Goal: Transaction & Acquisition: Download file/media

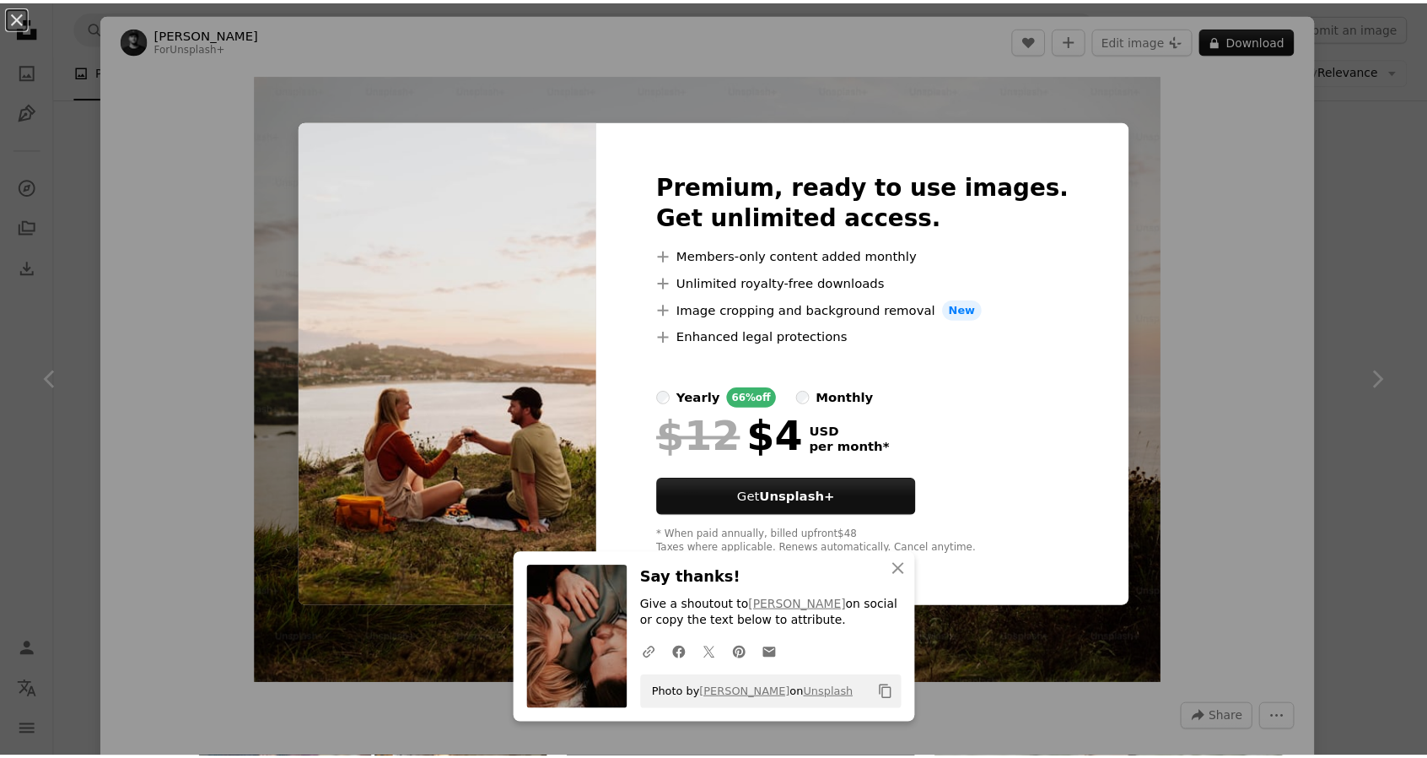
scroll to position [1981, 0]
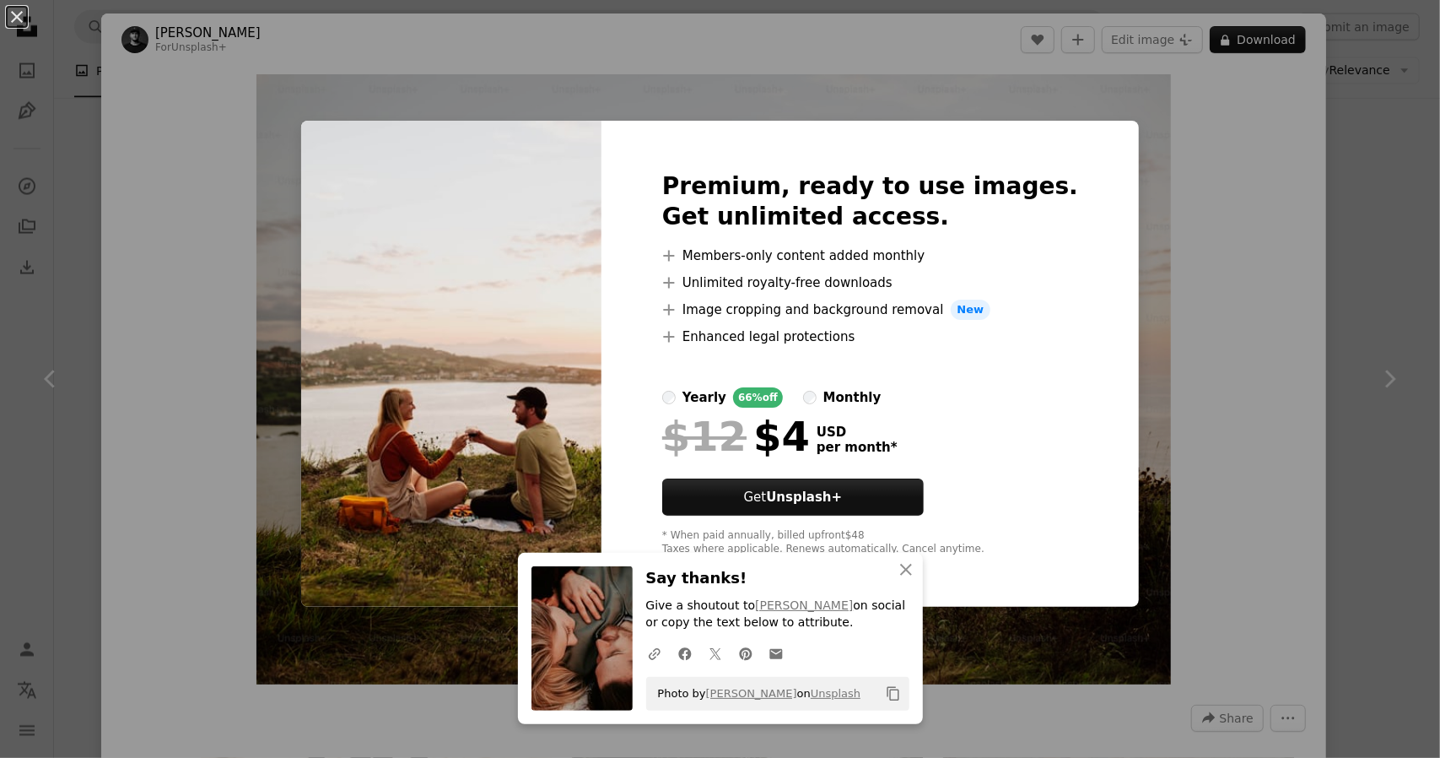
click at [1249, 463] on div "An X shape Premium, ready to use images. Get unlimited access. A plus sign Memb…" at bounding box center [720, 379] width 1440 height 758
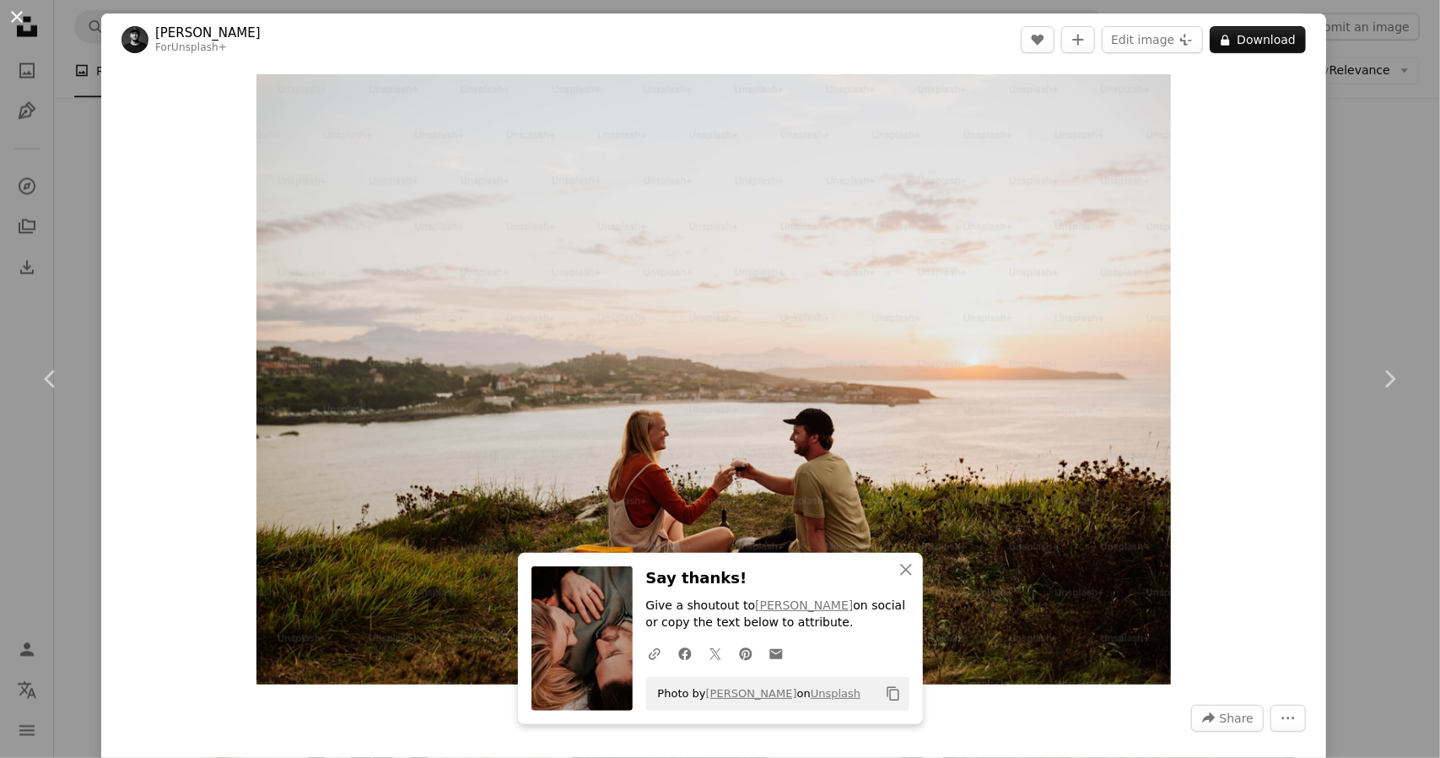
click at [20, 7] on button "An X shape" at bounding box center [17, 17] width 20 height 20
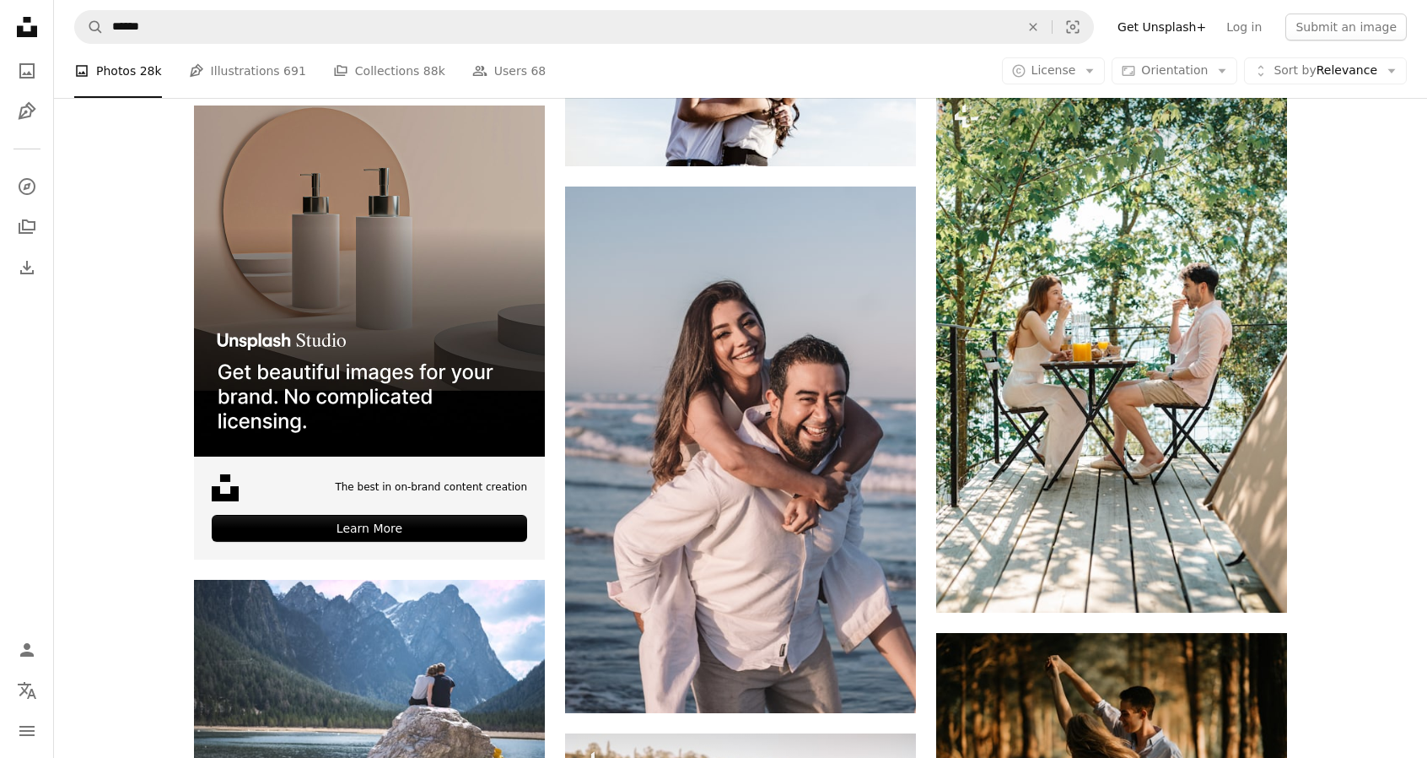
scroll to position [3832, 0]
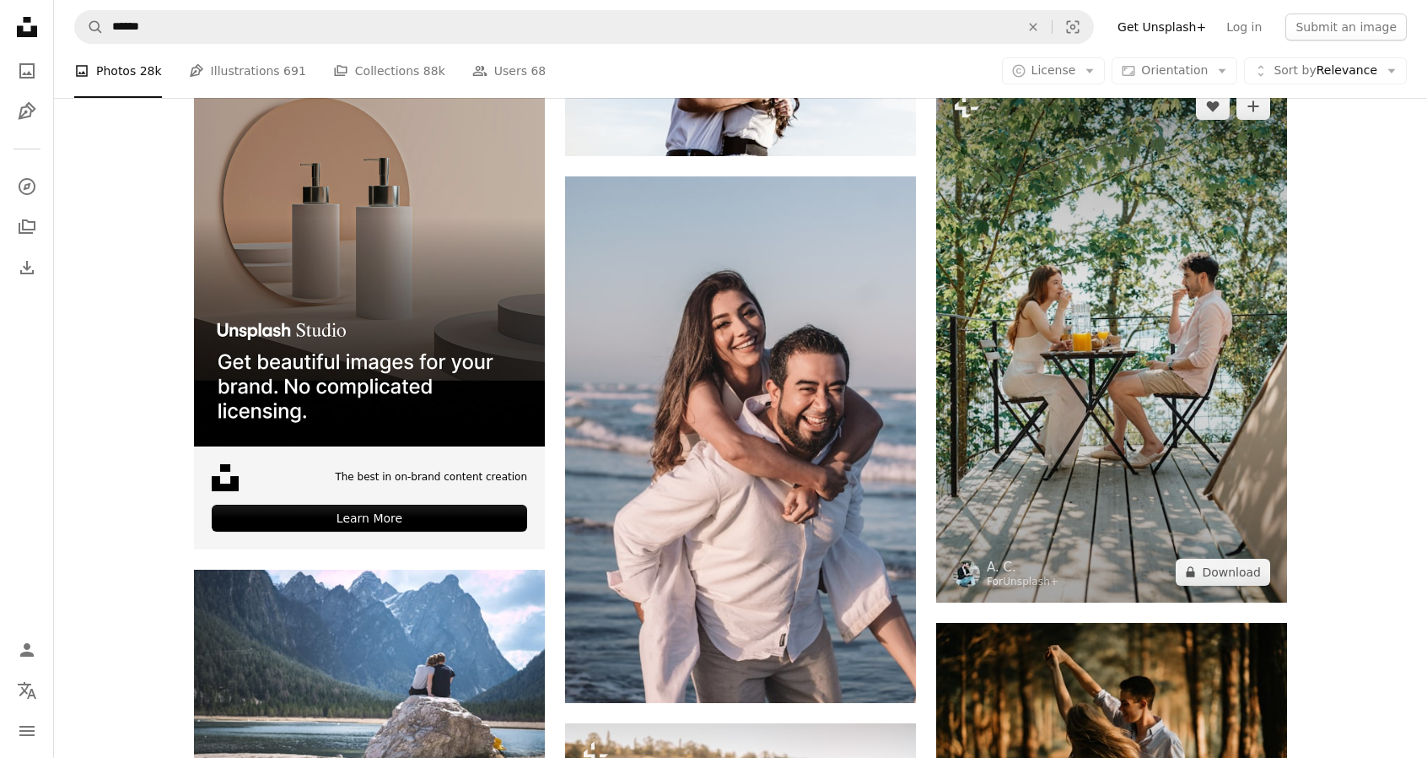
click at [1112, 424] on img at bounding box center [1111, 339] width 351 height 526
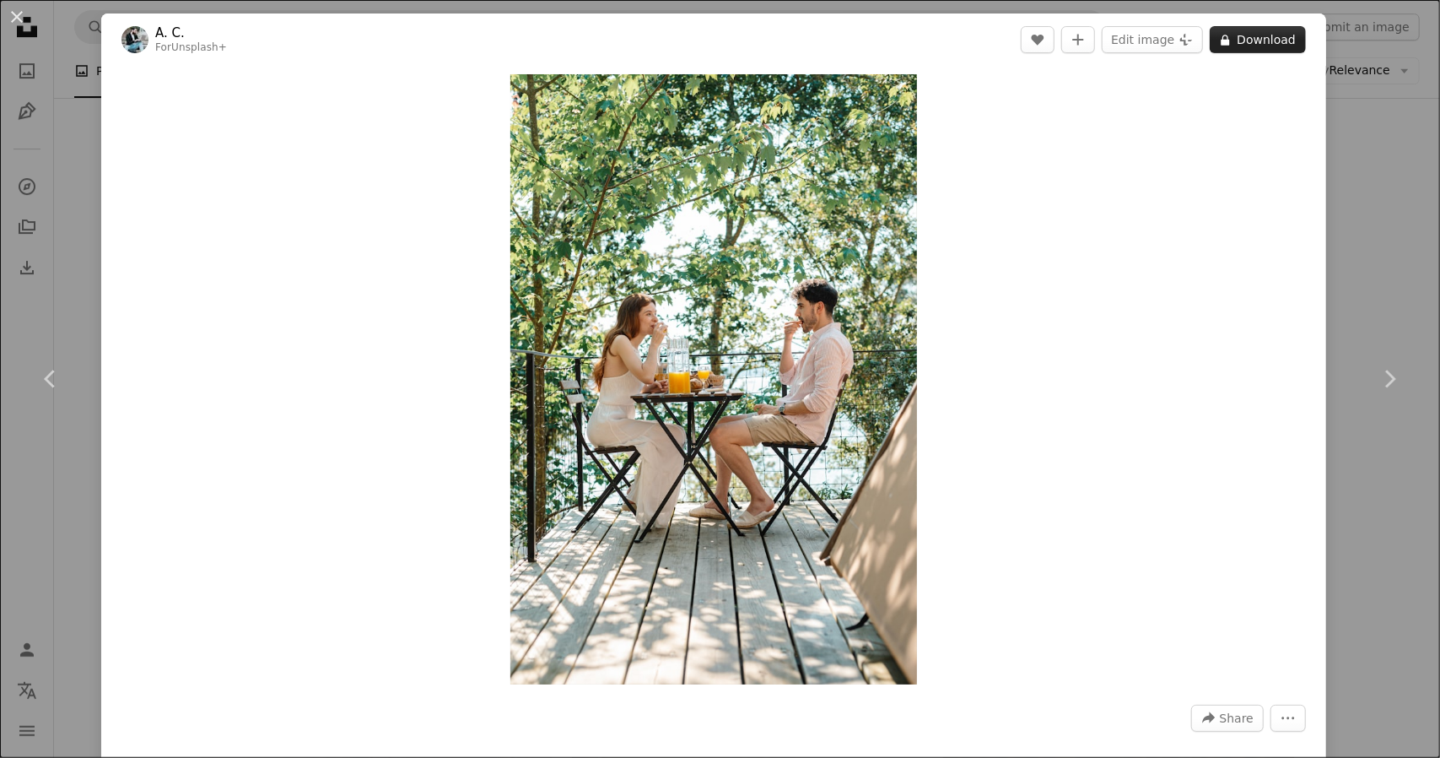
click at [1246, 40] on button "A lock Download" at bounding box center [1258, 39] width 96 height 27
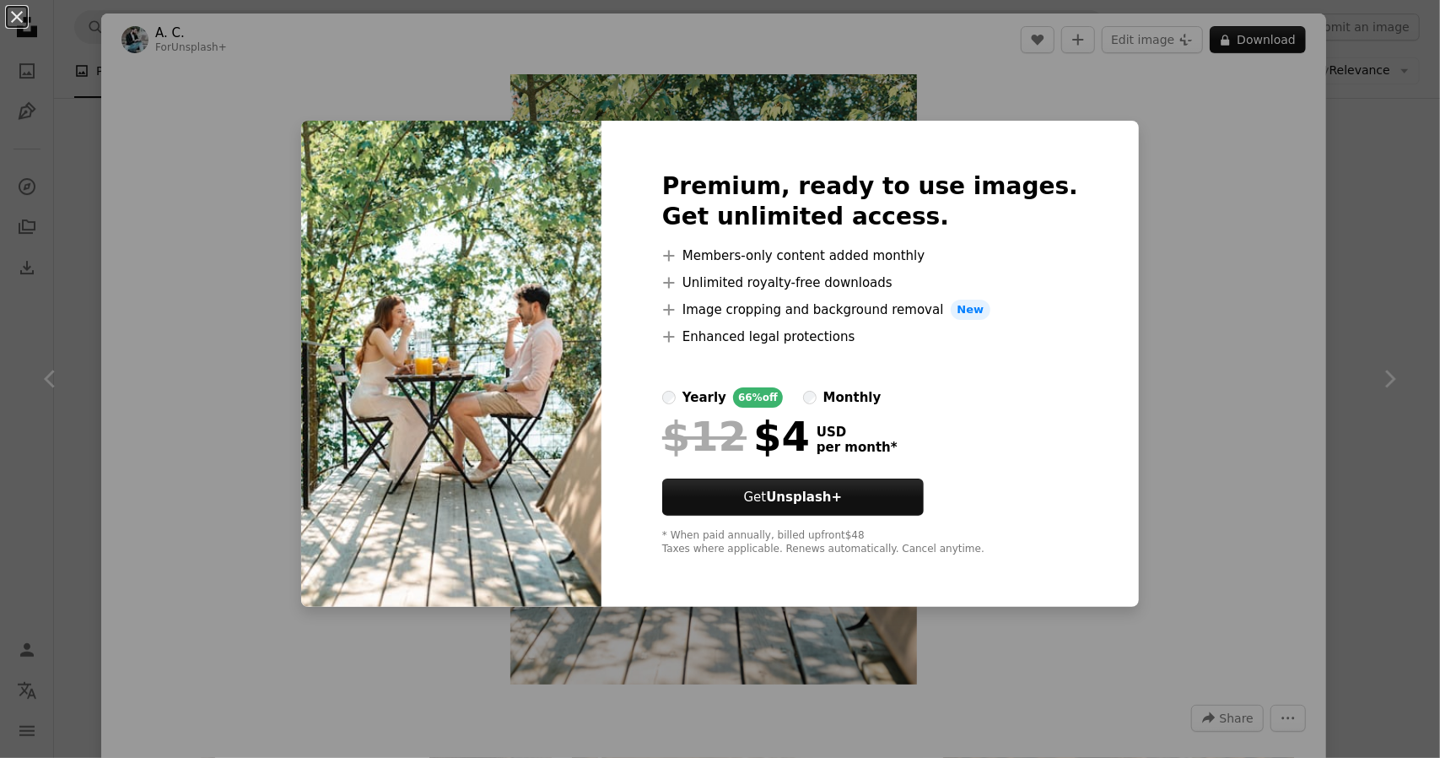
drag, startPoint x: 1352, startPoint y: 202, endPoint x: 19, endPoint y: 14, distance: 1346.2
click at [19, 14] on button "An X shape" at bounding box center [17, 17] width 20 height 20
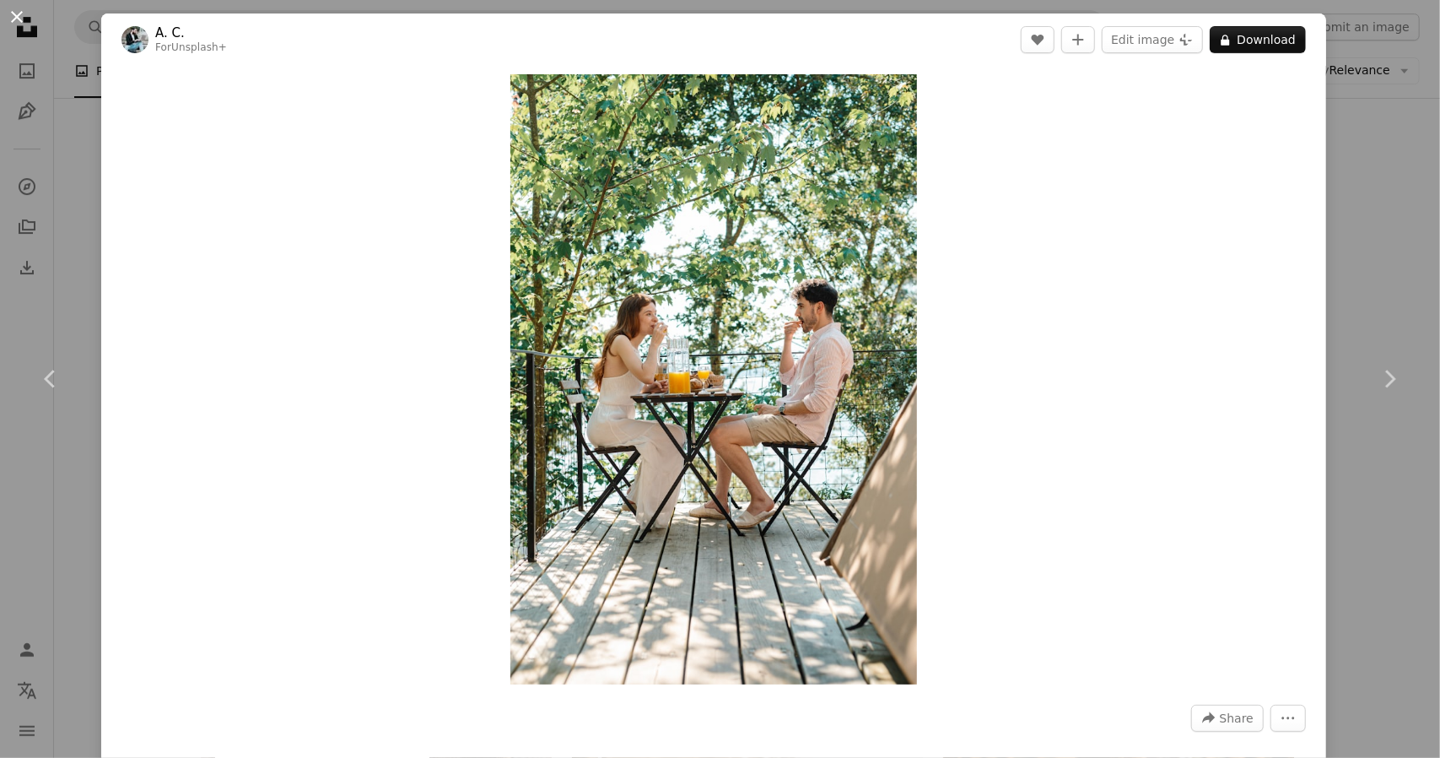
click at [15, 26] on button "An X shape" at bounding box center [17, 17] width 20 height 20
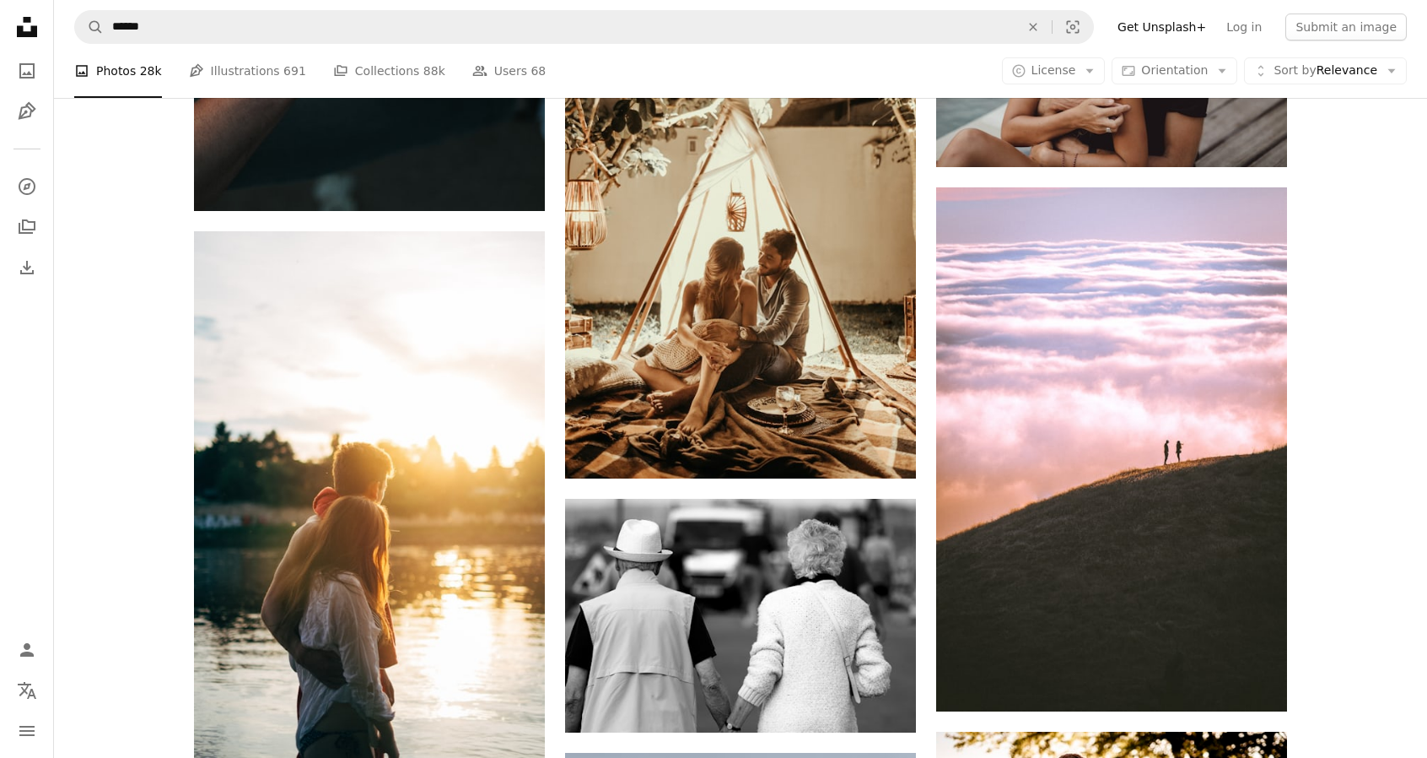
scroll to position [8214, 0]
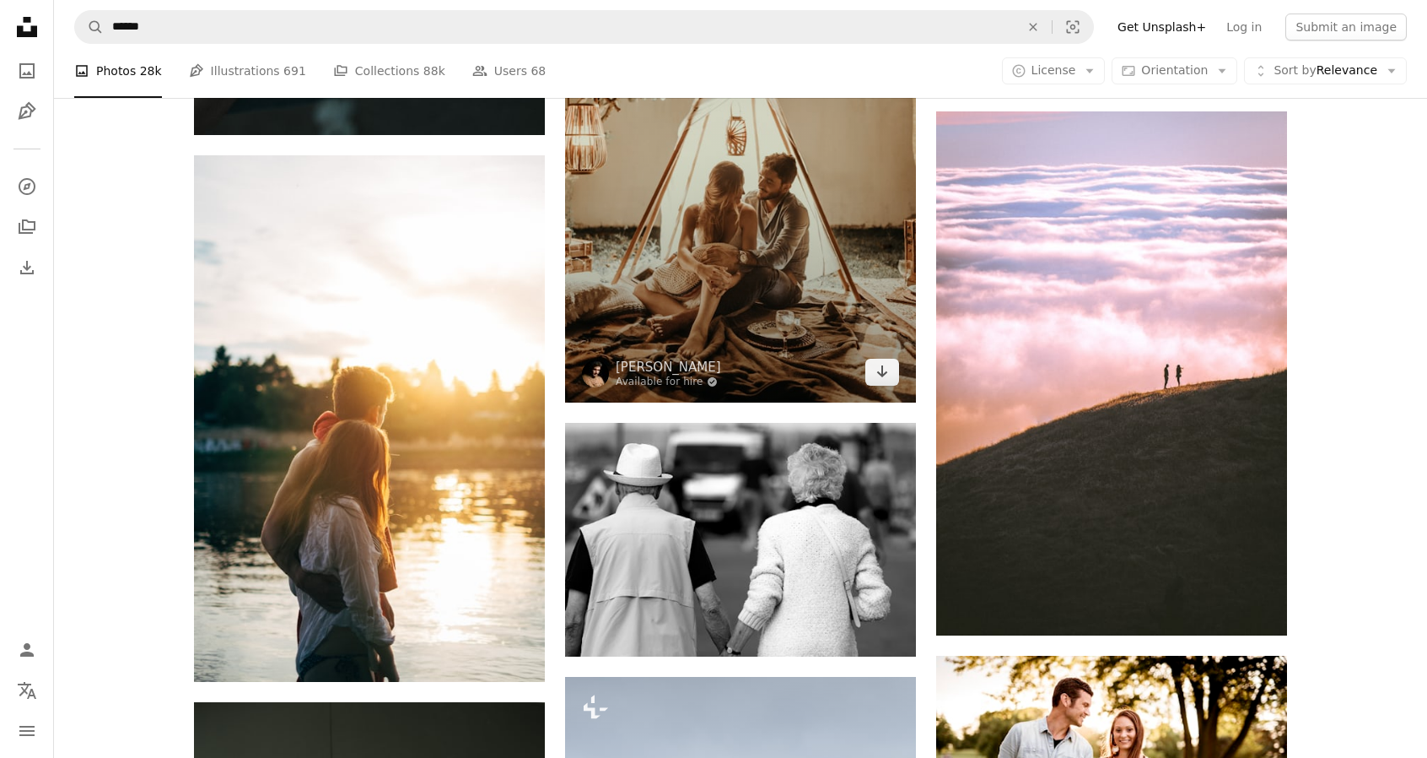
click at [699, 202] on img at bounding box center [740, 139] width 351 height 526
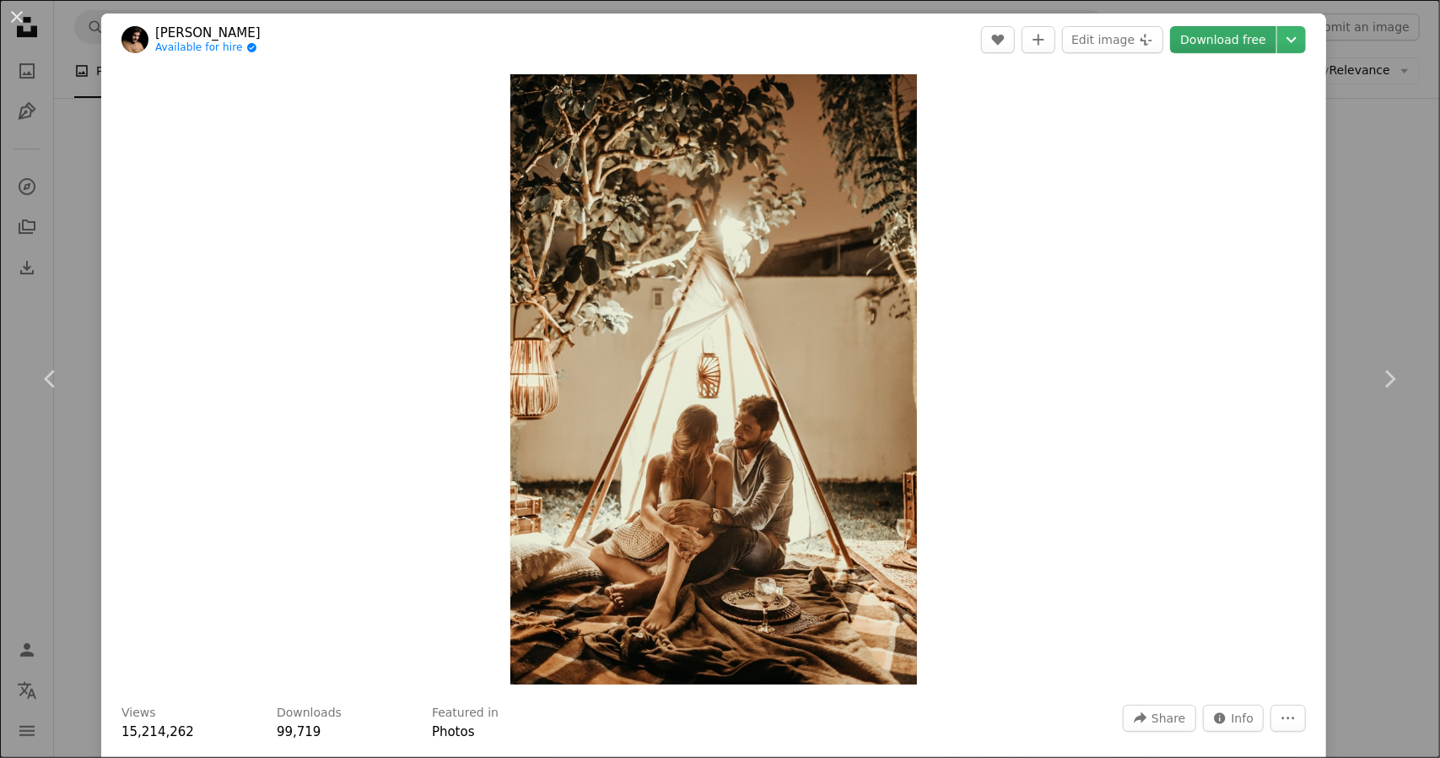
click at [1217, 31] on link "Download free" at bounding box center [1223, 39] width 106 height 27
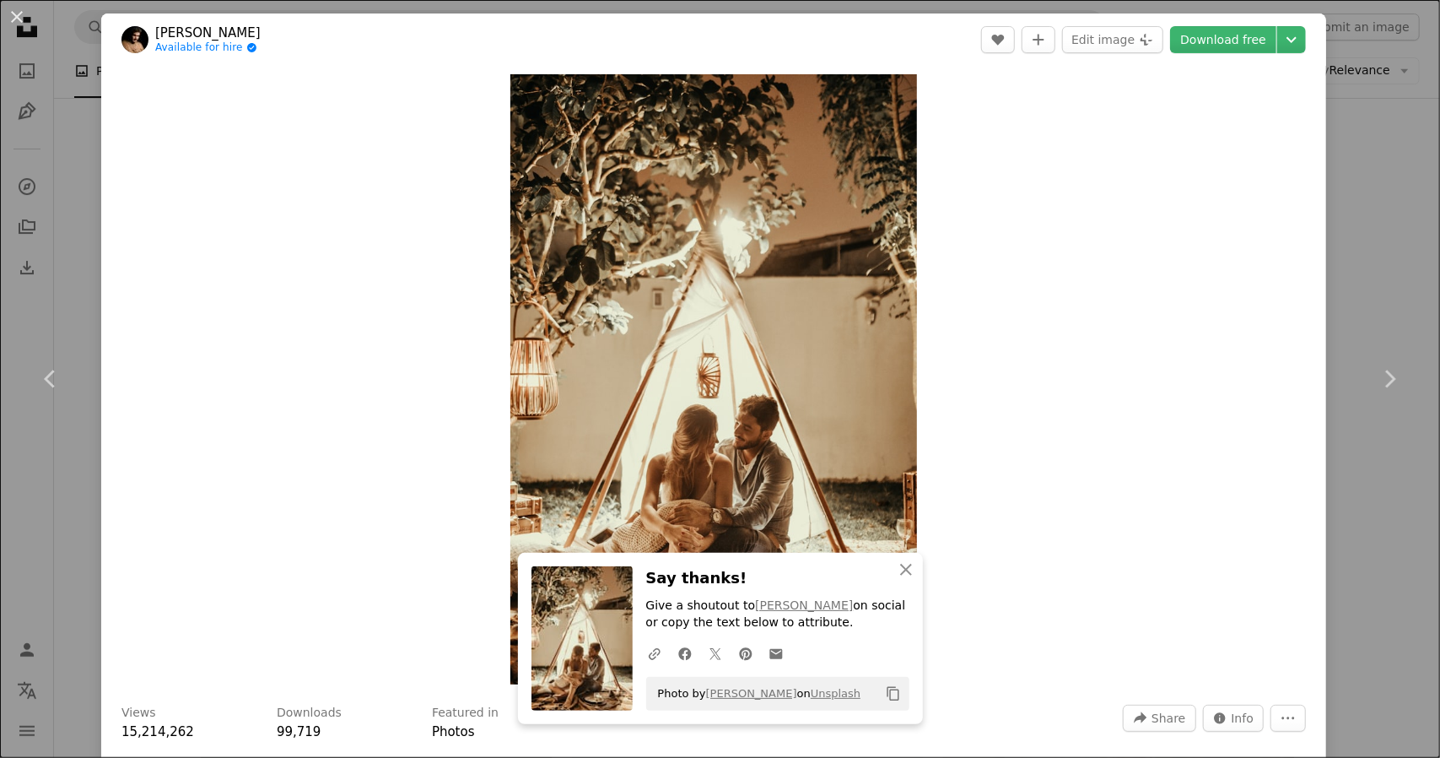
click at [1394, 197] on div "An X shape Chevron left Chevron right [PERSON_NAME] Available for hire A checkm…" at bounding box center [720, 379] width 1440 height 758
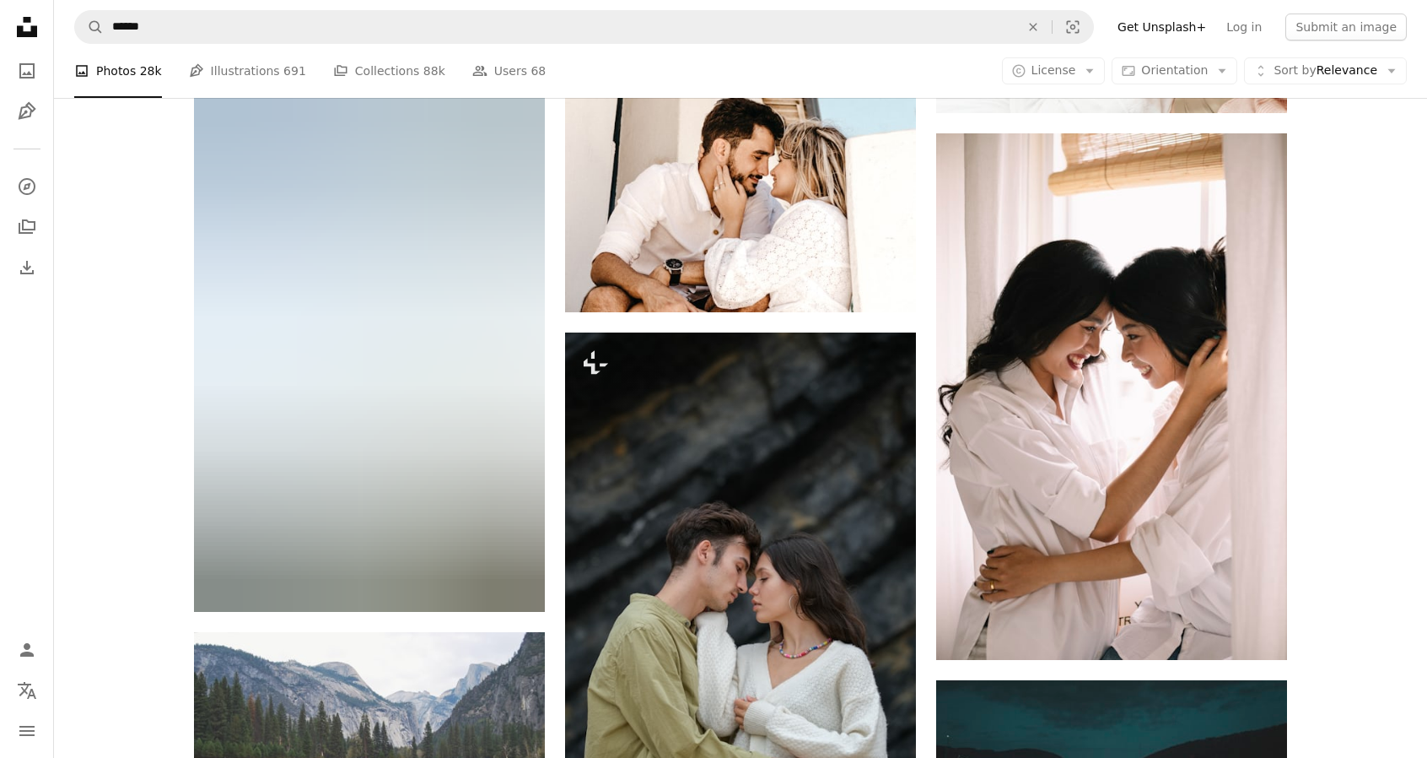
scroll to position [13114, 0]
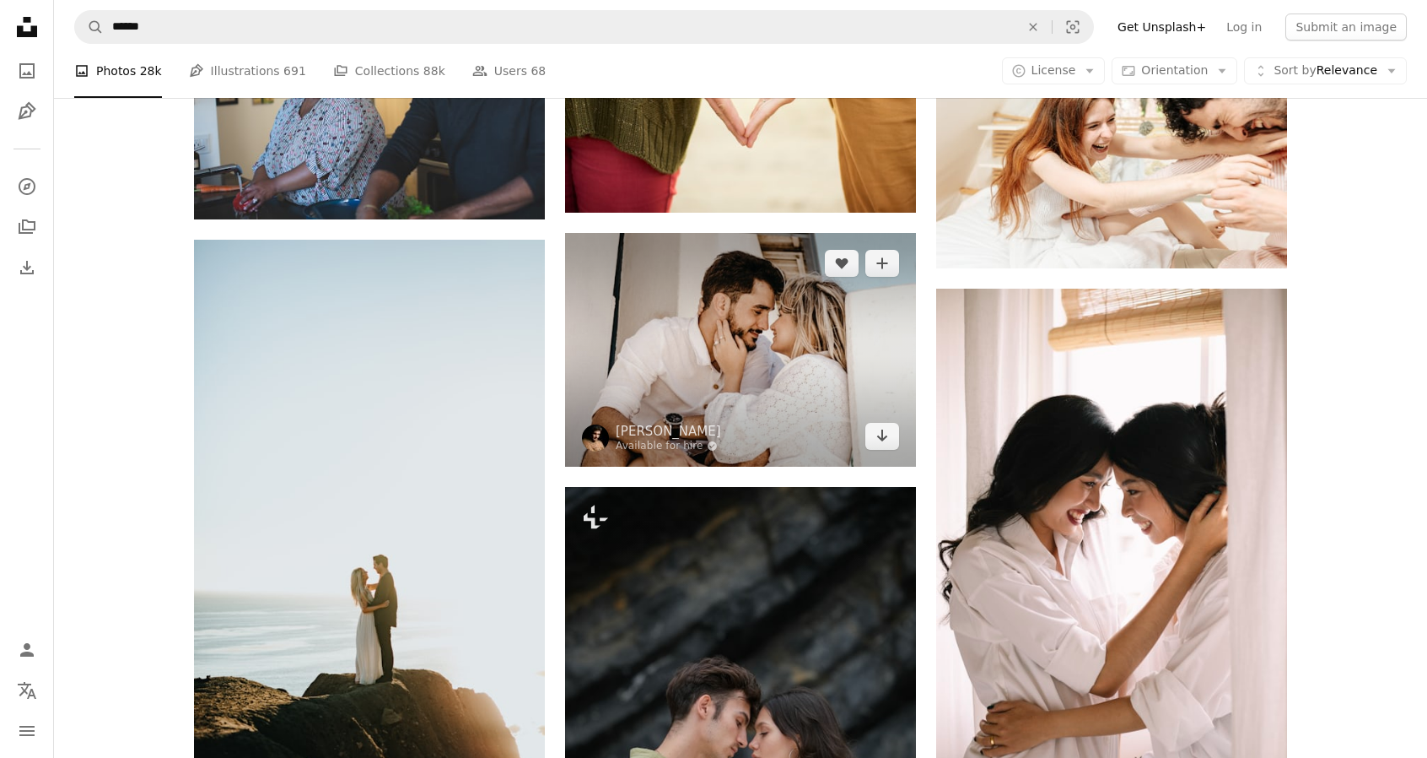
click at [741, 369] on img at bounding box center [740, 350] width 351 height 234
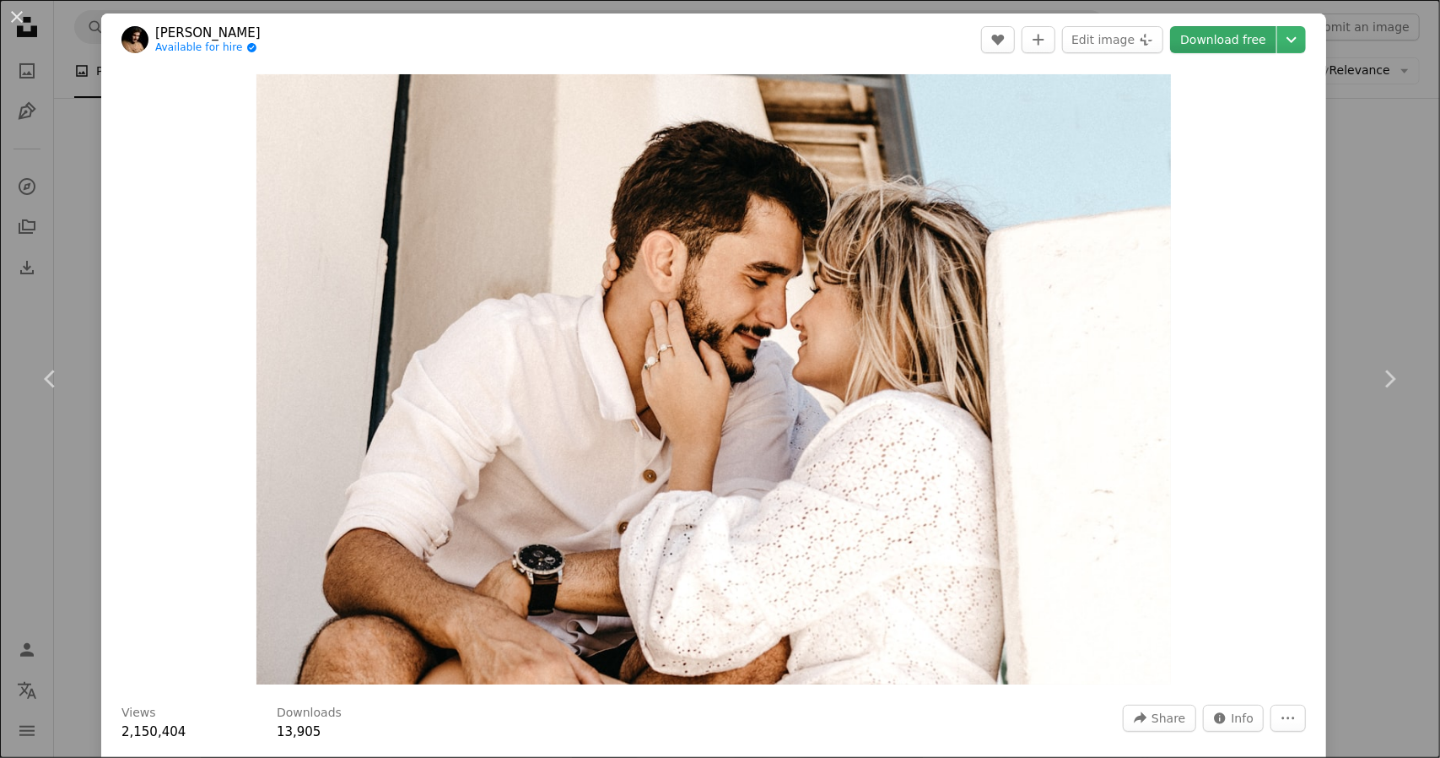
click at [1222, 35] on link "Download free" at bounding box center [1223, 39] width 106 height 27
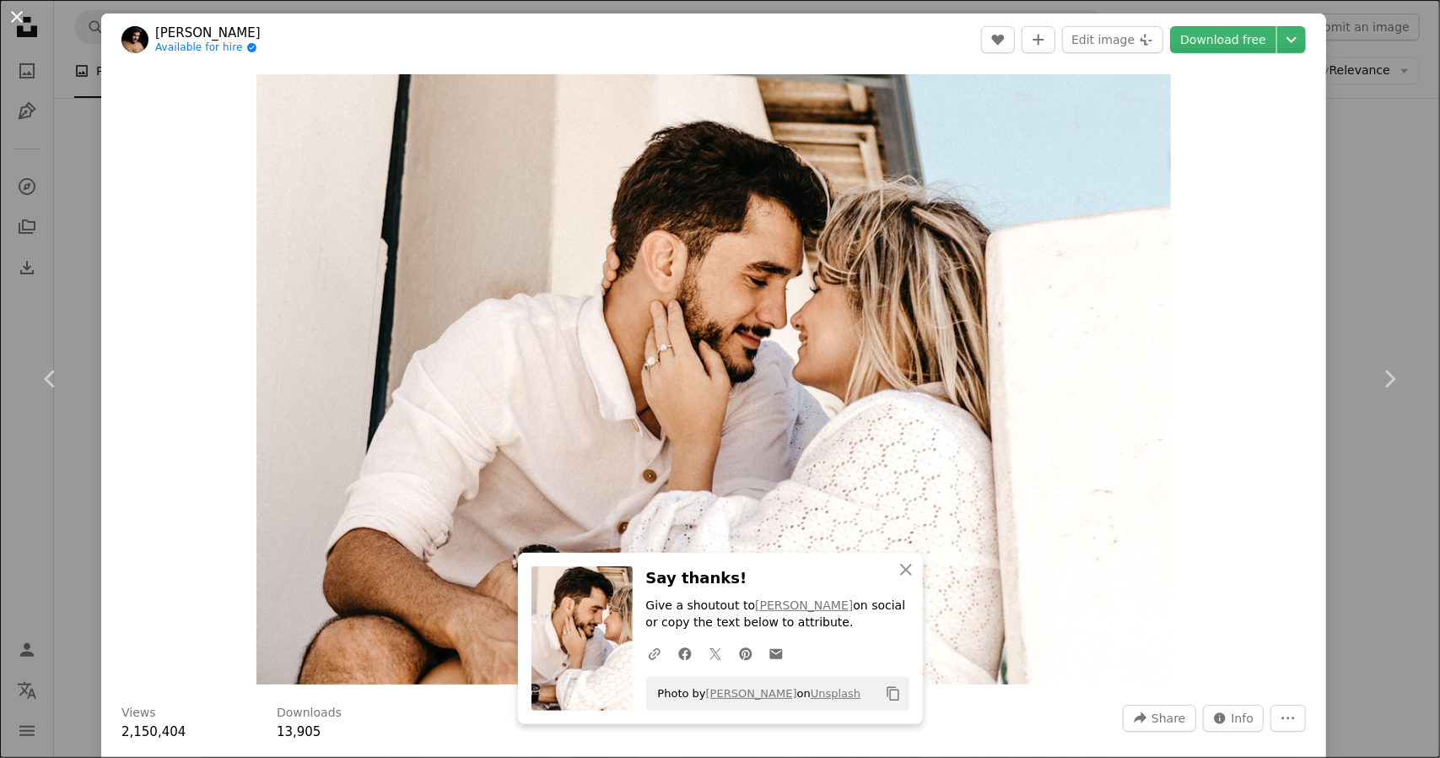
click at [19, 11] on button "An X shape" at bounding box center [17, 17] width 20 height 20
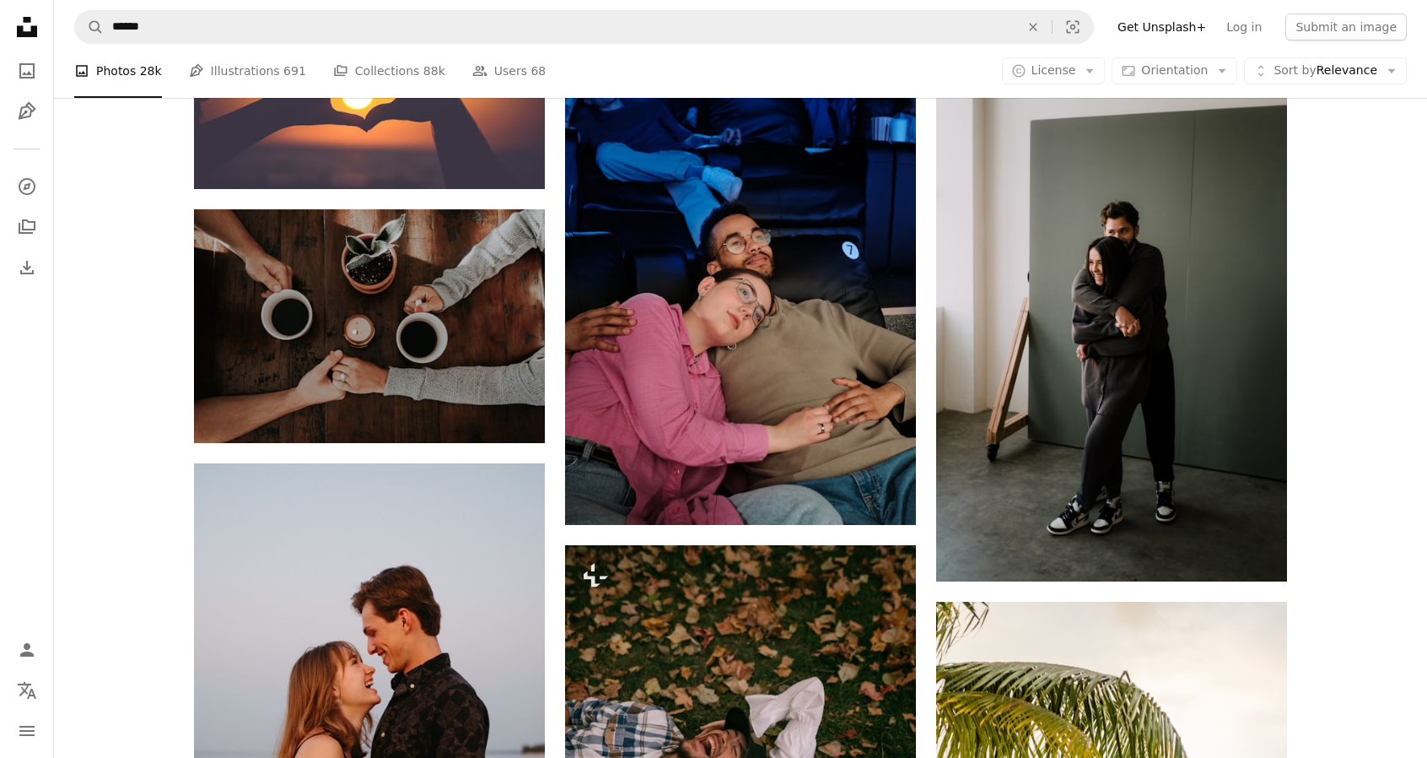
scroll to position [16635, 0]
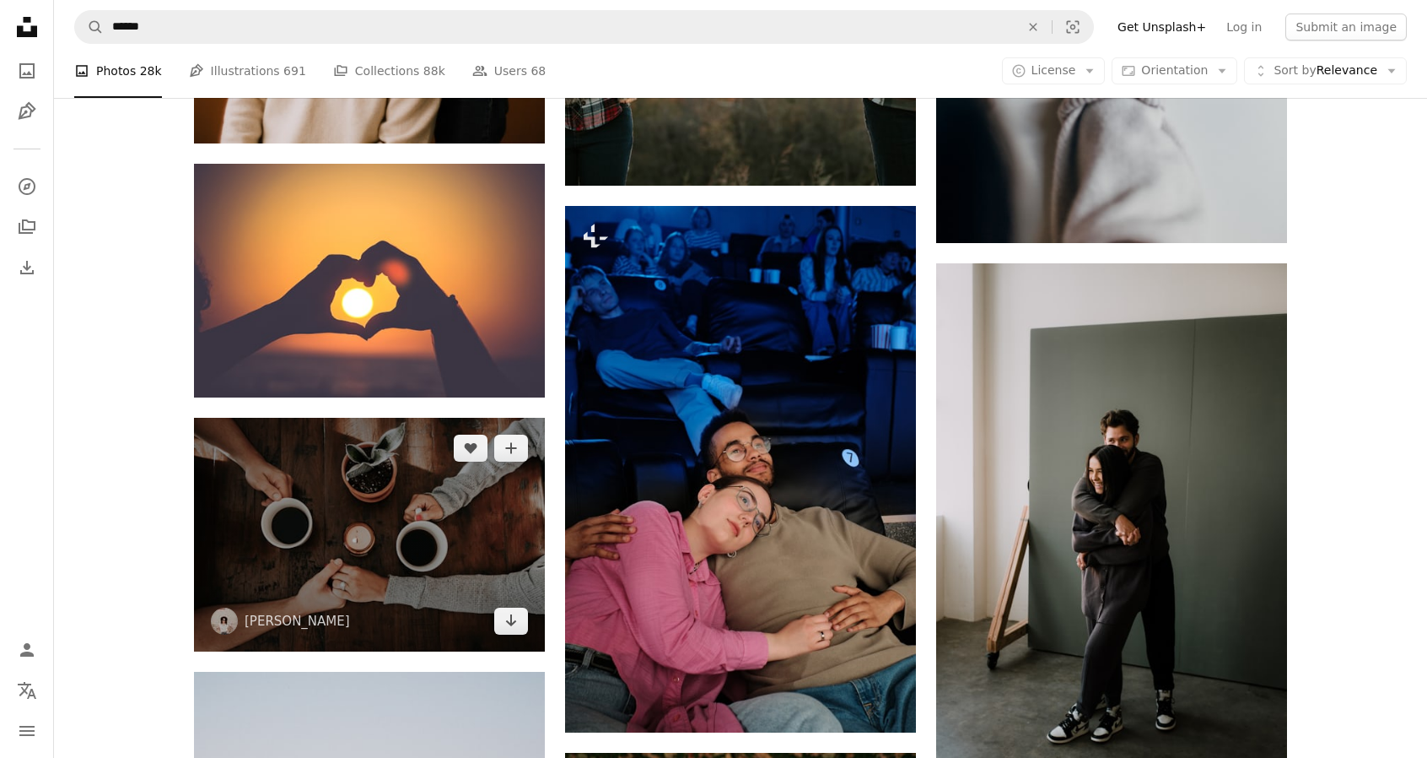
click at [418, 576] on img at bounding box center [369, 535] width 351 height 234
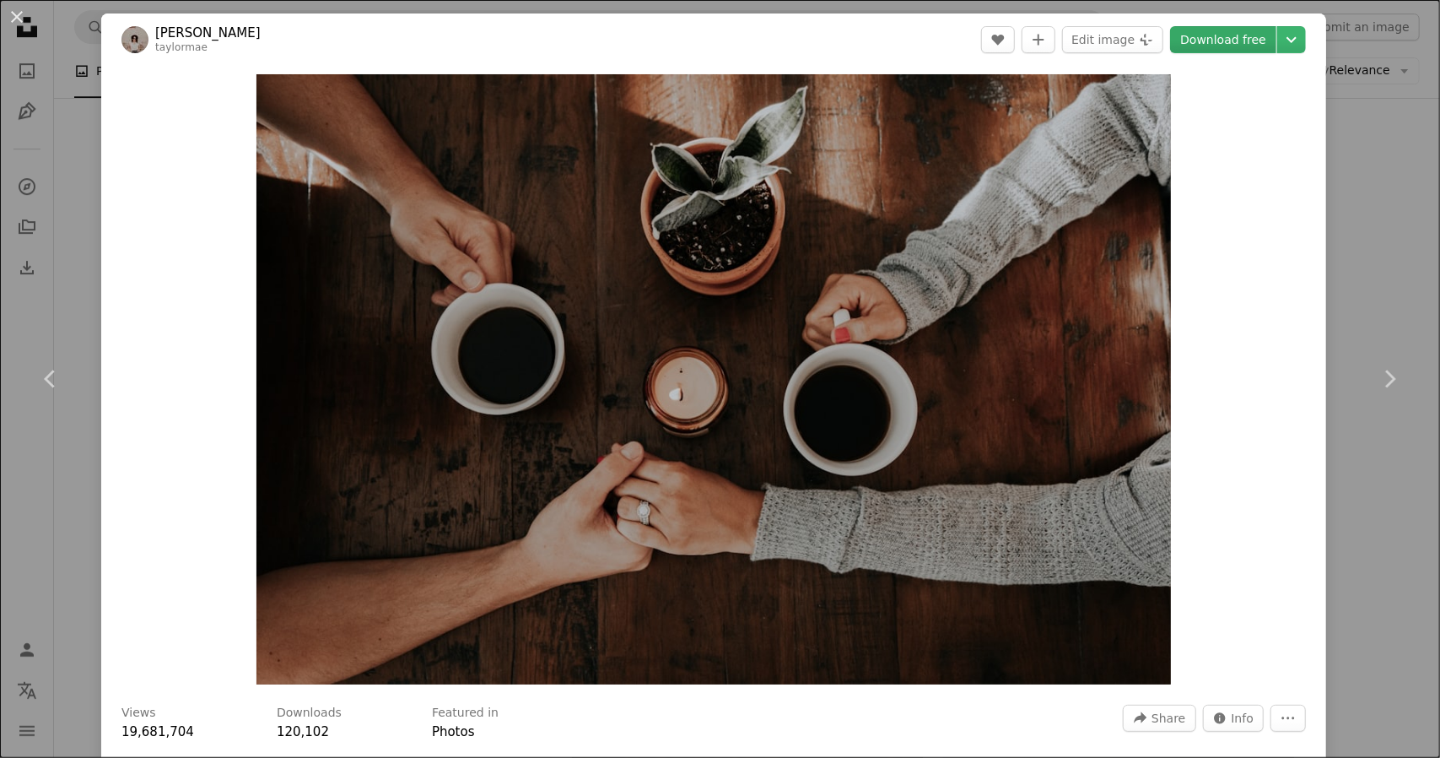
click at [1205, 34] on link "Download free" at bounding box center [1223, 39] width 106 height 27
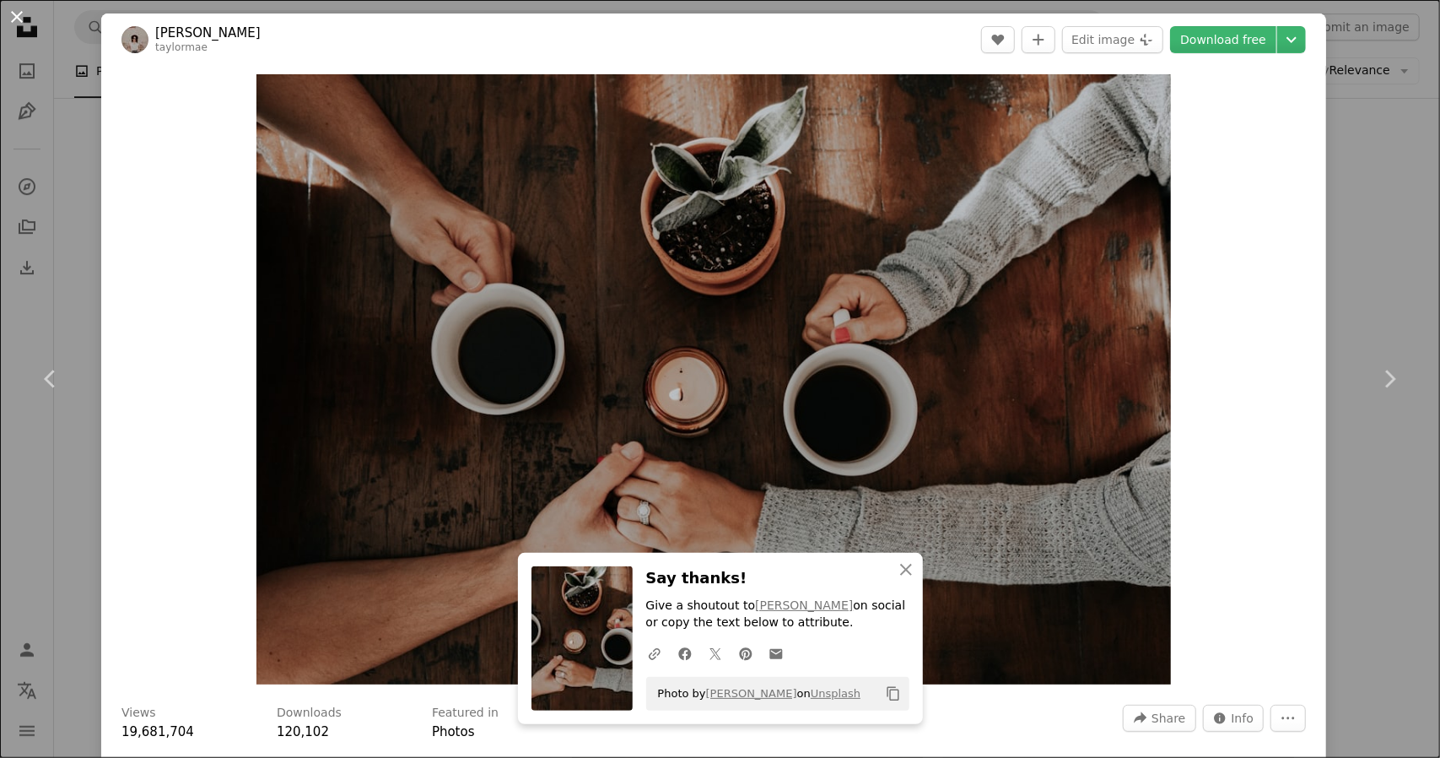
click at [23, 21] on button "An X shape" at bounding box center [17, 17] width 20 height 20
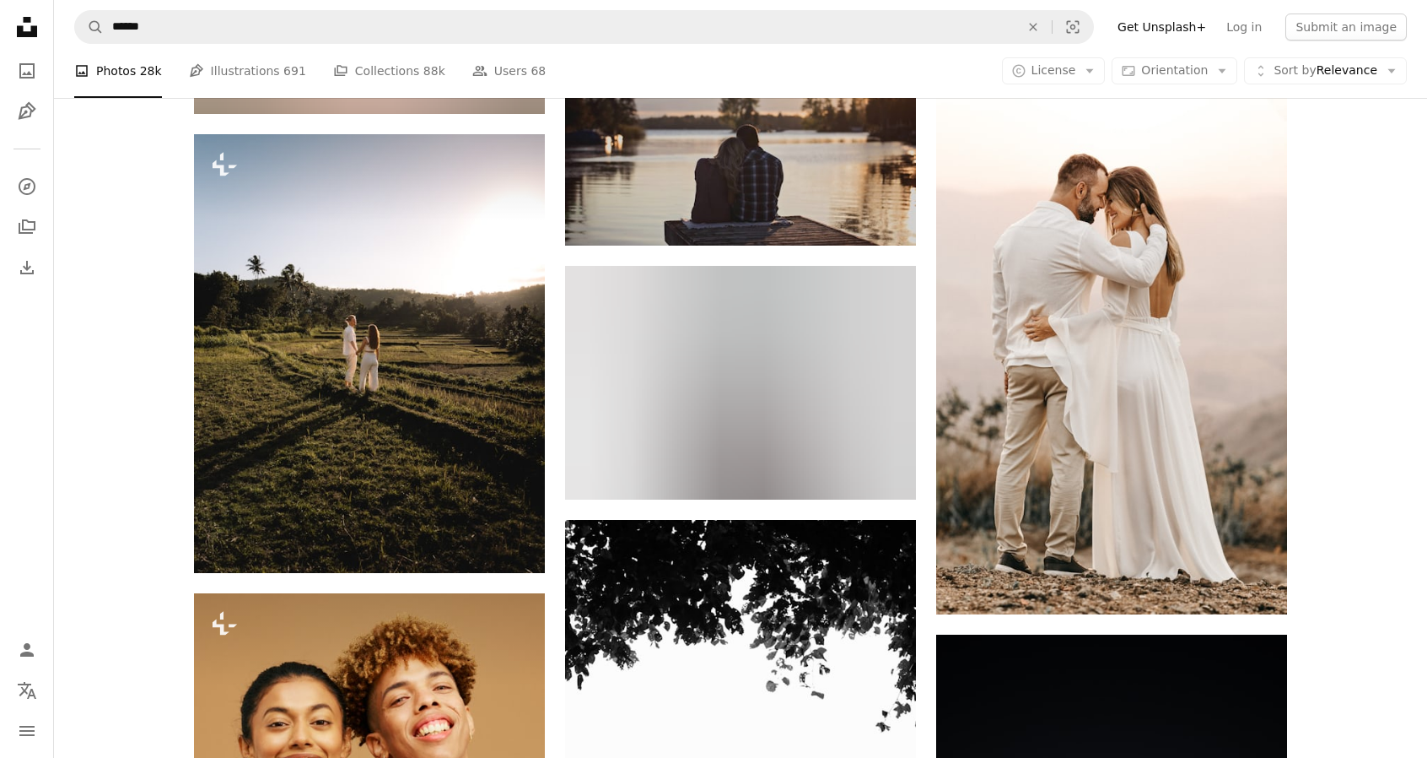
scroll to position [12042, 0]
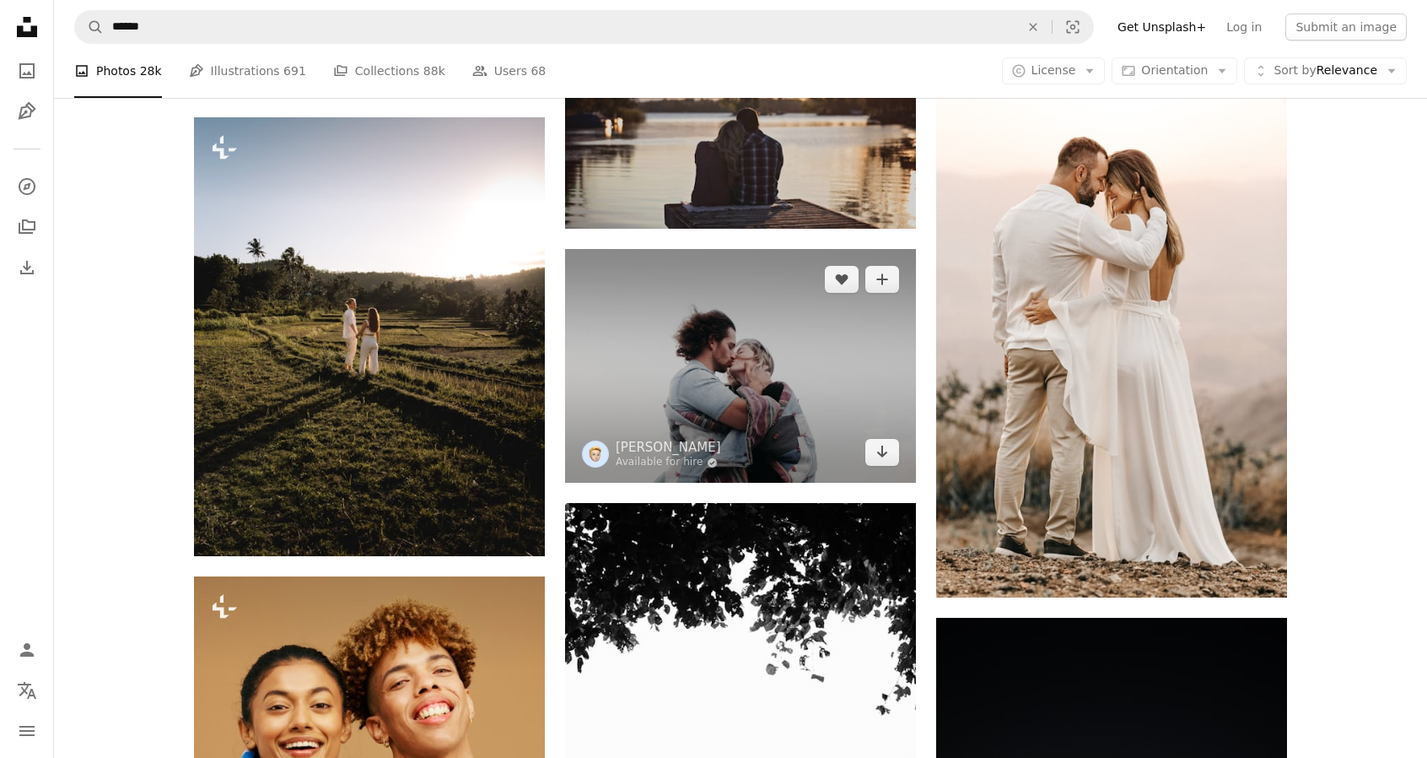
click at [789, 401] on img at bounding box center [740, 366] width 351 height 234
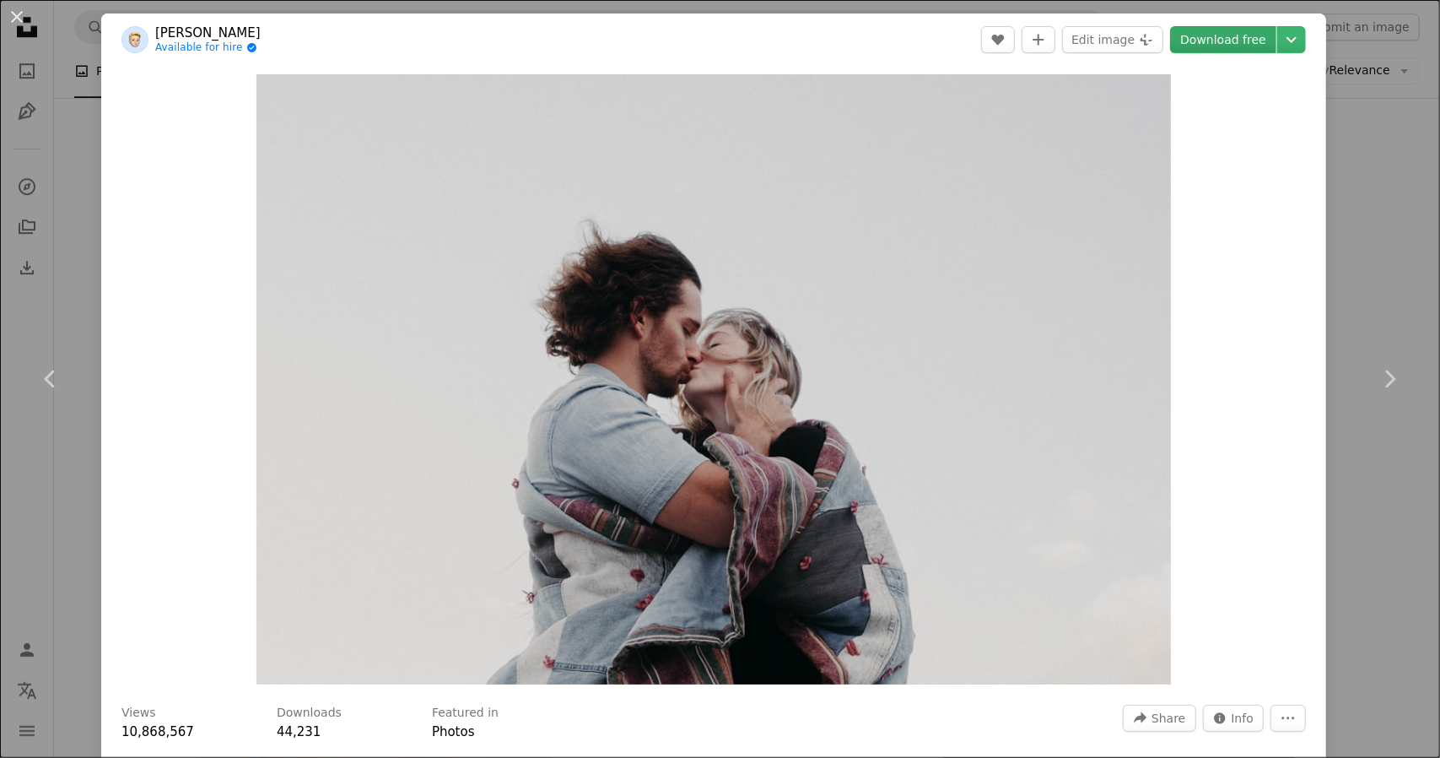
click at [1214, 37] on link "Download free" at bounding box center [1223, 39] width 106 height 27
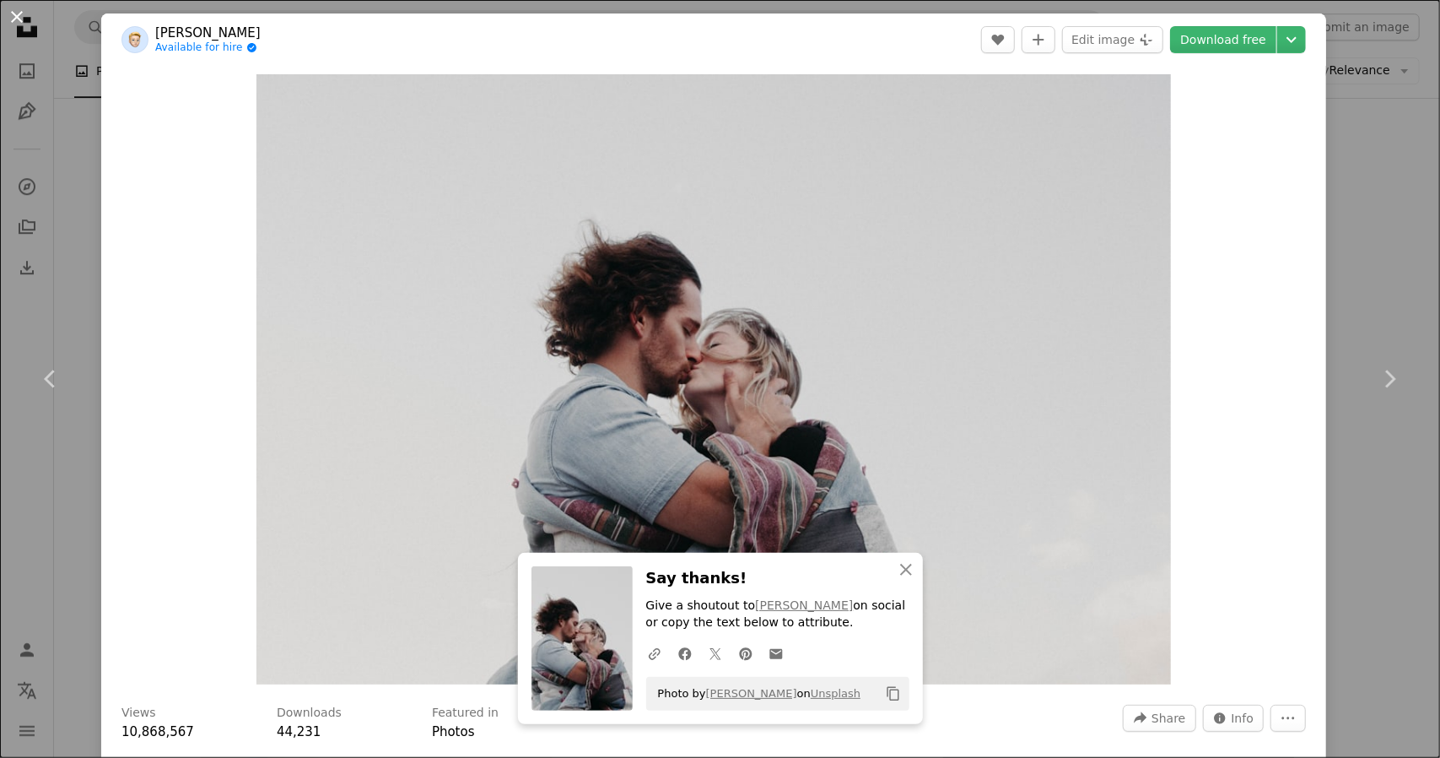
click at [10, 23] on button "An X shape" at bounding box center [17, 17] width 20 height 20
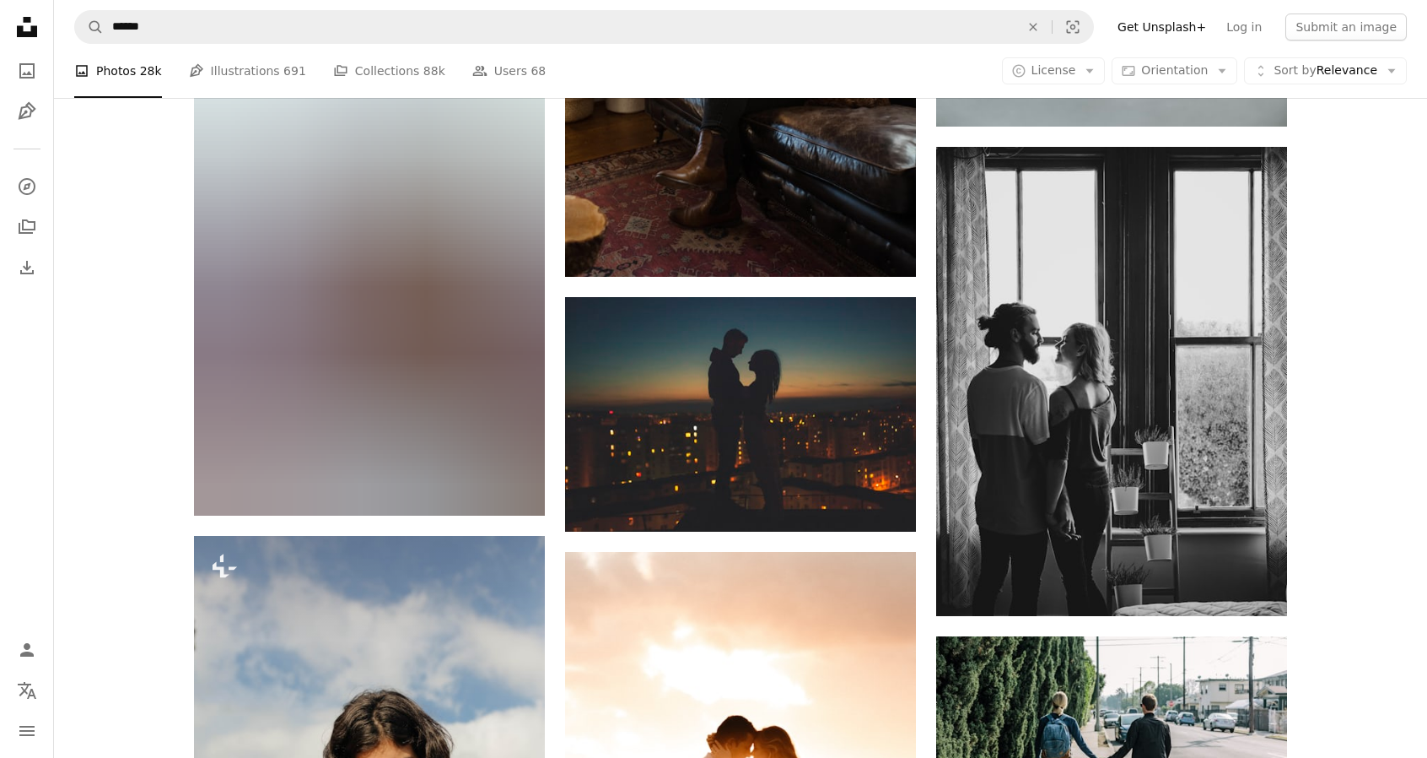
scroll to position [21003, 0]
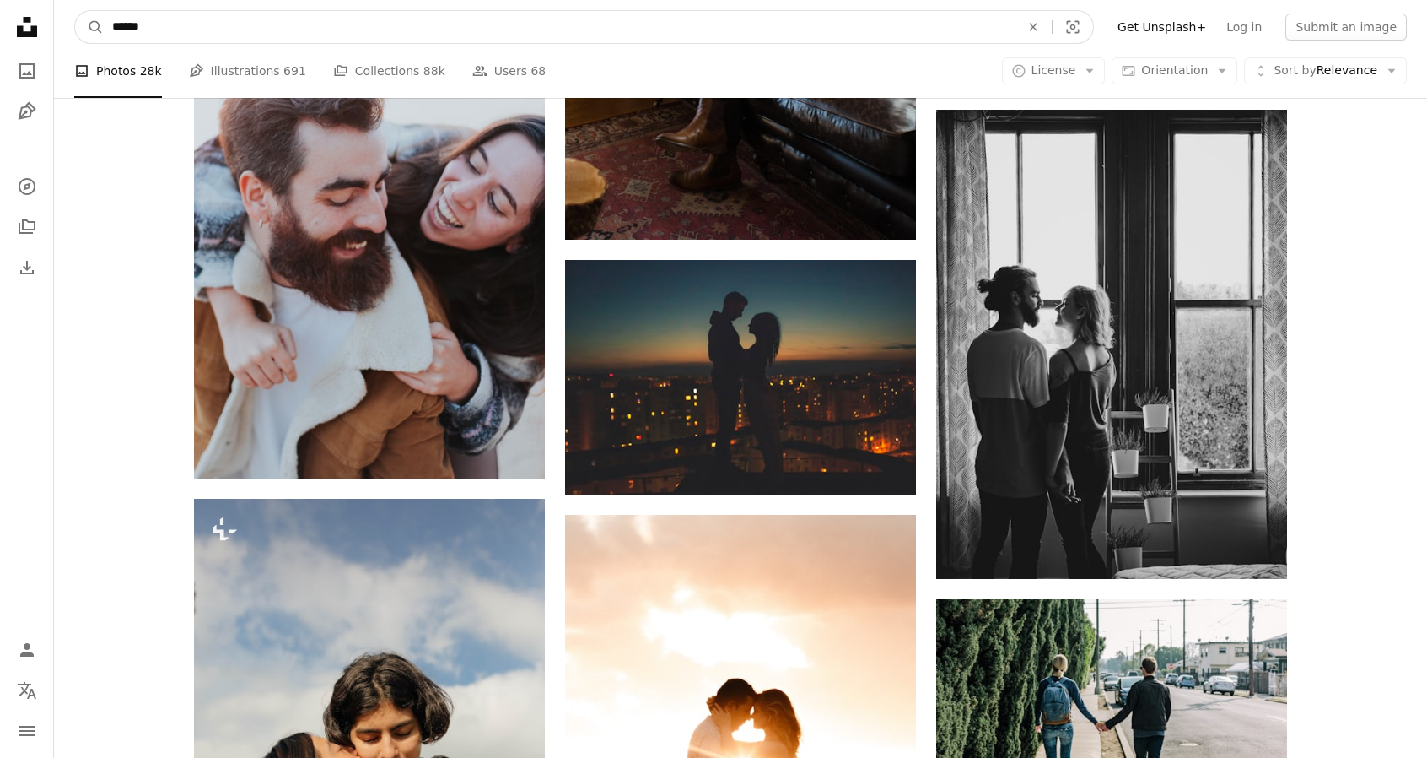
click at [168, 21] on input "******" at bounding box center [559, 27] width 911 height 32
type input "**********"
click button "A magnifying glass" at bounding box center [89, 27] width 29 height 32
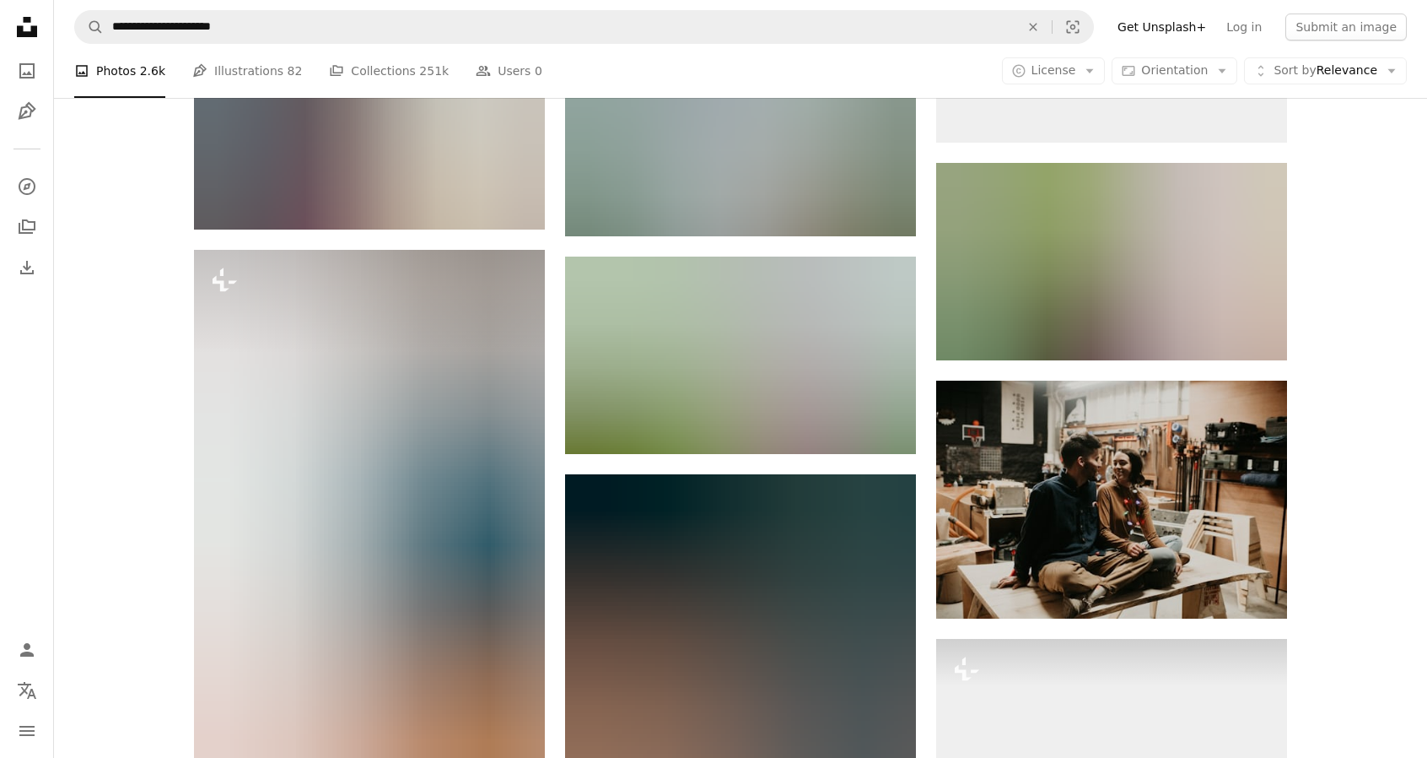
scroll to position [2035, 0]
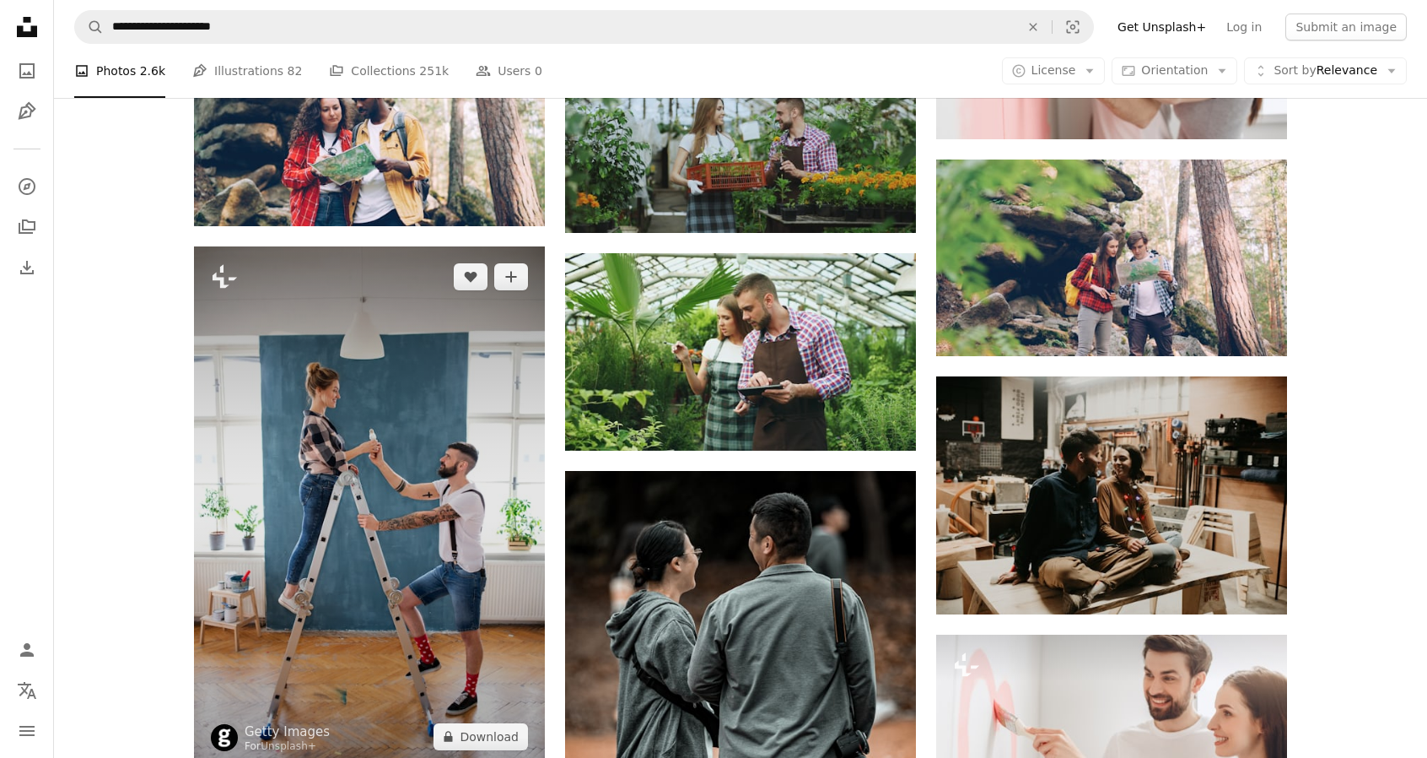
click at [353, 483] on img at bounding box center [369, 506] width 351 height 521
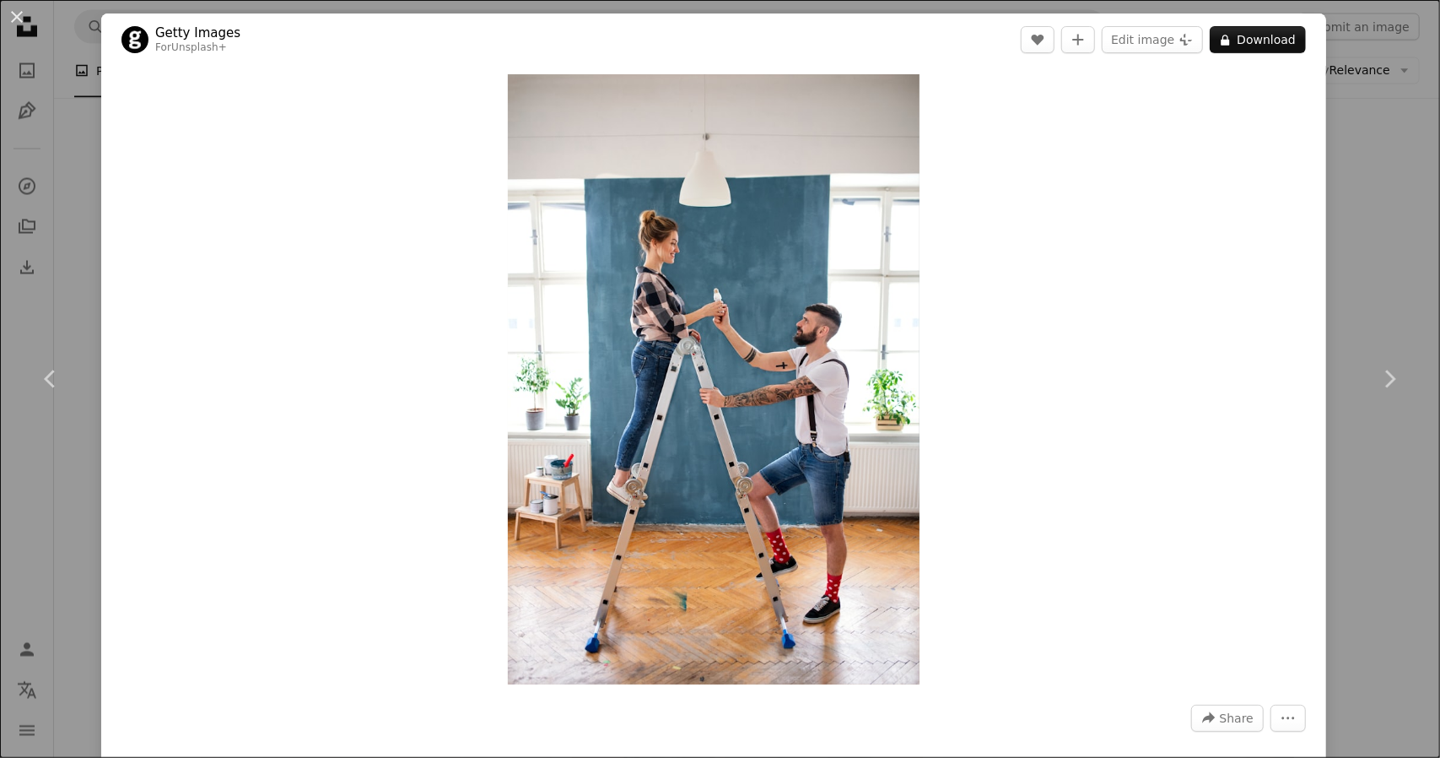
click at [1383, 203] on div "An X shape Chevron left Chevron right Getty Images For Unsplash+ A heart A plus…" at bounding box center [720, 379] width 1440 height 758
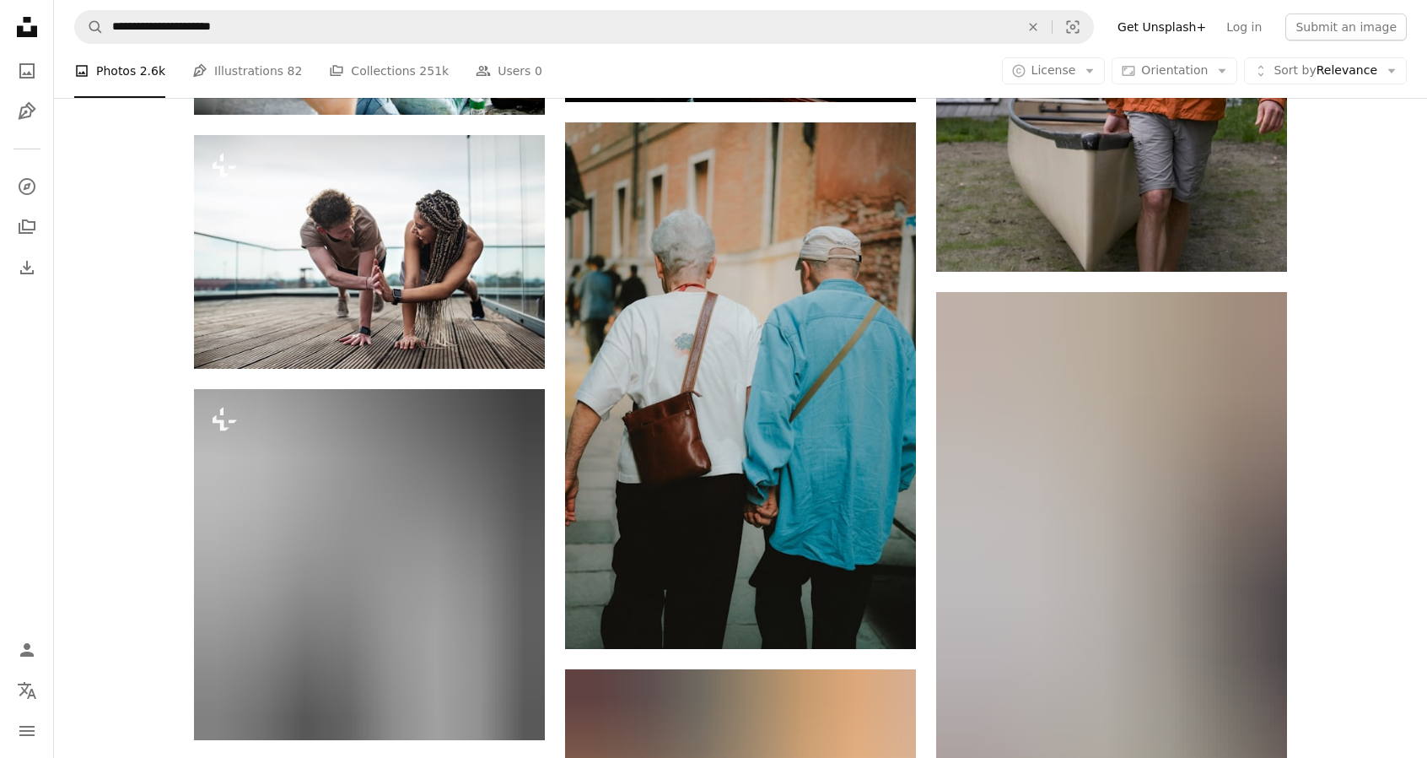
scroll to position [18120, 0]
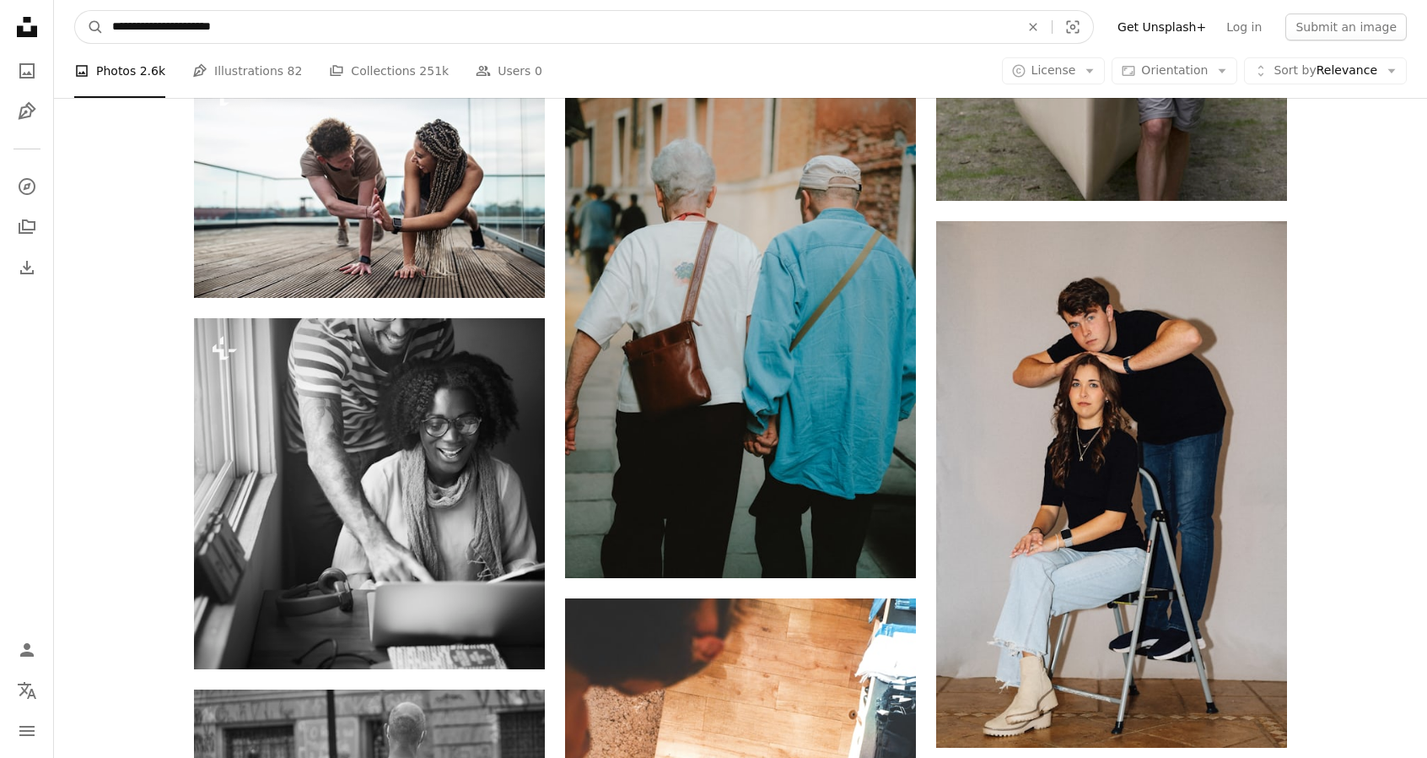
click at [154, 30] on input "**********" at bounding box center [559, 27] width 911 height 32
type input "**********"
click button "A magnifying glass" at bounding box center [89, 27] width 29 height 32
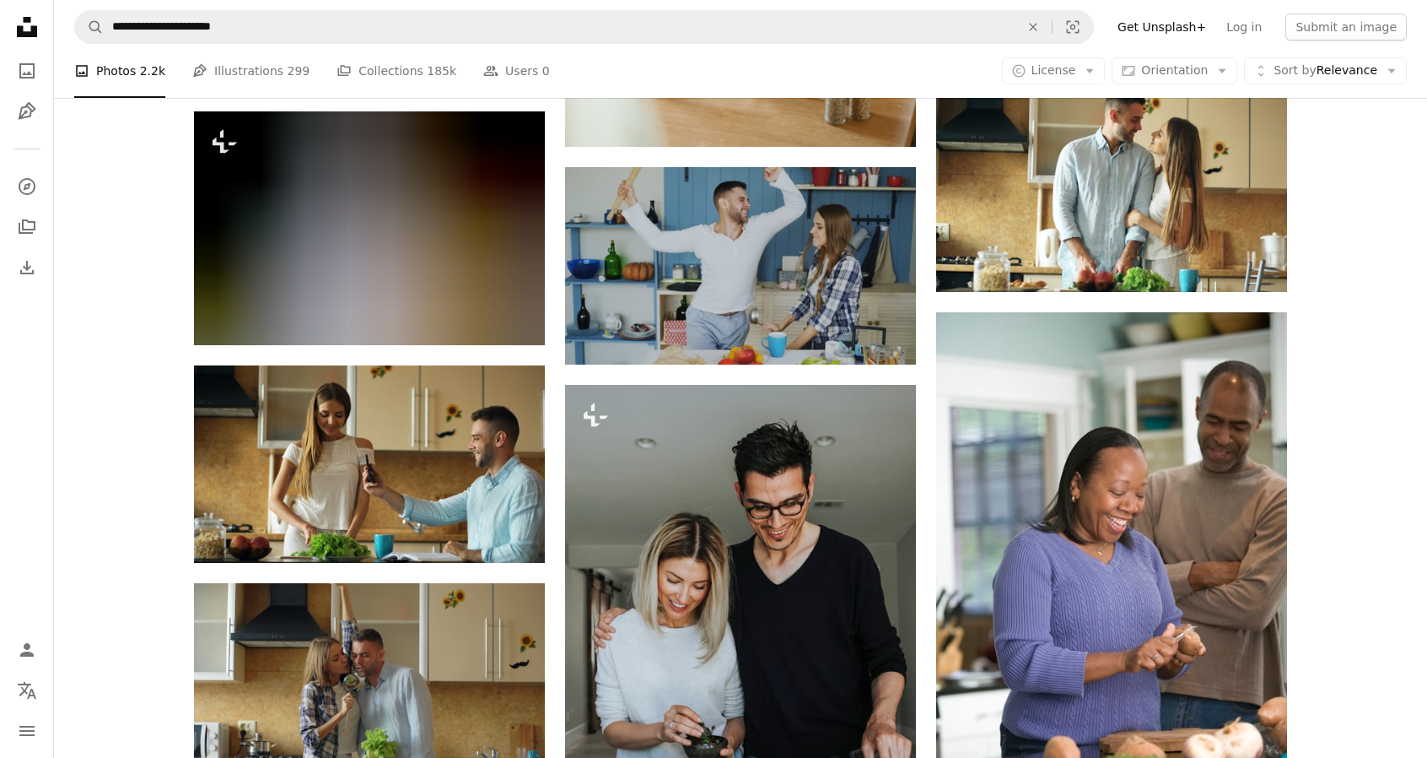
scroll to position [849, 0]
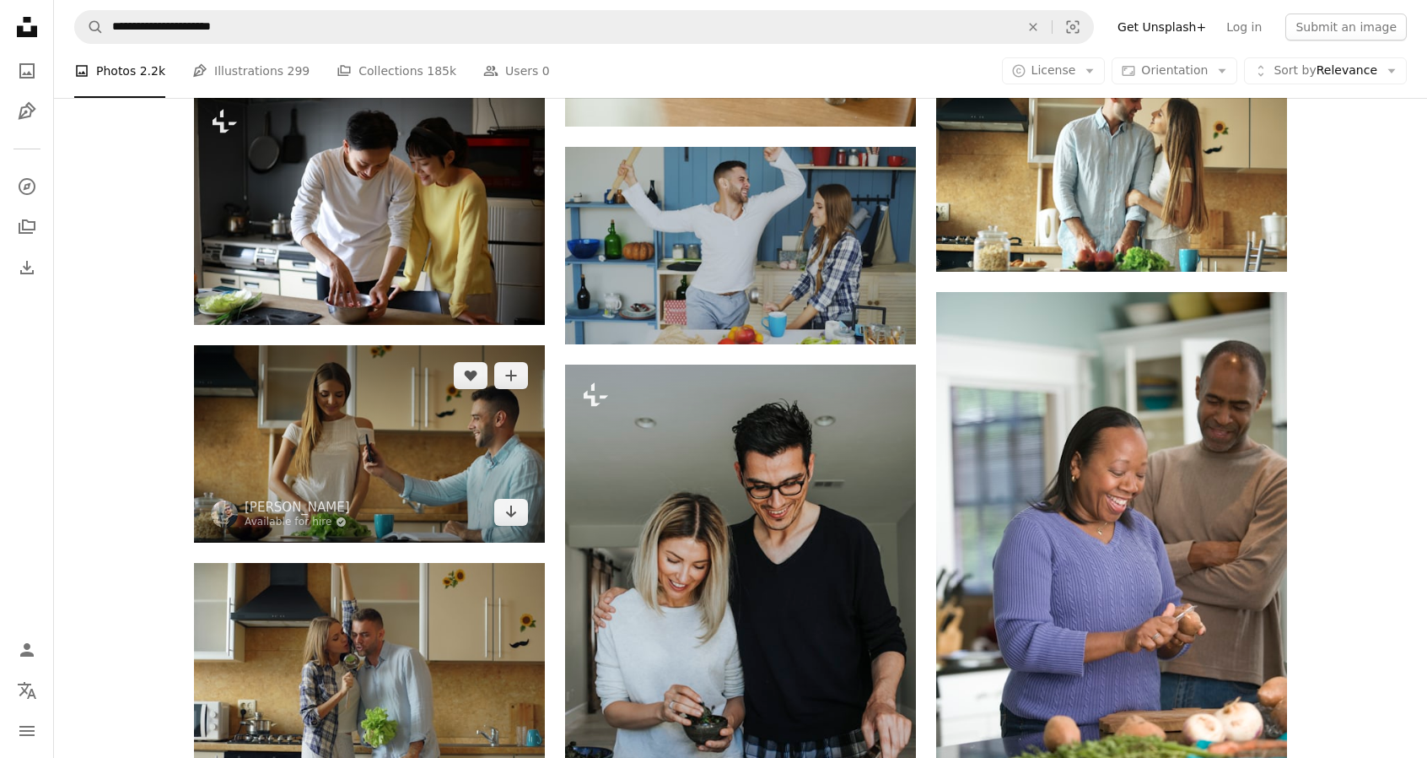
click at [389, 409] on img at bounding box center [369, 443] width 351 height 197
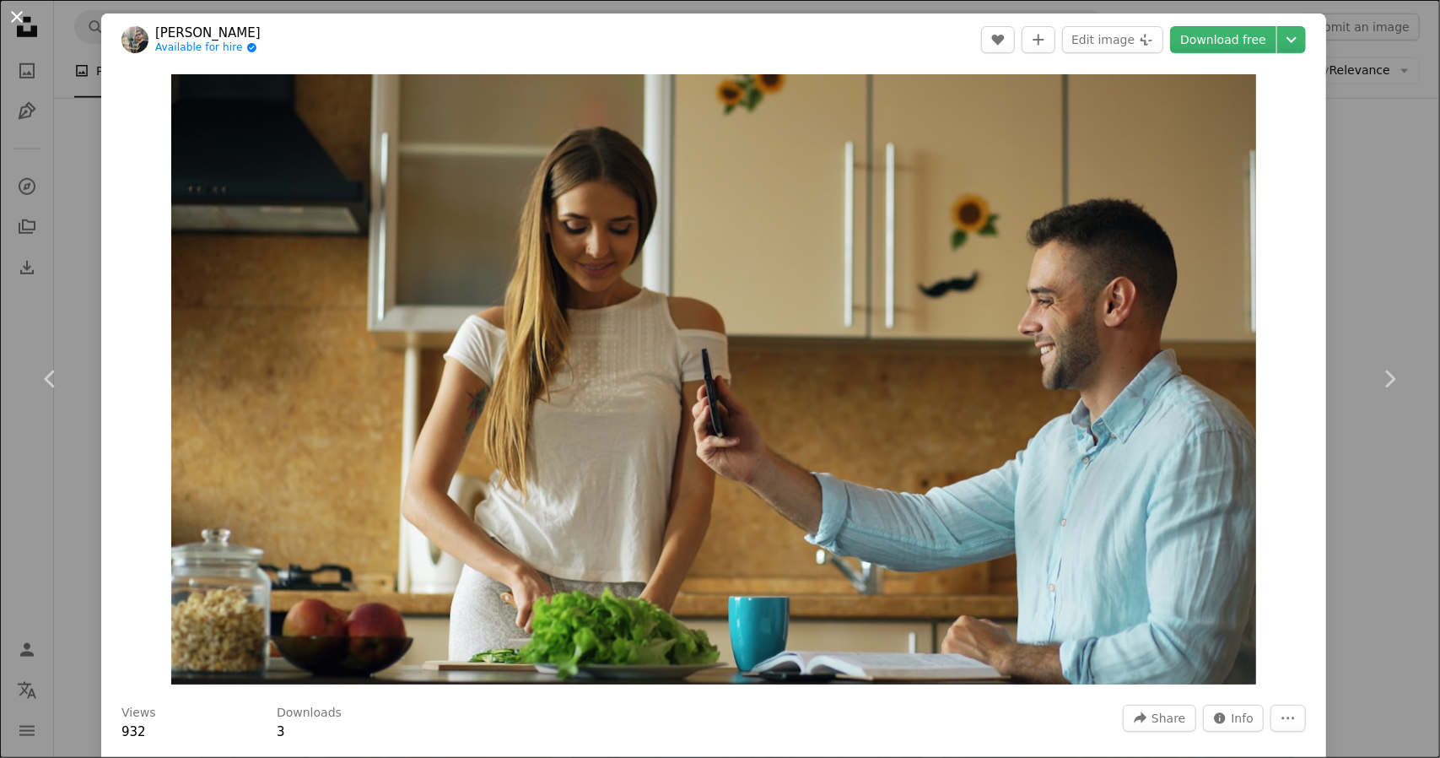
click at [18, 18] on button "An X shape" at bounding box center [17, 17] width 20 height 20
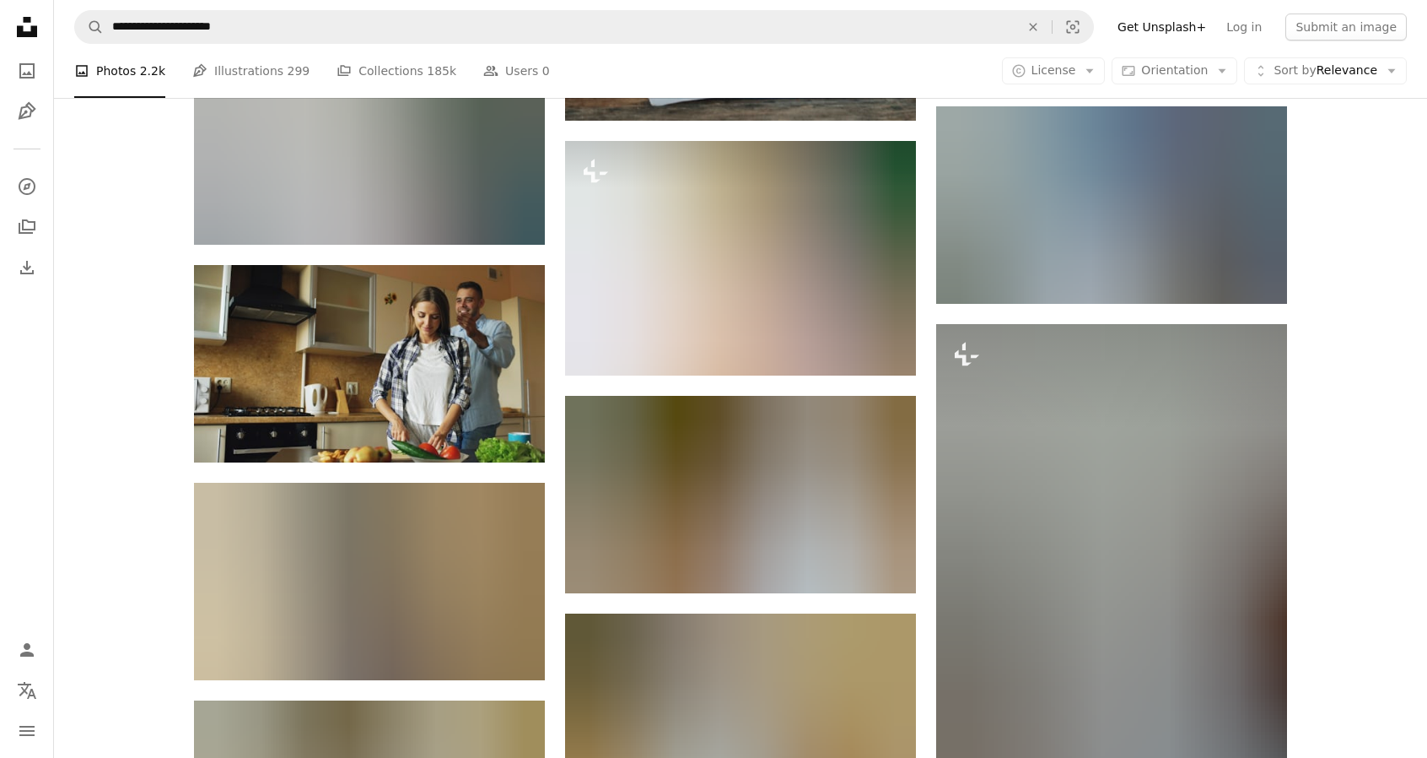
scroll to position [1601, 0]
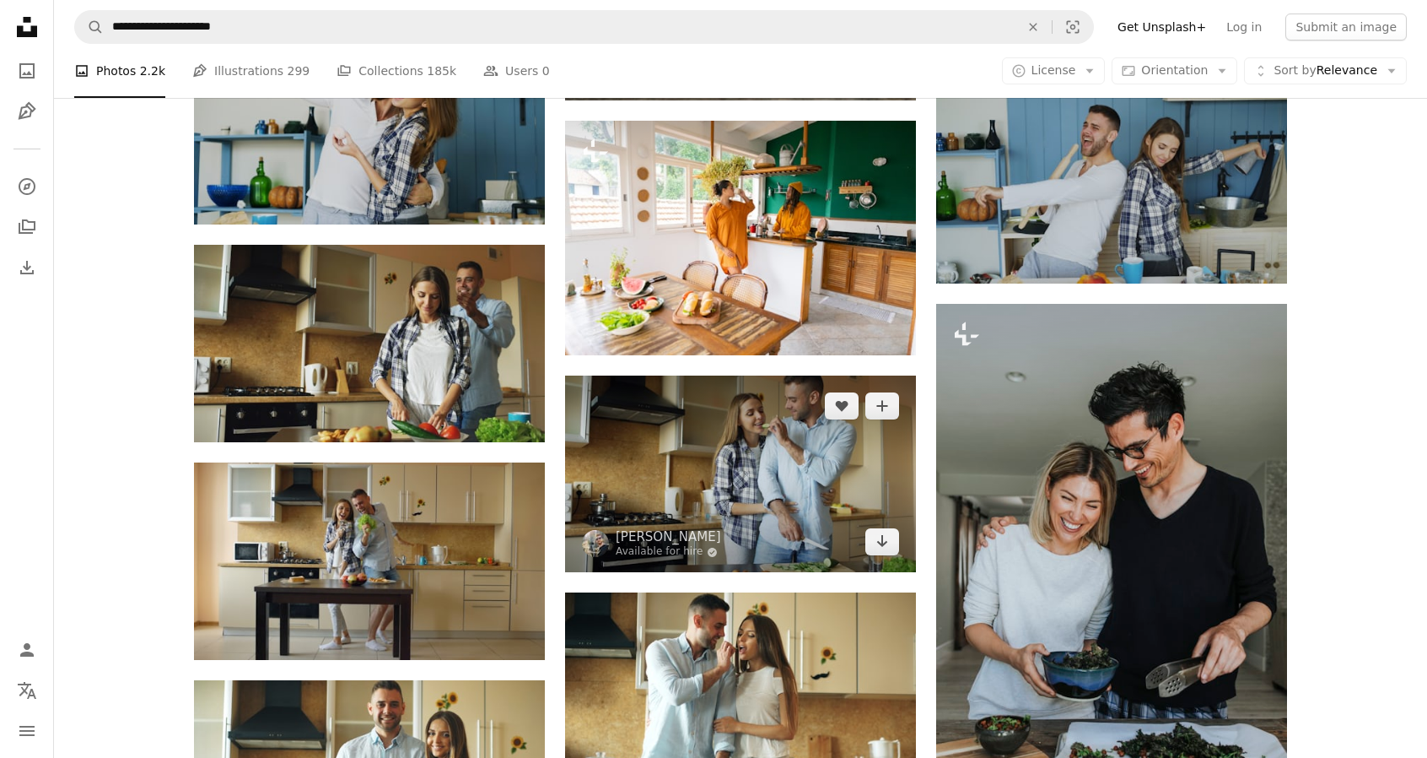
click at [742, 461] on img at bounding box center [740, 473] width 351 height 197
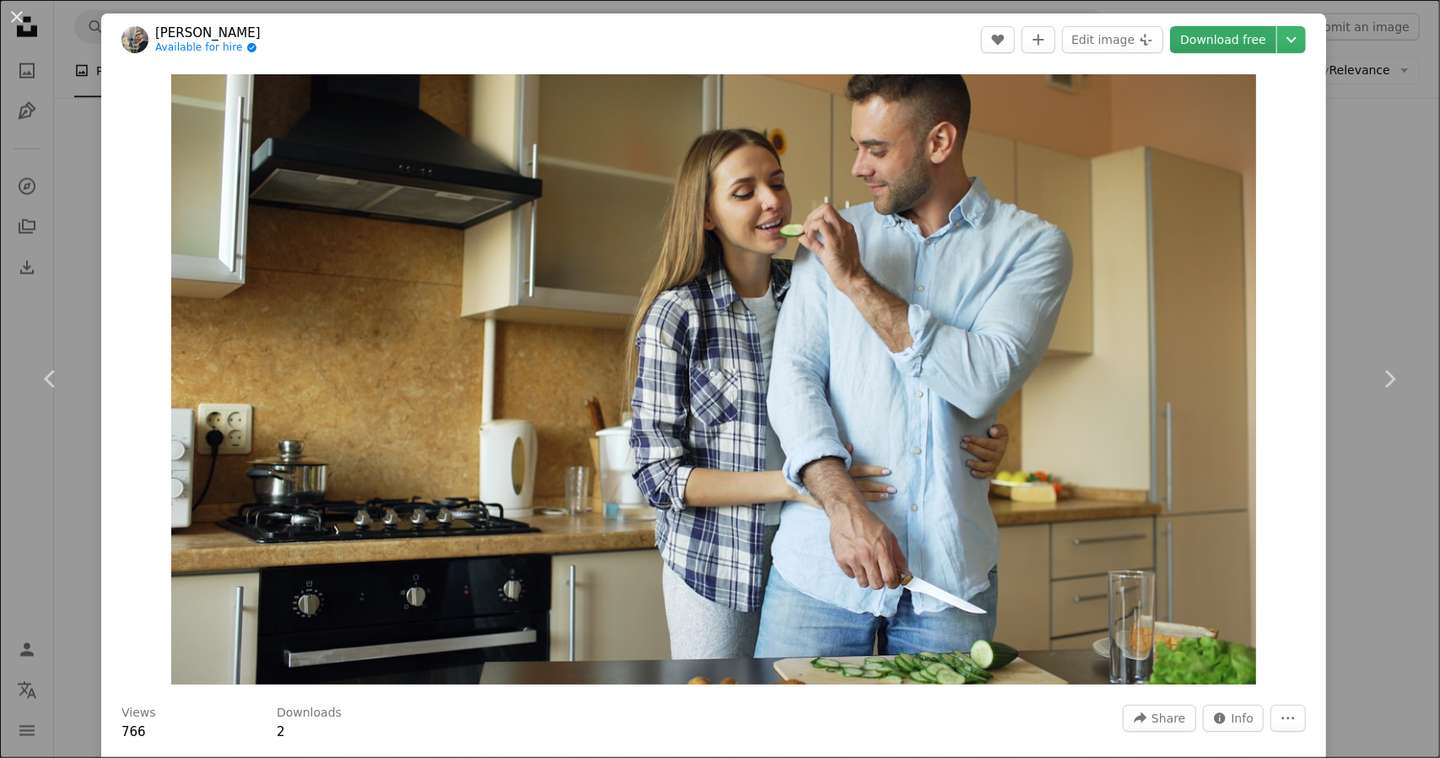
click at [1205, 28] on link "Download free" at bounding box center [1223, 39] width 106 height 27
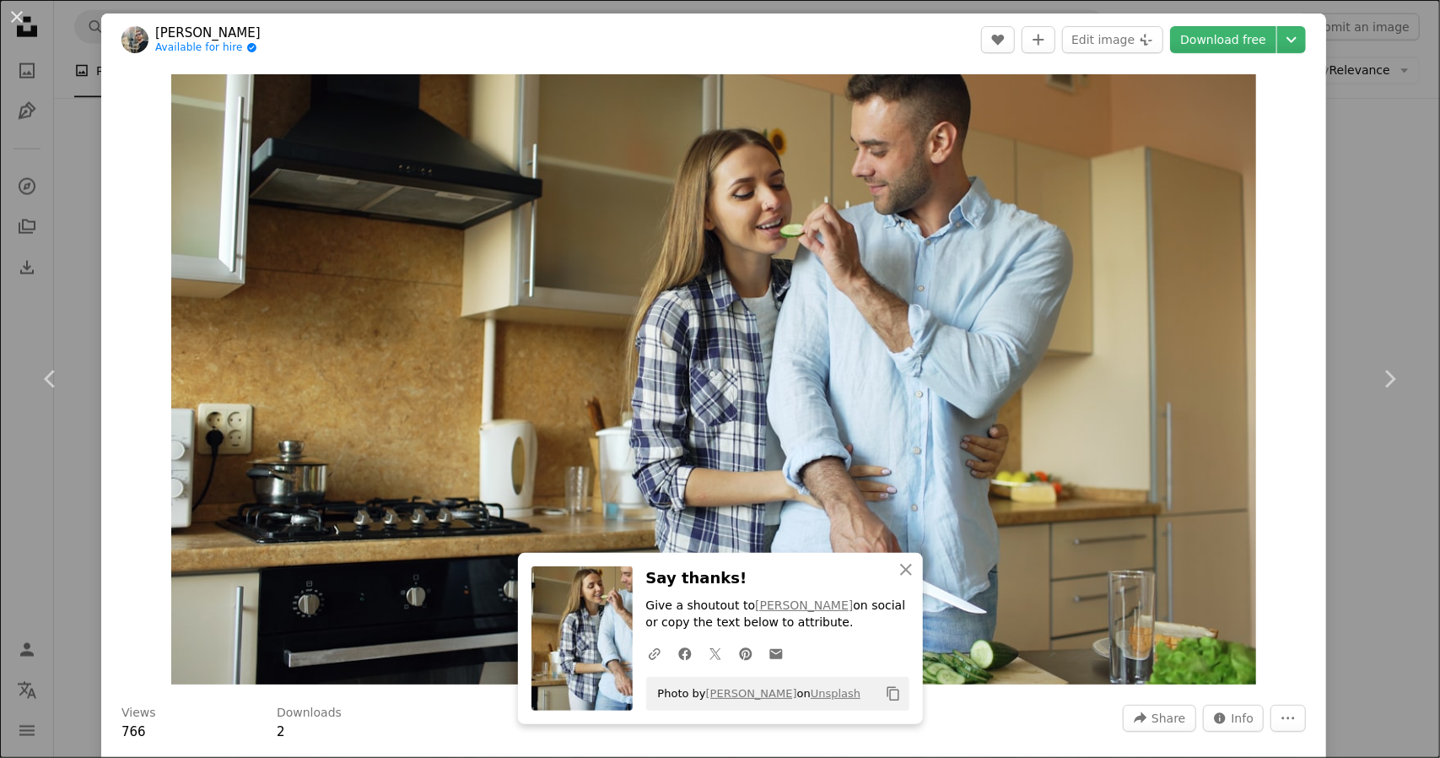
click at [1379, 153] on div "An X shape Chevron left Chevron right [PERSON_NAME] Available for hire A checkm…" at bounding box center [720, 379] width 1440 height 758
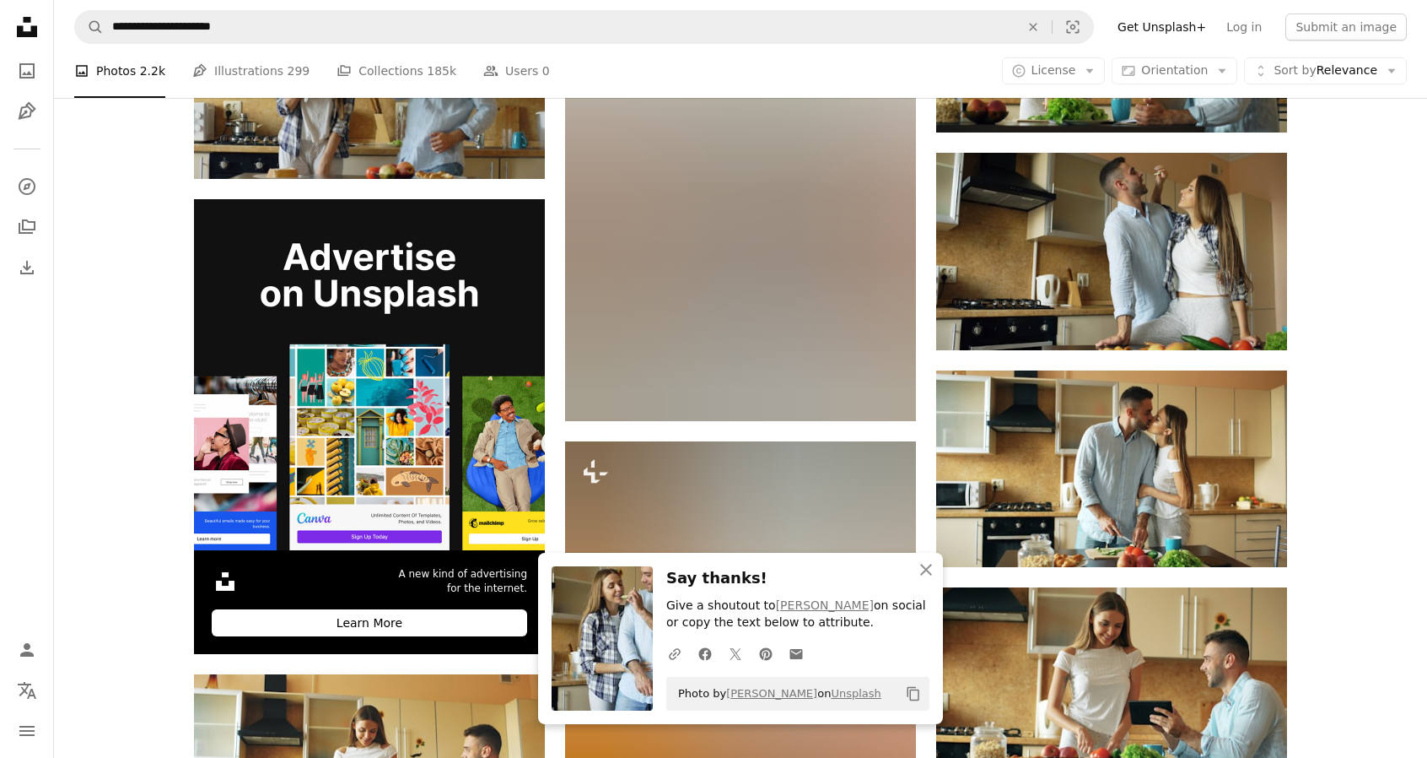
scroll to position [2536, 0]
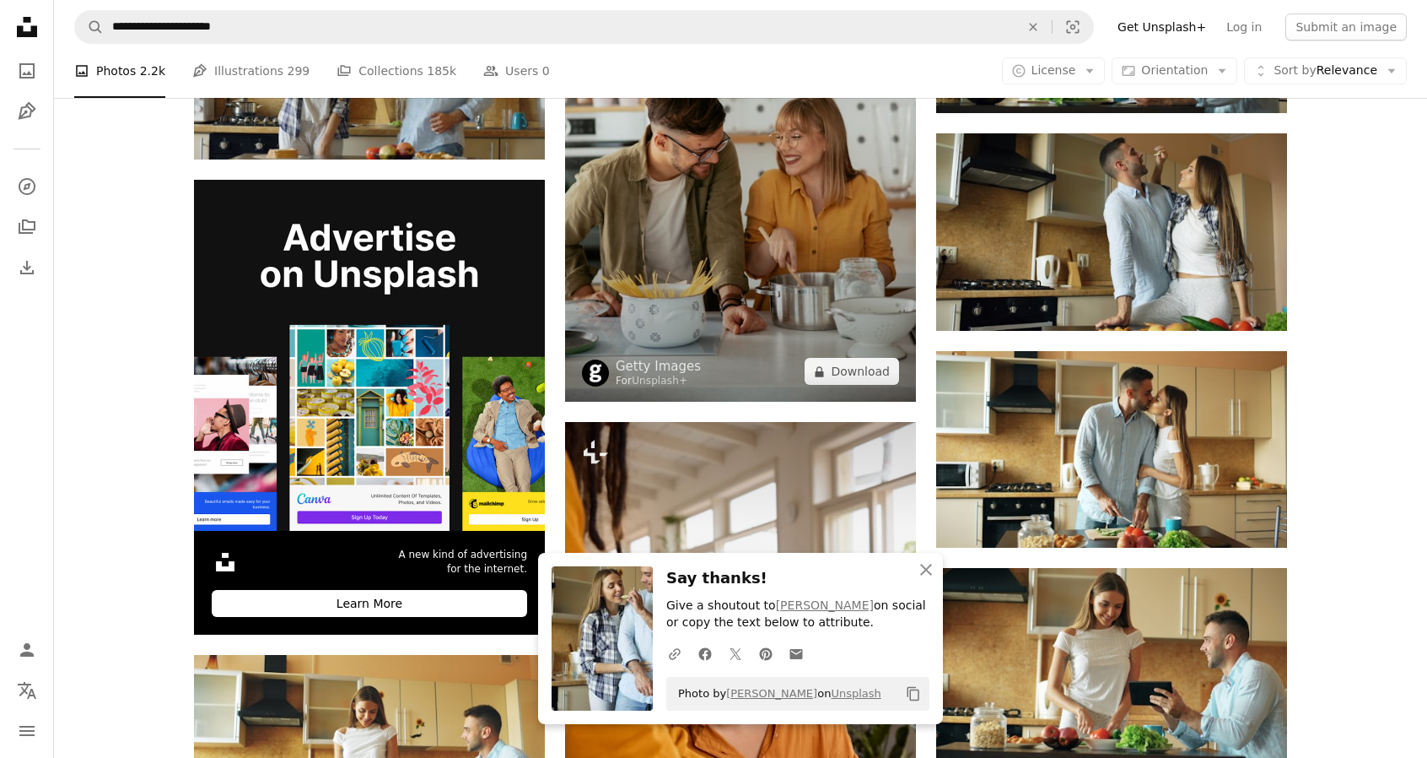
click at [758, 234] on img at bounding box center [740, 138] width 351 height 526
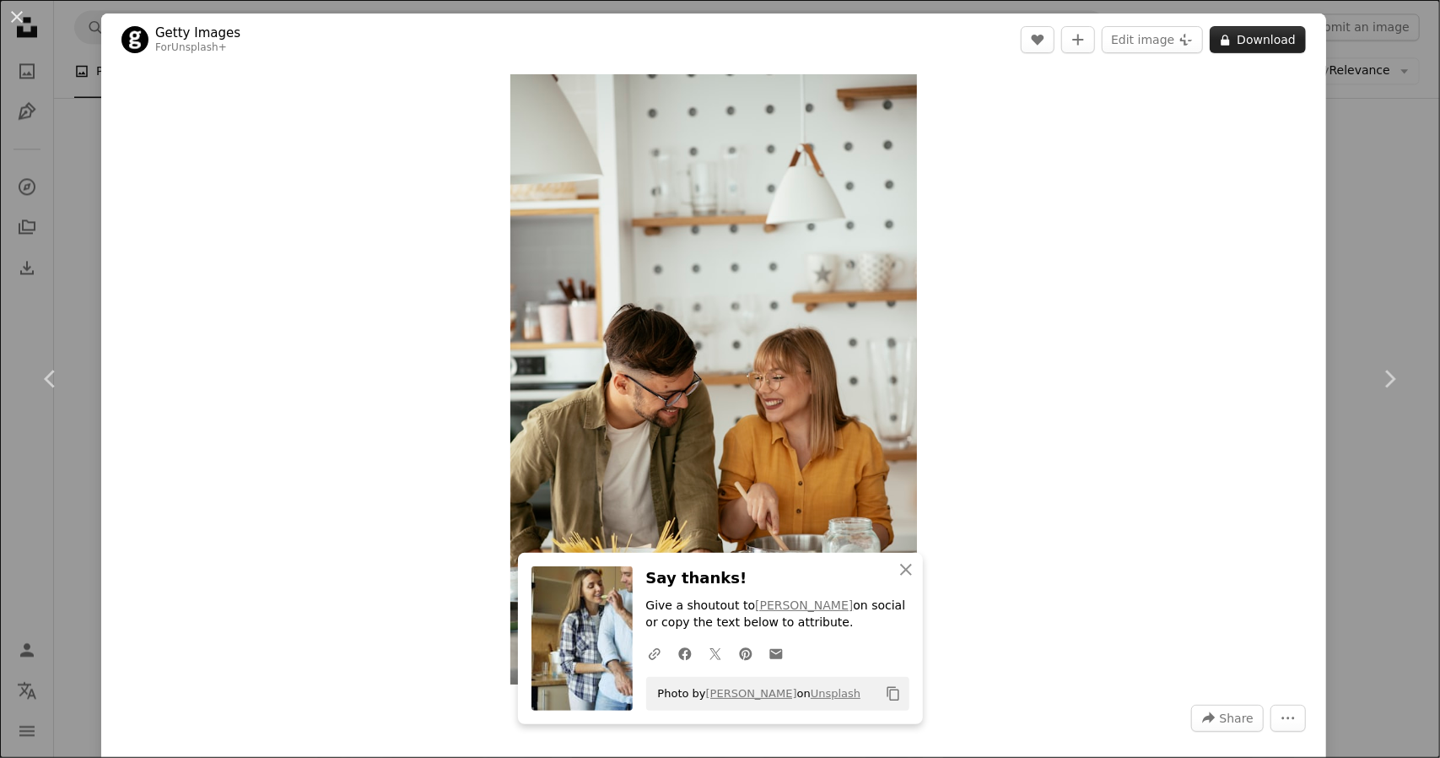
click at [1249, 46] on button "A lock Download" at bounding box center [1258, 39] width 96 height 27
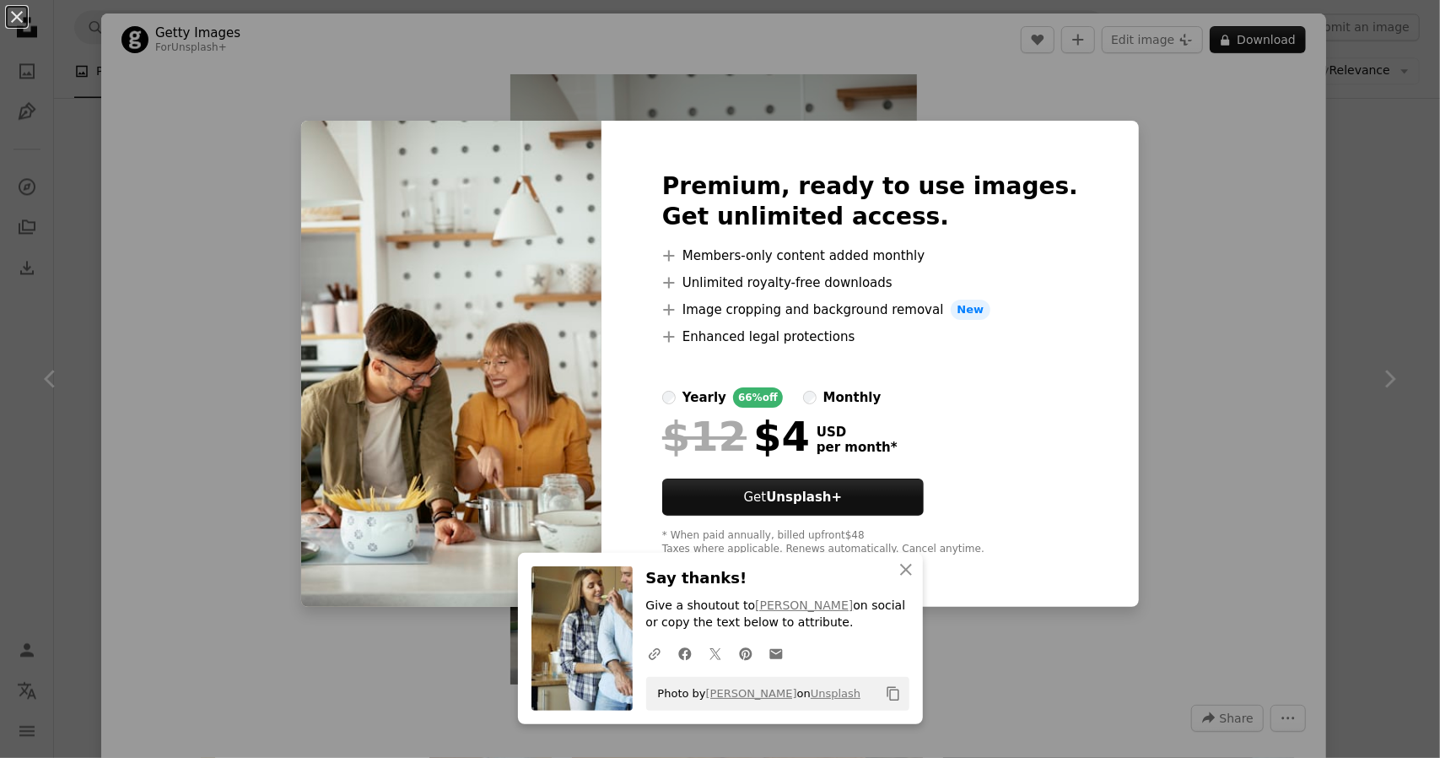
click at [1348, 114] on div "An X shape Premium, ready to use images. Get unlimited access. A plus sign Memb…" at bounding box center [720, 379] width 1440 height 758
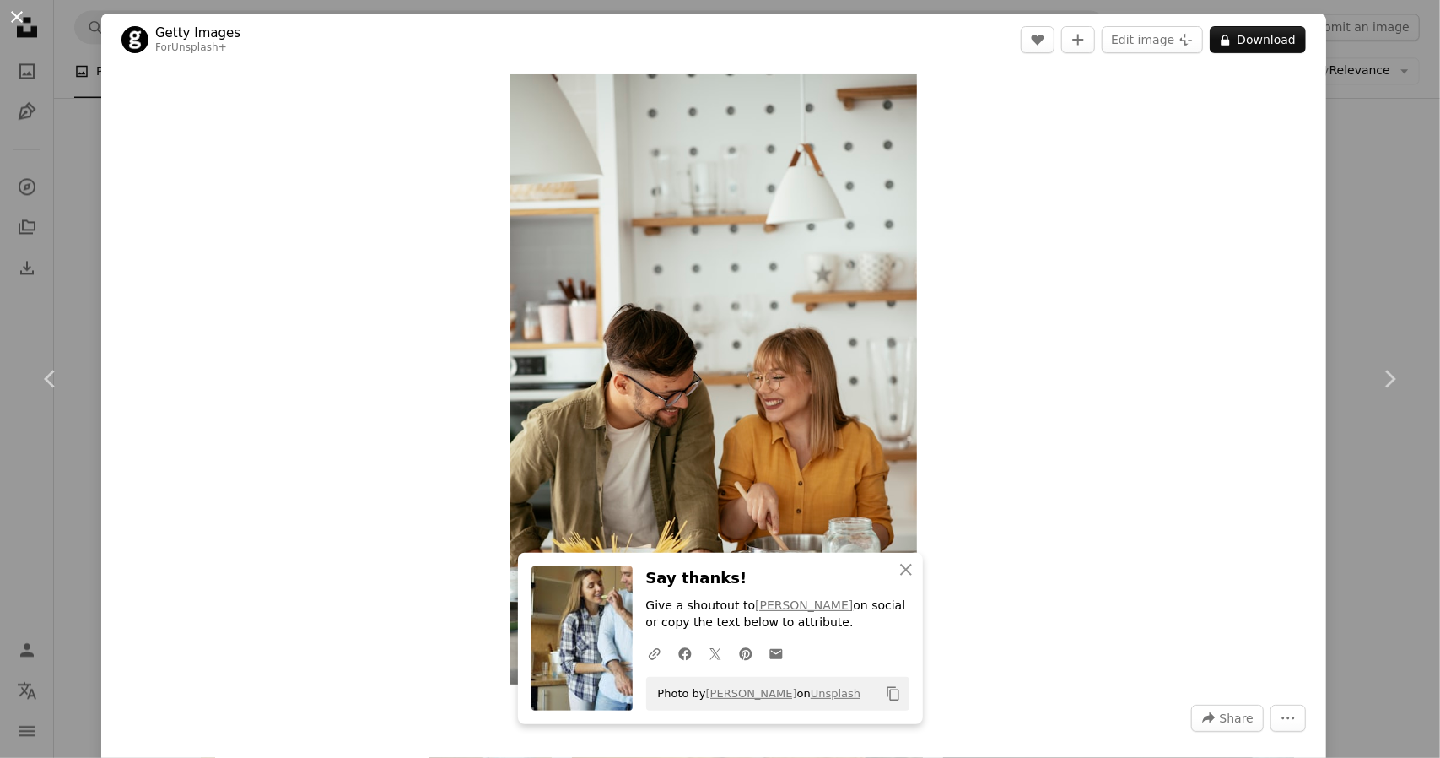
click at [7, 22] on button "An X shape" at bounding box center [17, 17] width 20 height 20
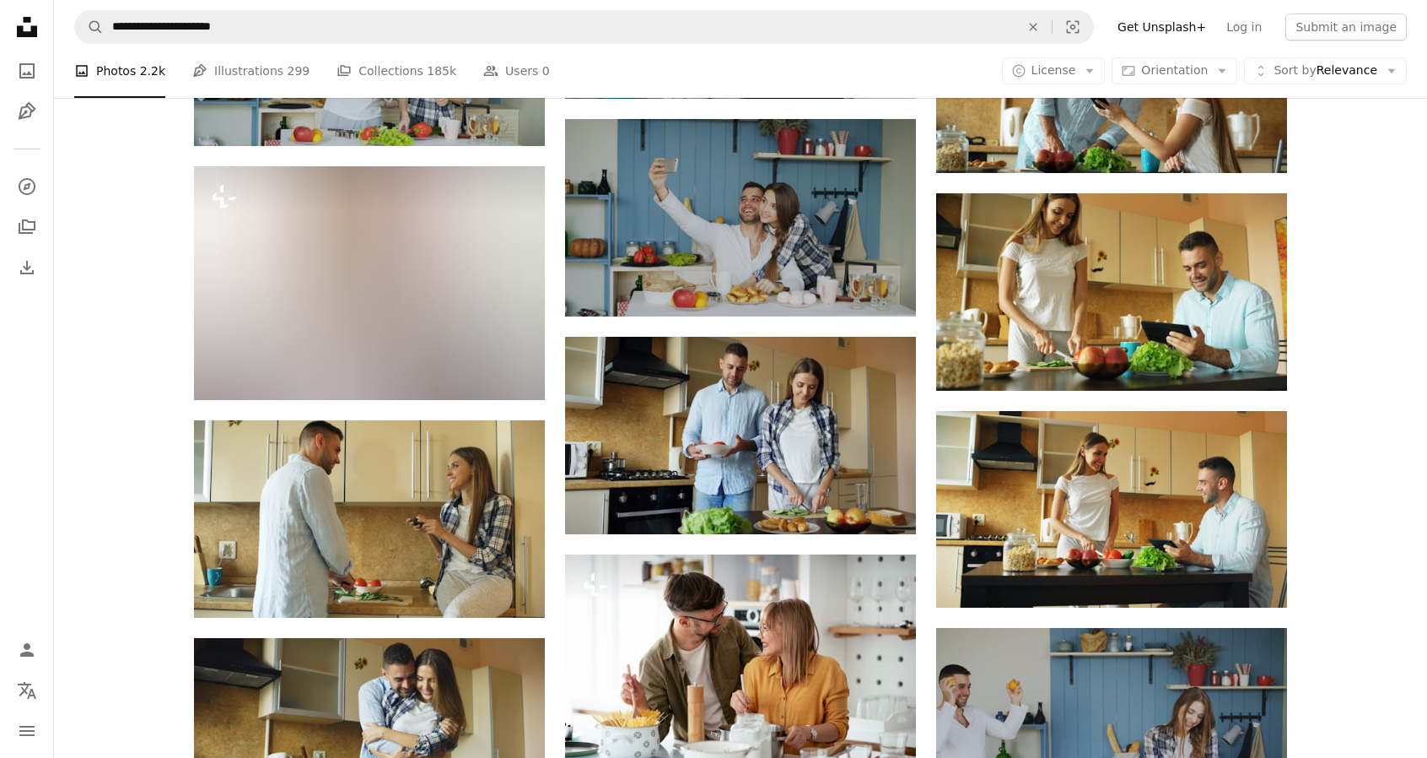
scroll to position [5064, 0]
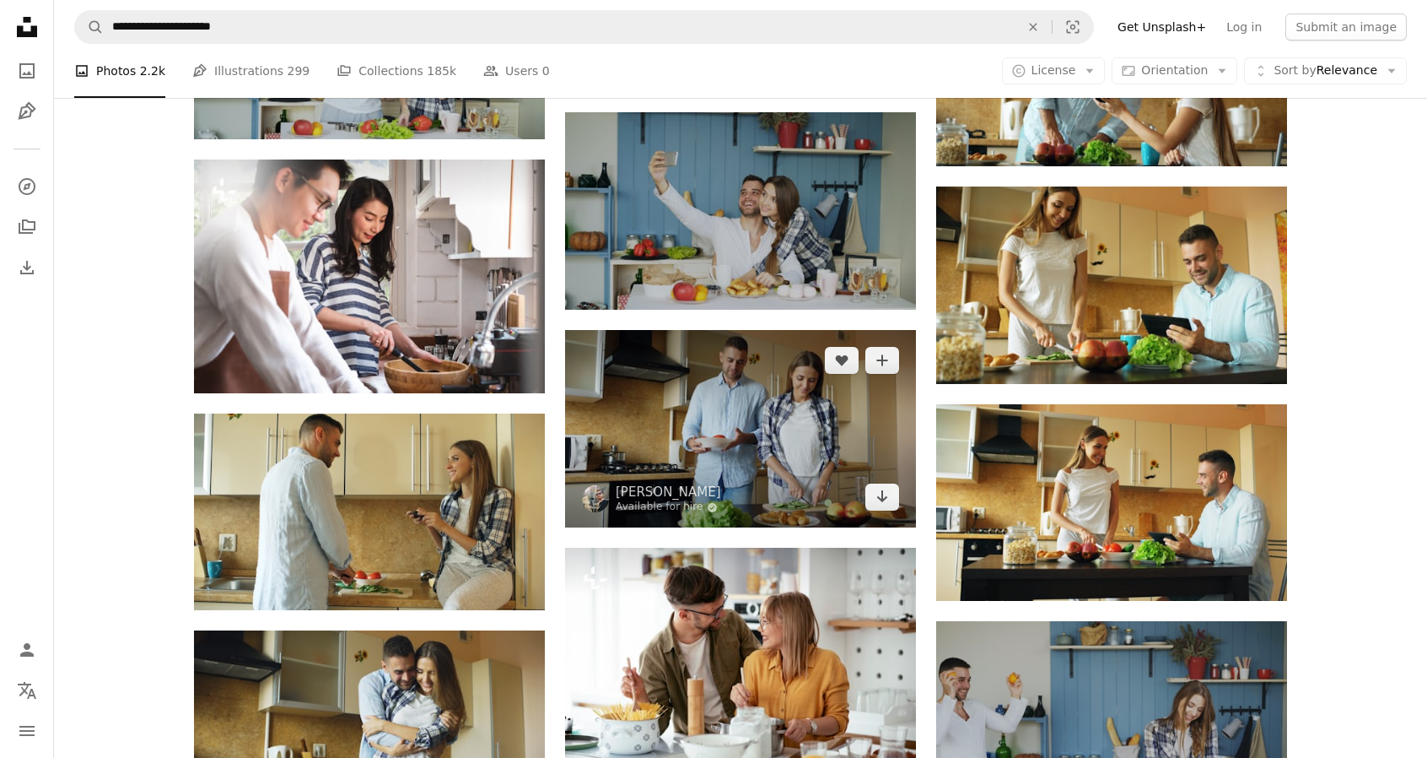
click at [709, 461] on img at bounding box center [740, 428] width 351 height 197
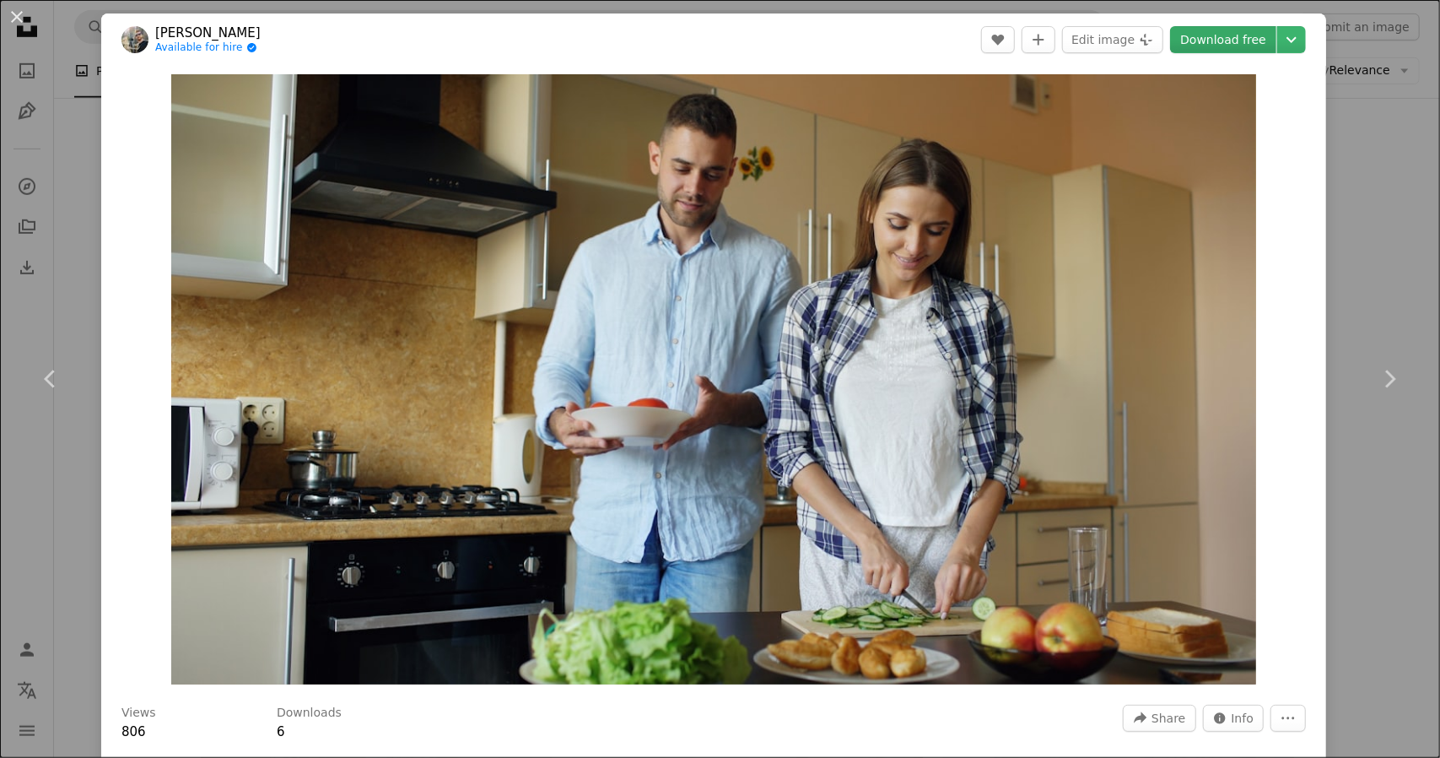
click at [1201, 48] on link "Download free" at bounding box center [1223, 39] width 106 height 27
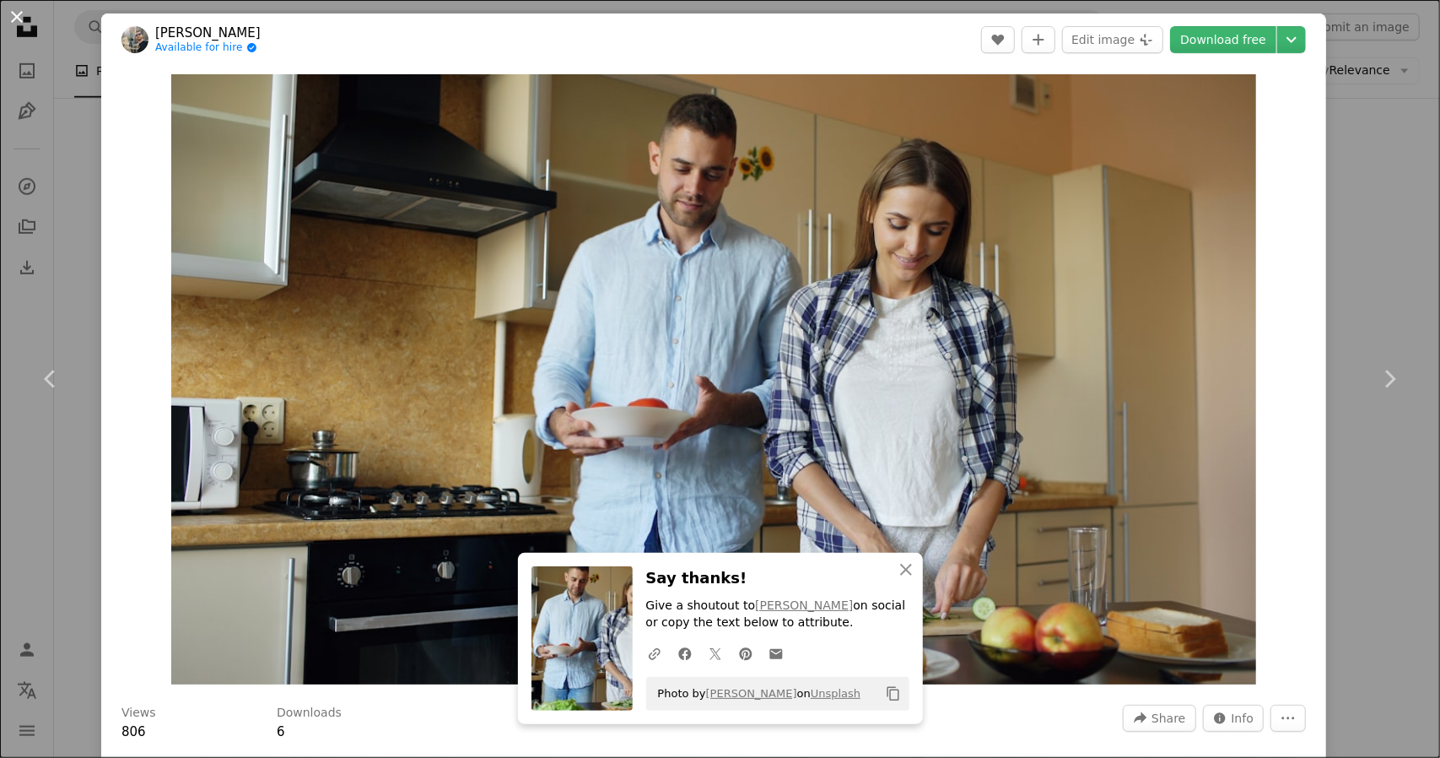
click at [7, 8] on button "An X shape" at bounding box center [17, 17] width 20 height 20
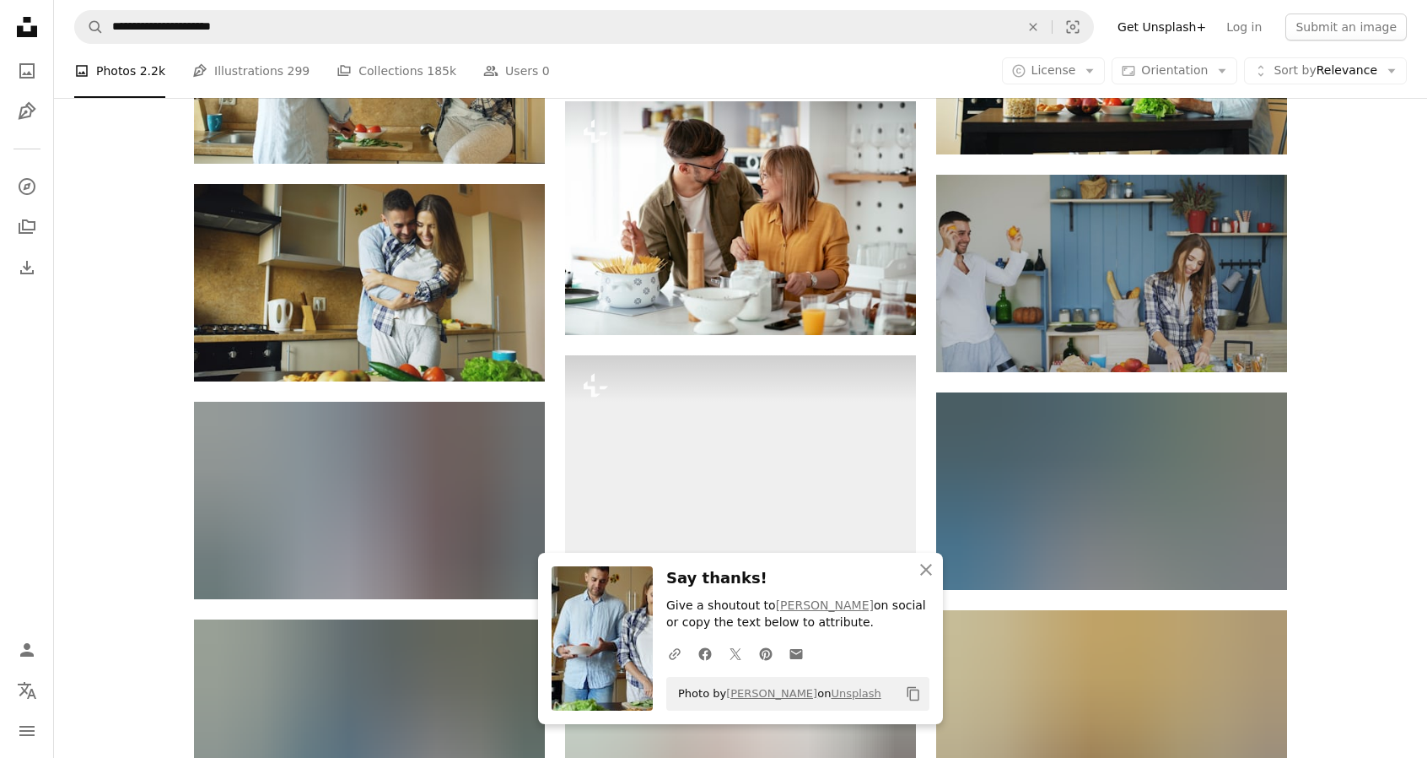
scroll to position [5534, 0]
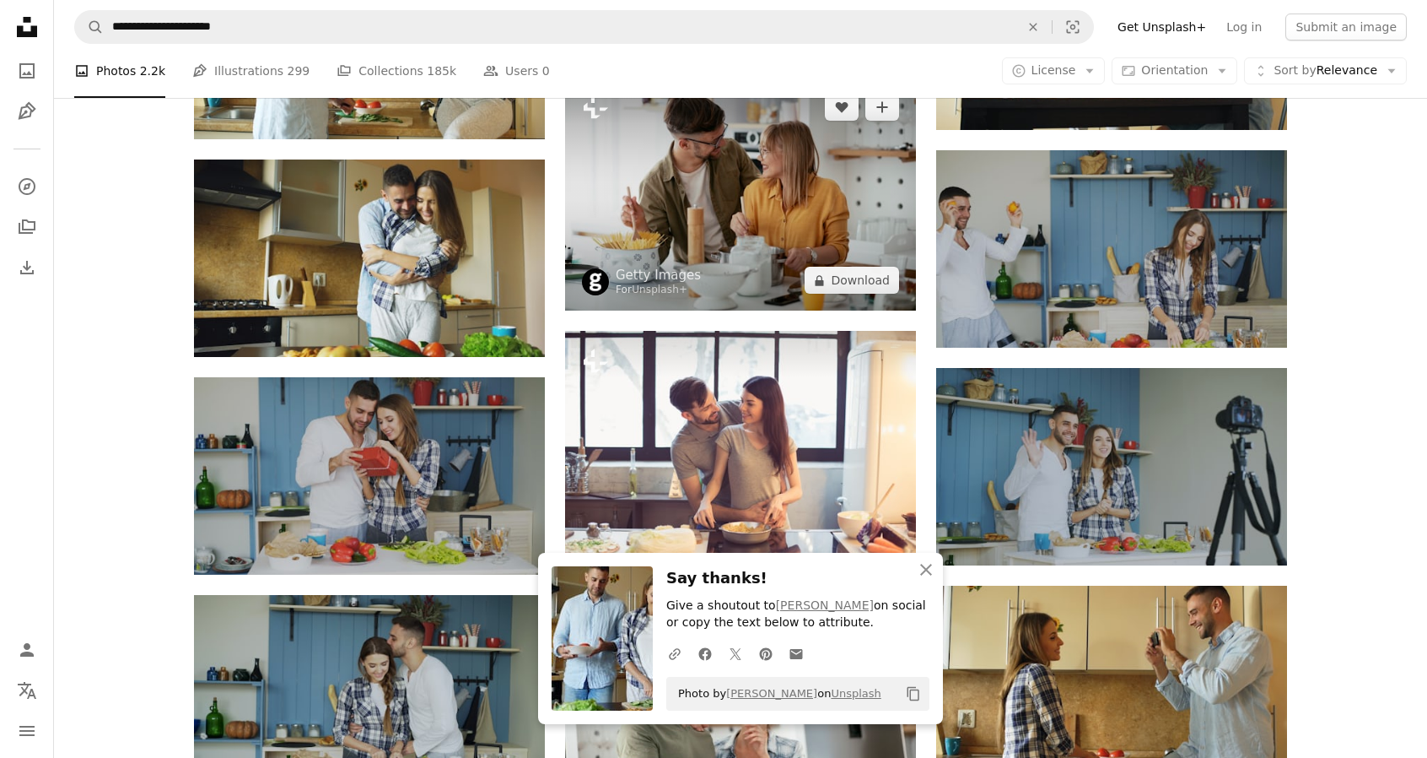
click at [808, 174] on img at bounding box center [740, 194] width 351 height 234
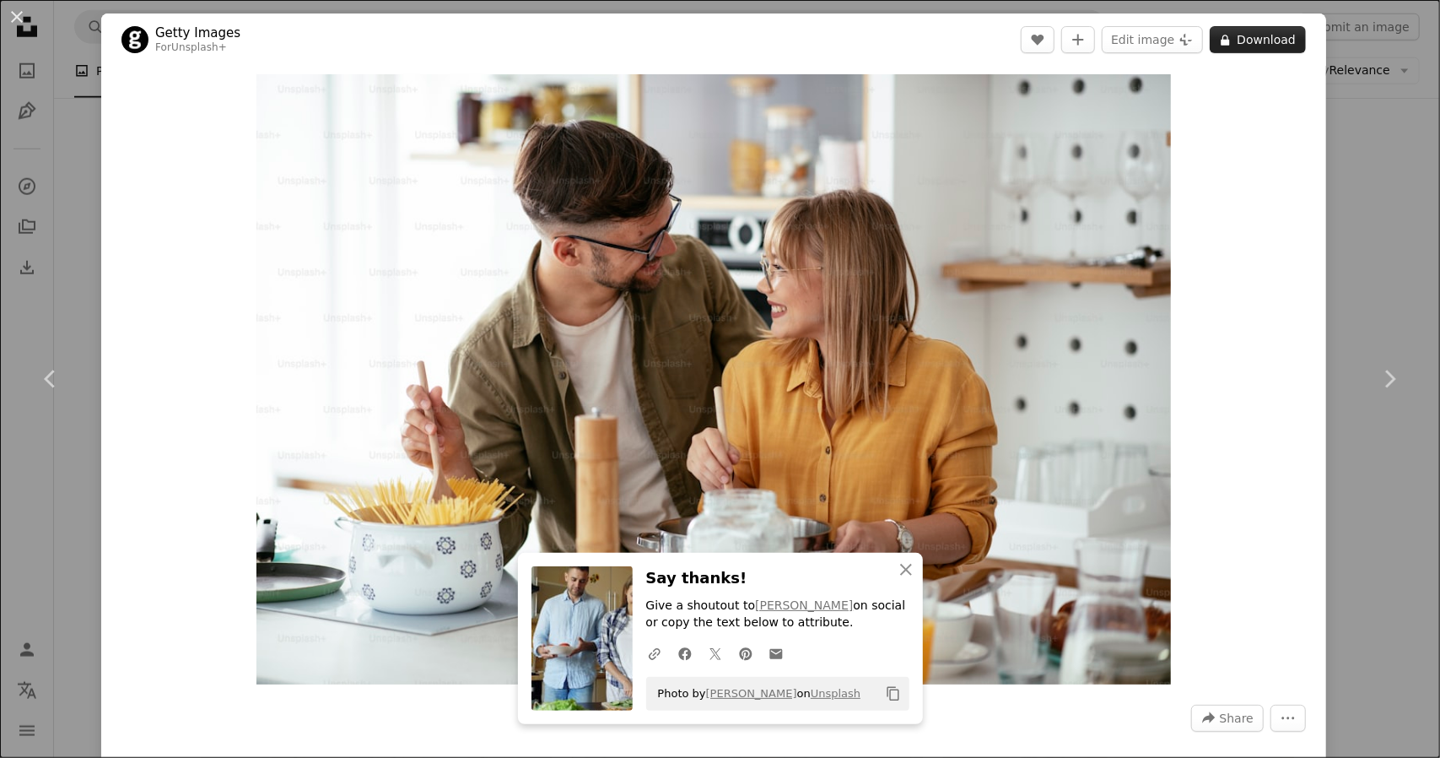
click at [1257, 40] on button "A lock Download" at bounding box center [1258, 39] width 96 height 27
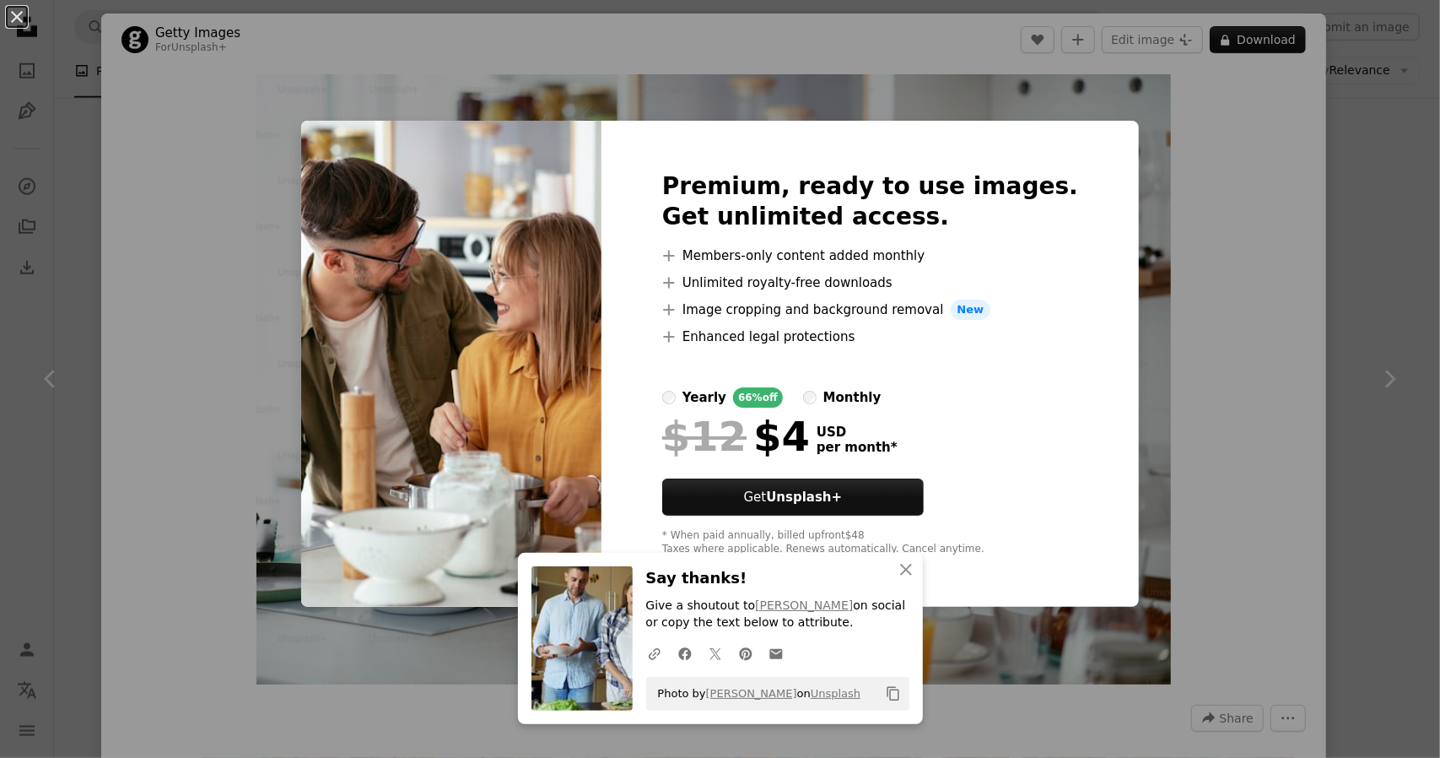
click at [18, 313] on div "An X shape Premium, ready to use images. Get unlimited access. A plus sign Memb…" at bounding box center [720, 379] width 1440 height 758
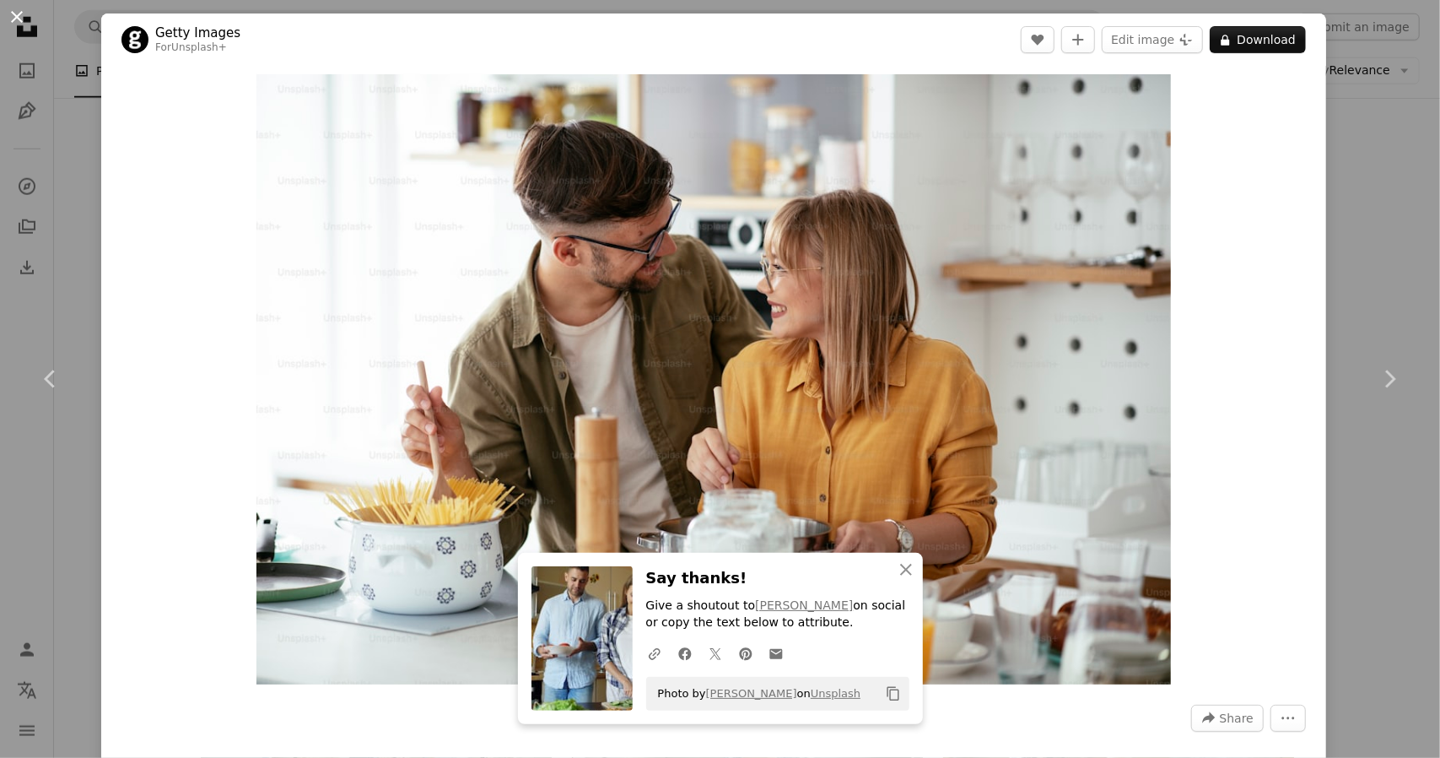
click at [18, 14] on button "An X shape" at bounding box center [17, 17] width 20 height 20
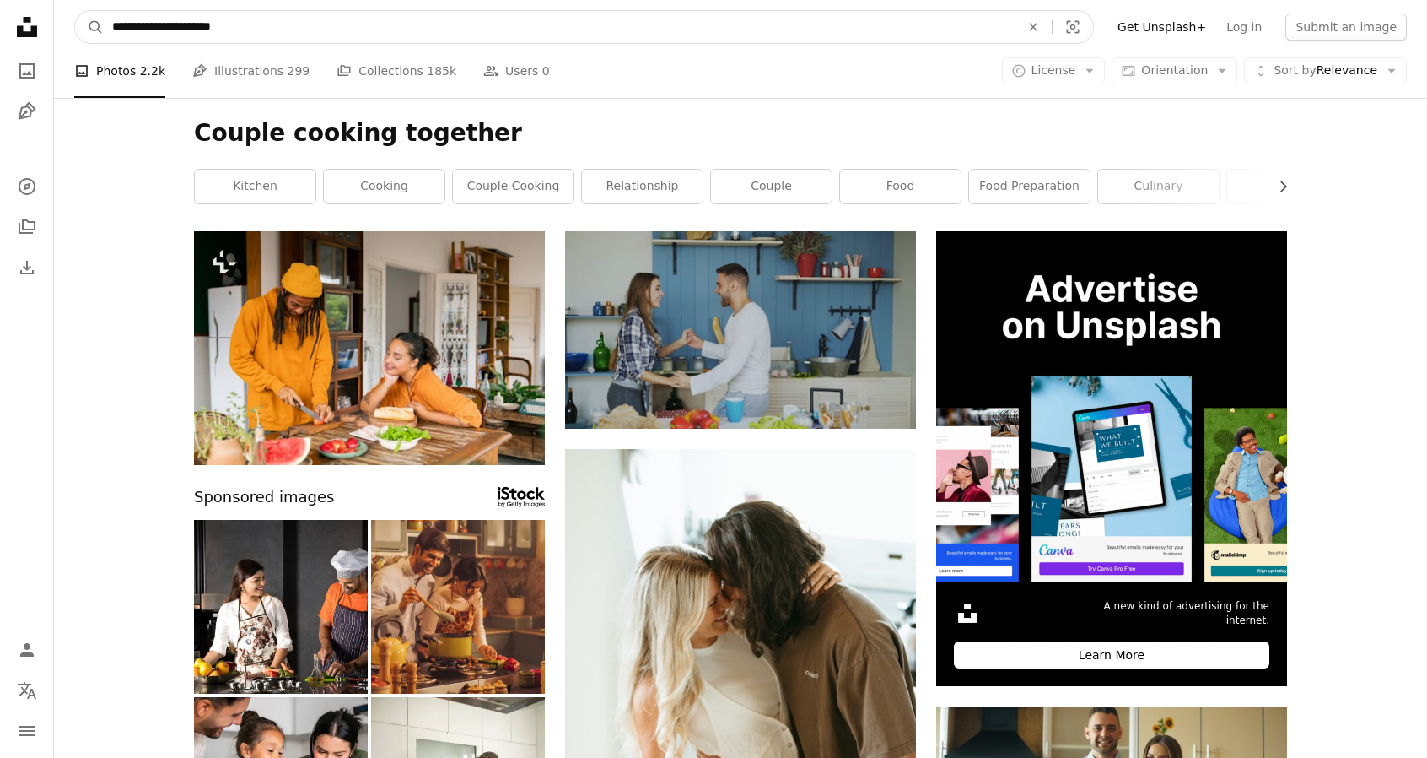
click at [169, 19] on input "**********" at bounding box center [559, 27] width 911 height 32
type input "**********"
click at [75, 11] on button "A magnifying glass" at bounding box center [89, 27] width 29 height 32
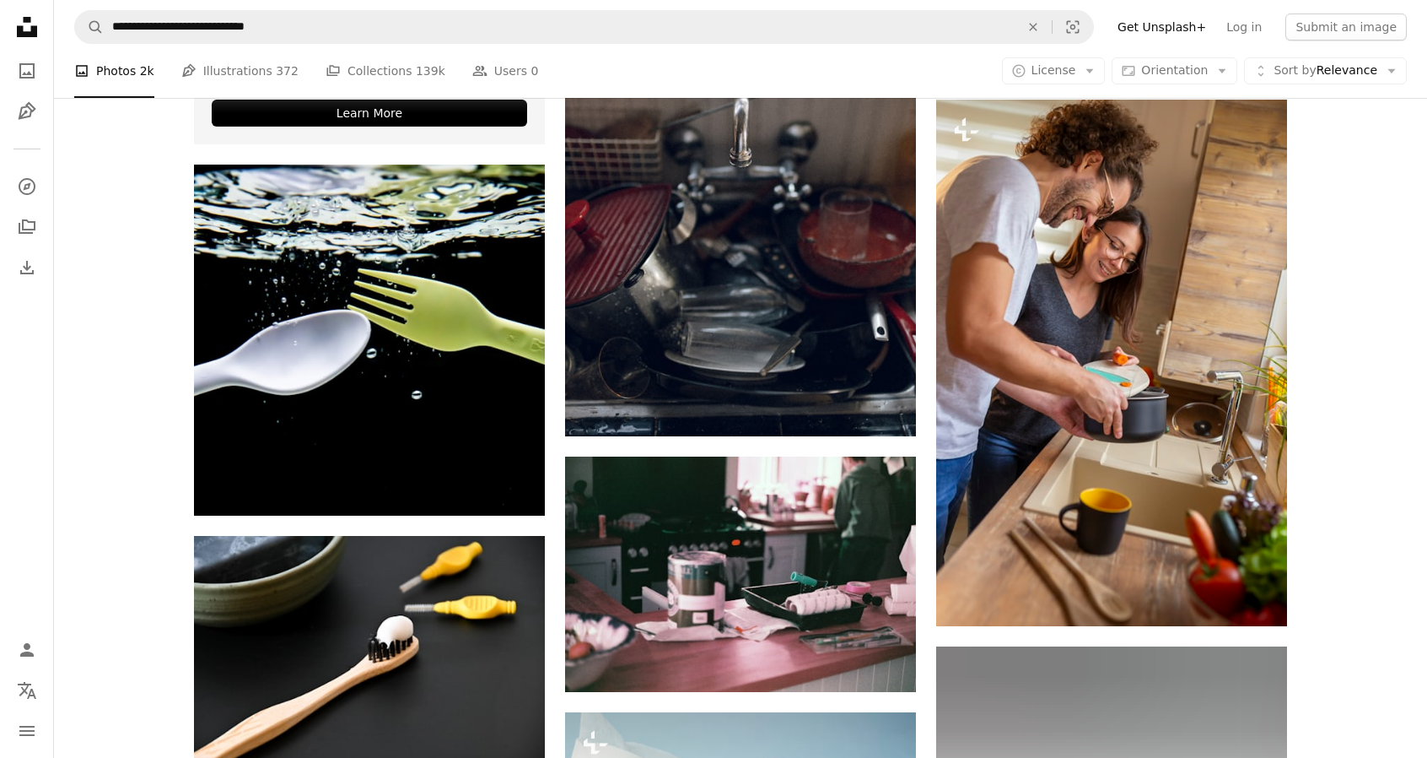
scroll to position [3582, 0]
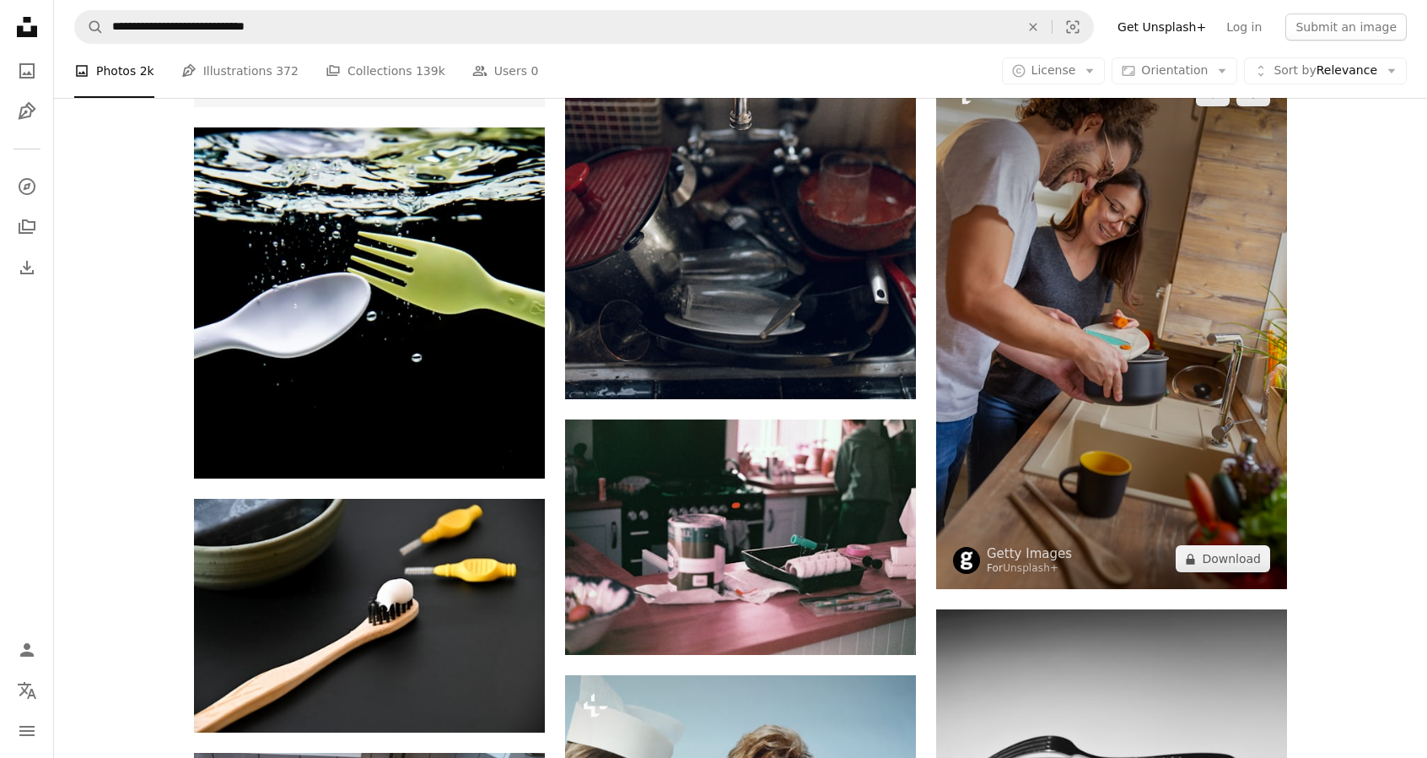
click at [1092, 403] on img at bounding box center [1111, 325] width 351 height 526
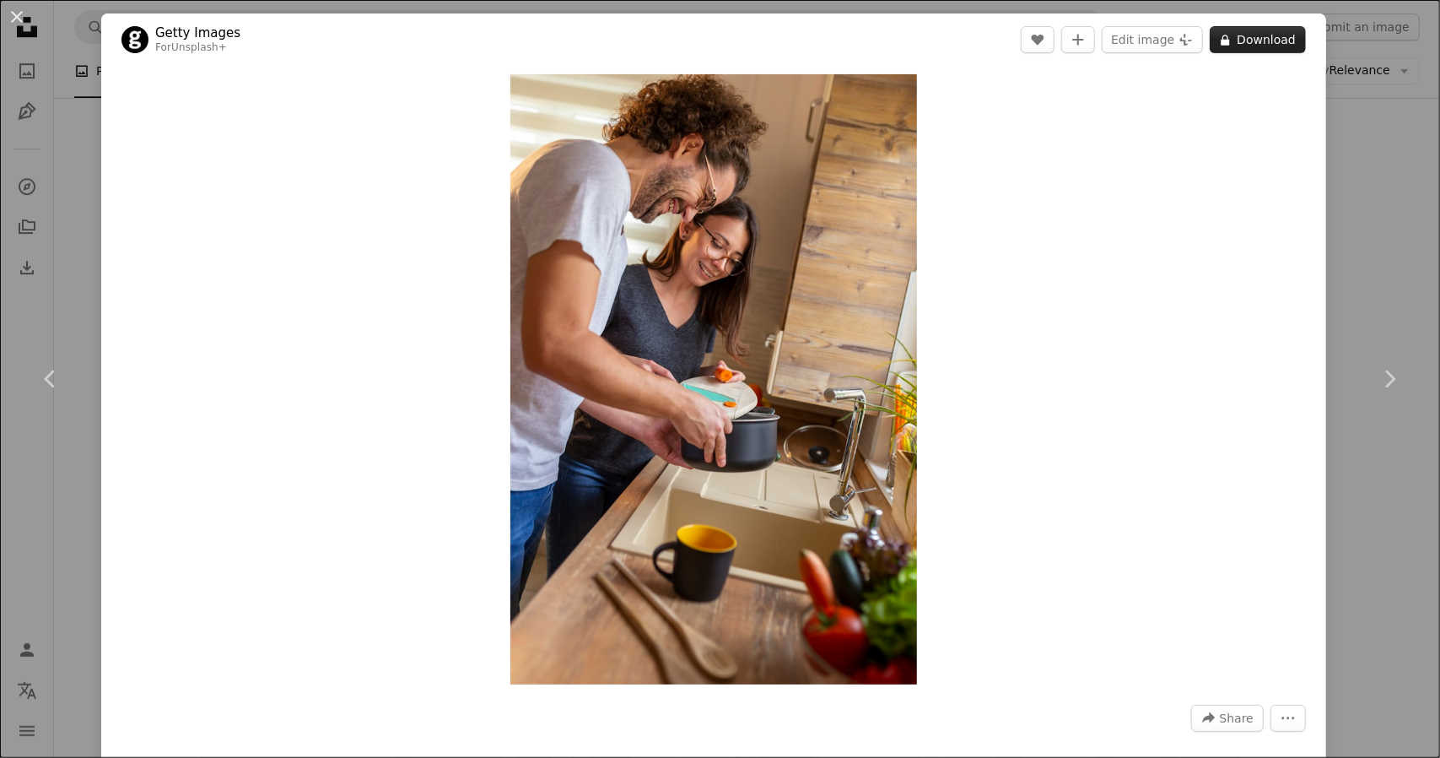
click at [1242, 48] on button "A lock Download" at bounding box center [1258, 39] width 96 height 27
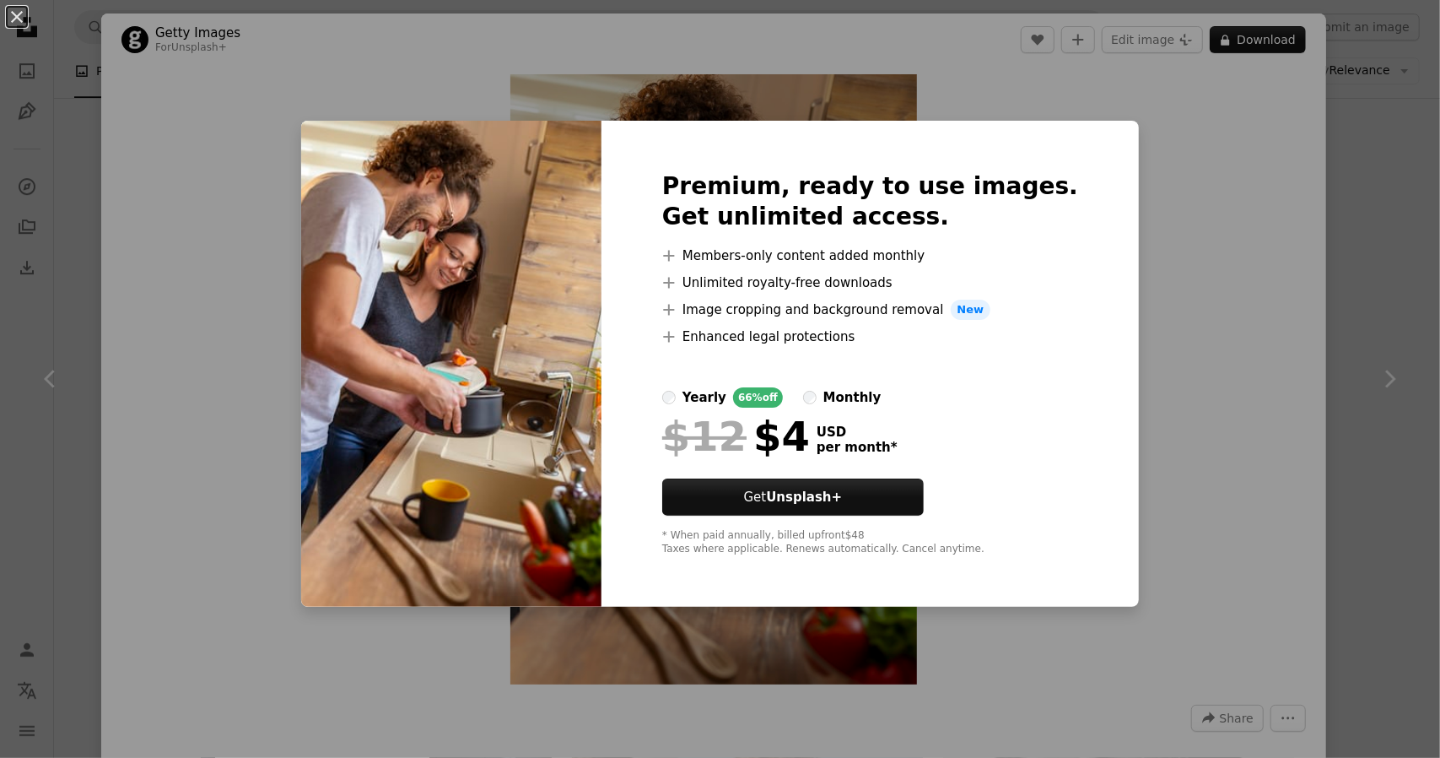
click at [1360, 210] on div "An X shape Premium, ready to use images. Get unlimited access. A plus sign Memb…" at bounding box center [720, 379] width 1440 height 758
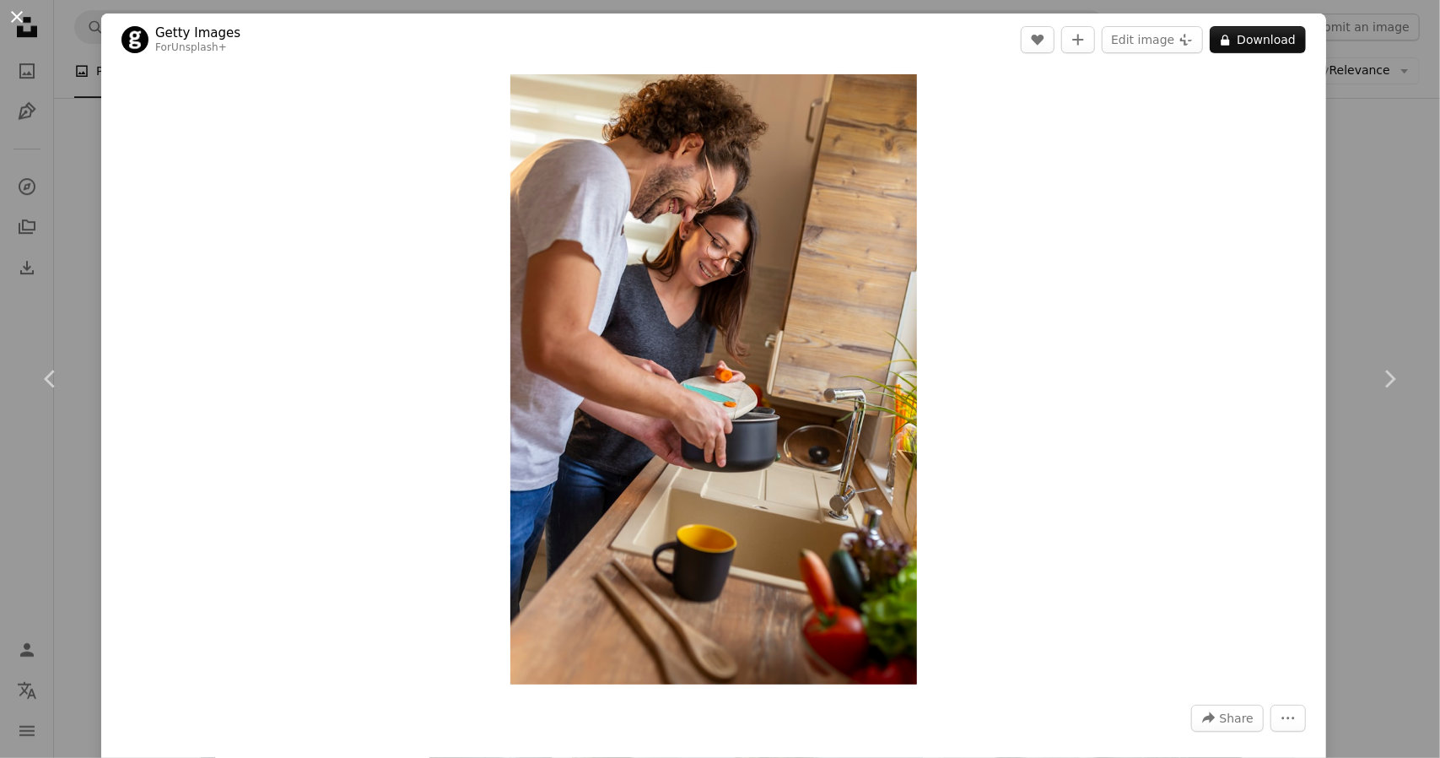
click at [7, 17] on button "An X shape" at bounding box center [17, 17] width 20 height 20
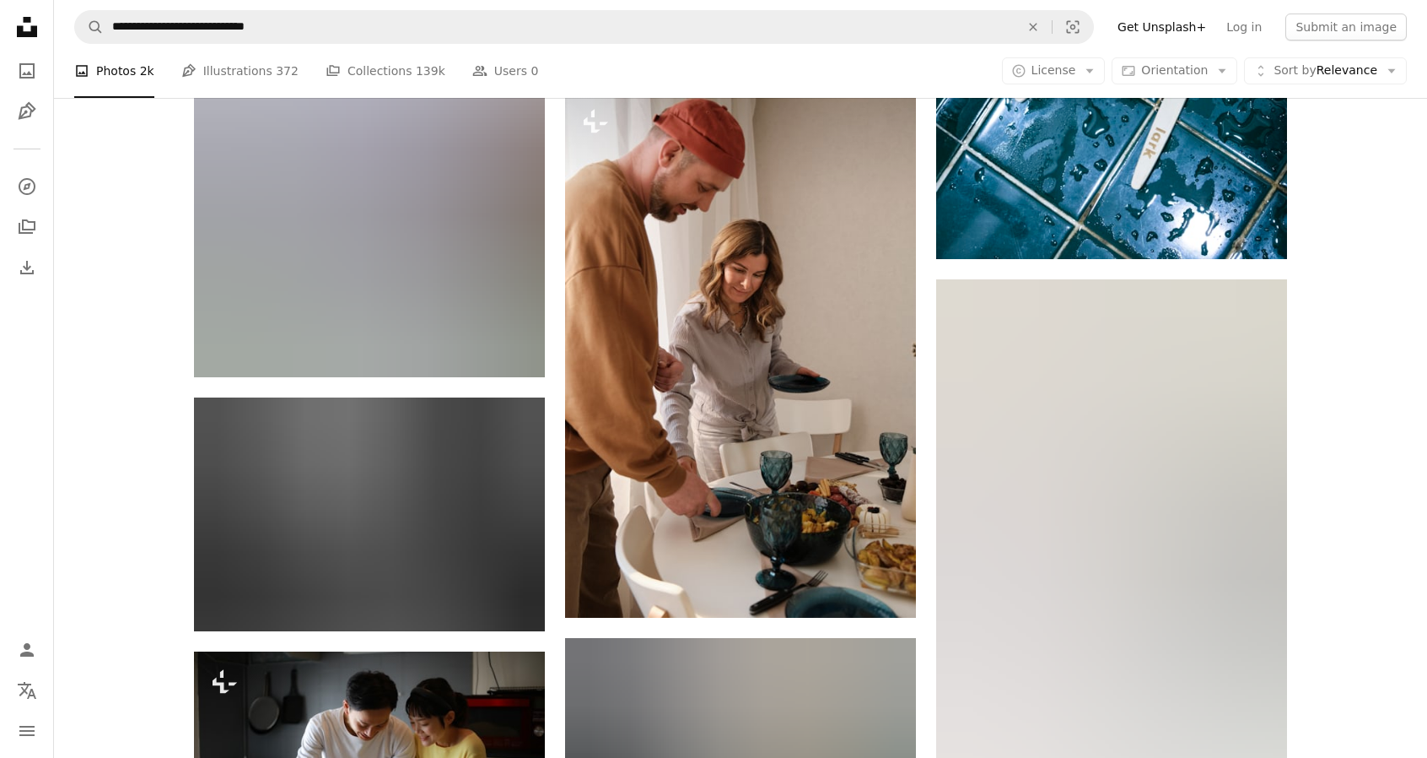
scroll to position [7155, 0]
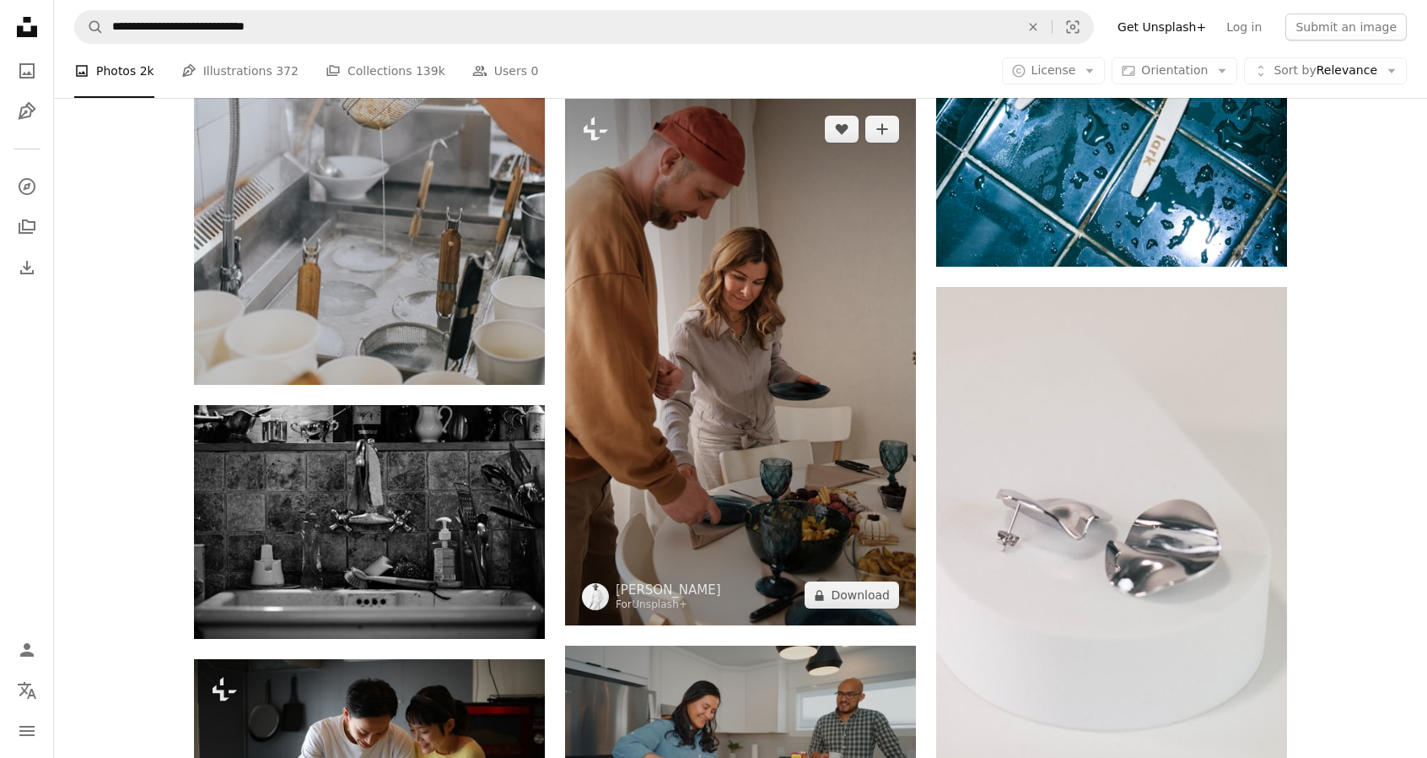
click at [769, 436] on img at bounding box center [740, 362] width 351 height 526
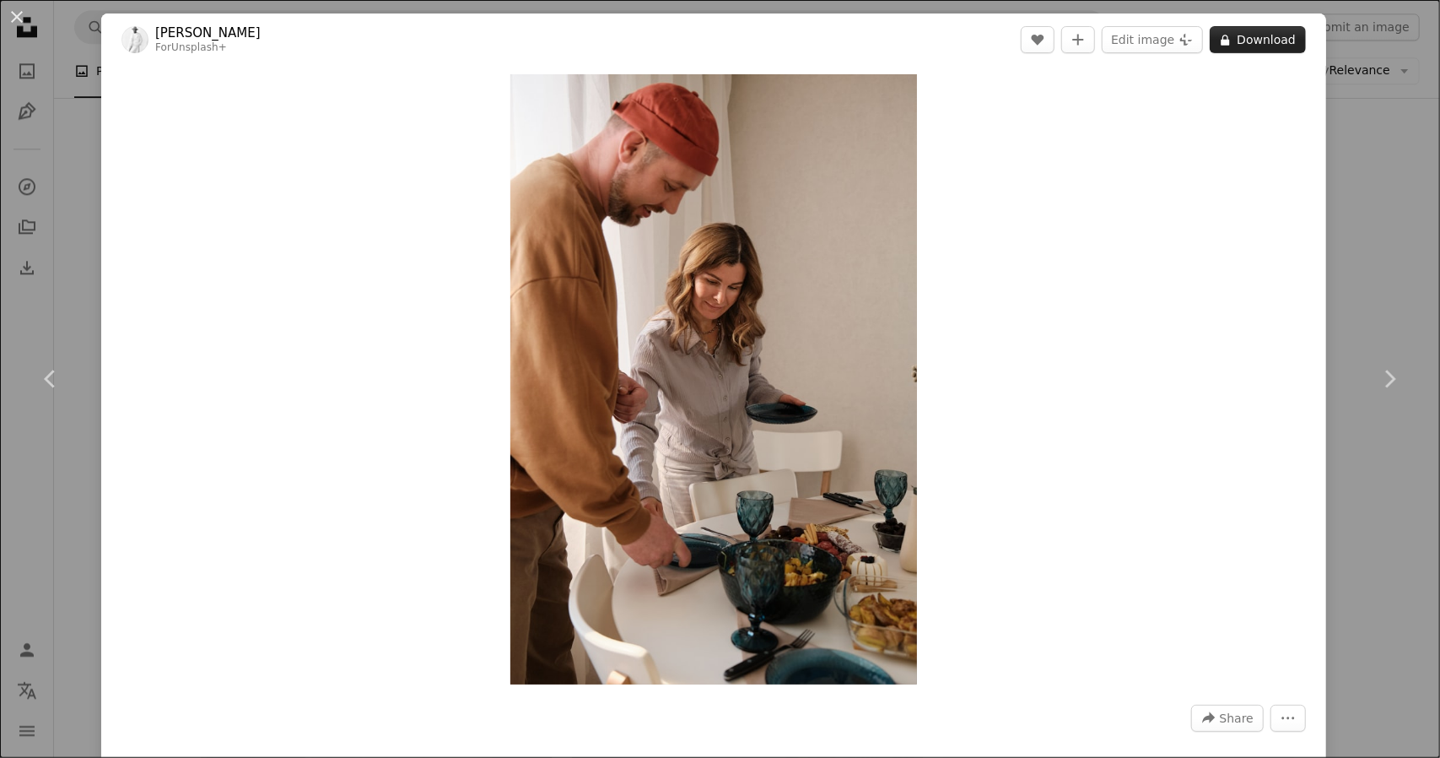
click at [1246, 44] on button "A lock Download" at bounding box center [1258, 39] width 96 height 27
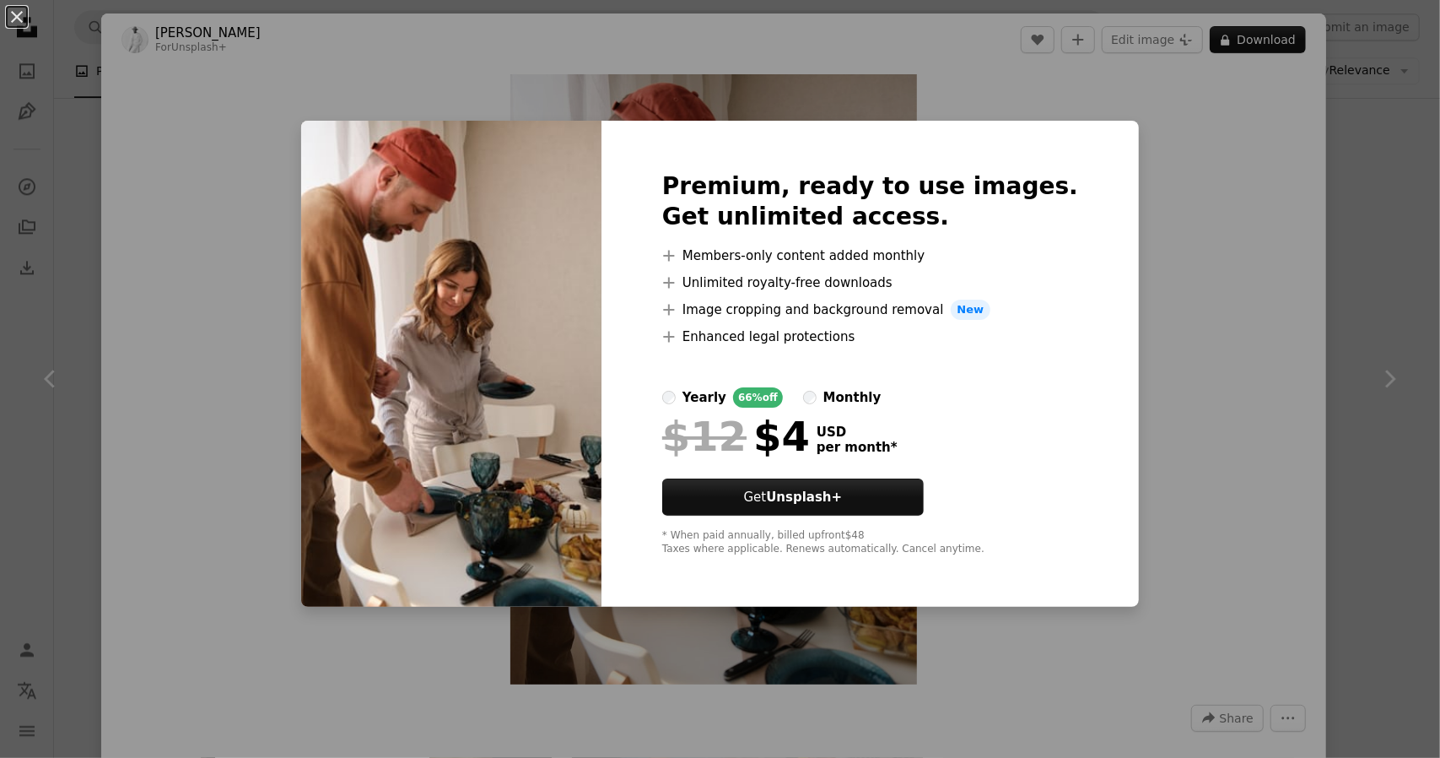
click at [1215, 278] on div "An X shape Premium, ready to use images. Get unlimited access. A plus sign Memb…" at bounding box center [720, 379] width 1440 height 758
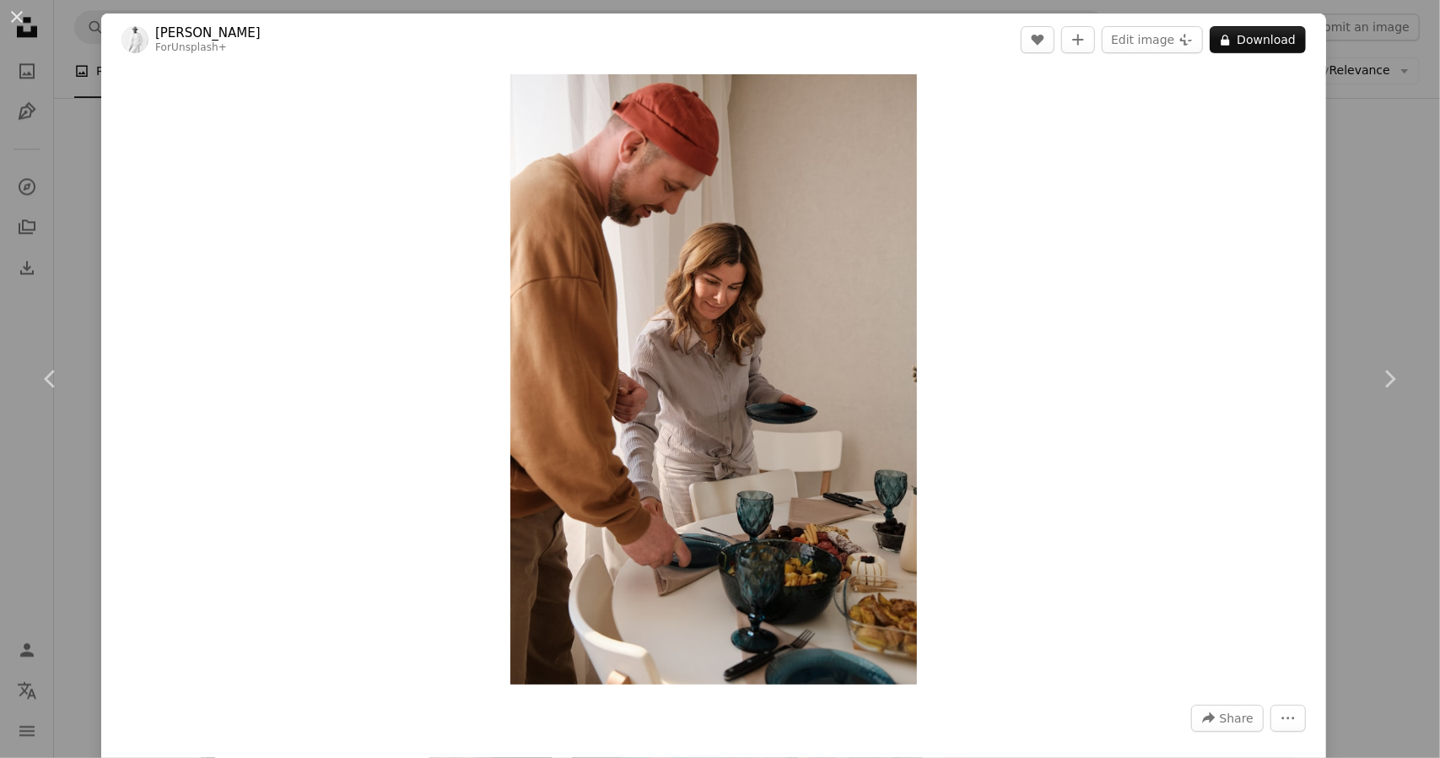
click at [20, 16] on button "An X shape" at bounding box center [17, 17] width 20 height 20
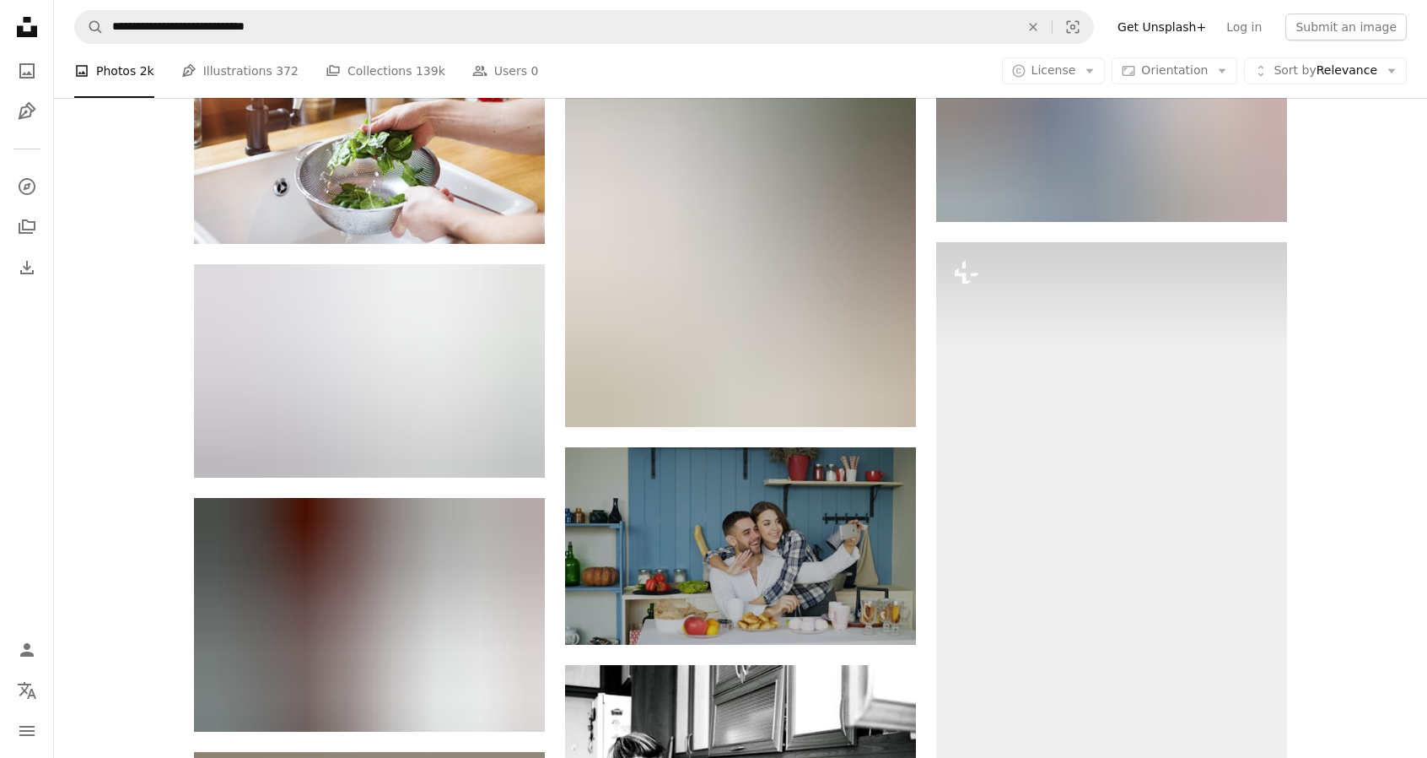
scroll to position [13800, 0]
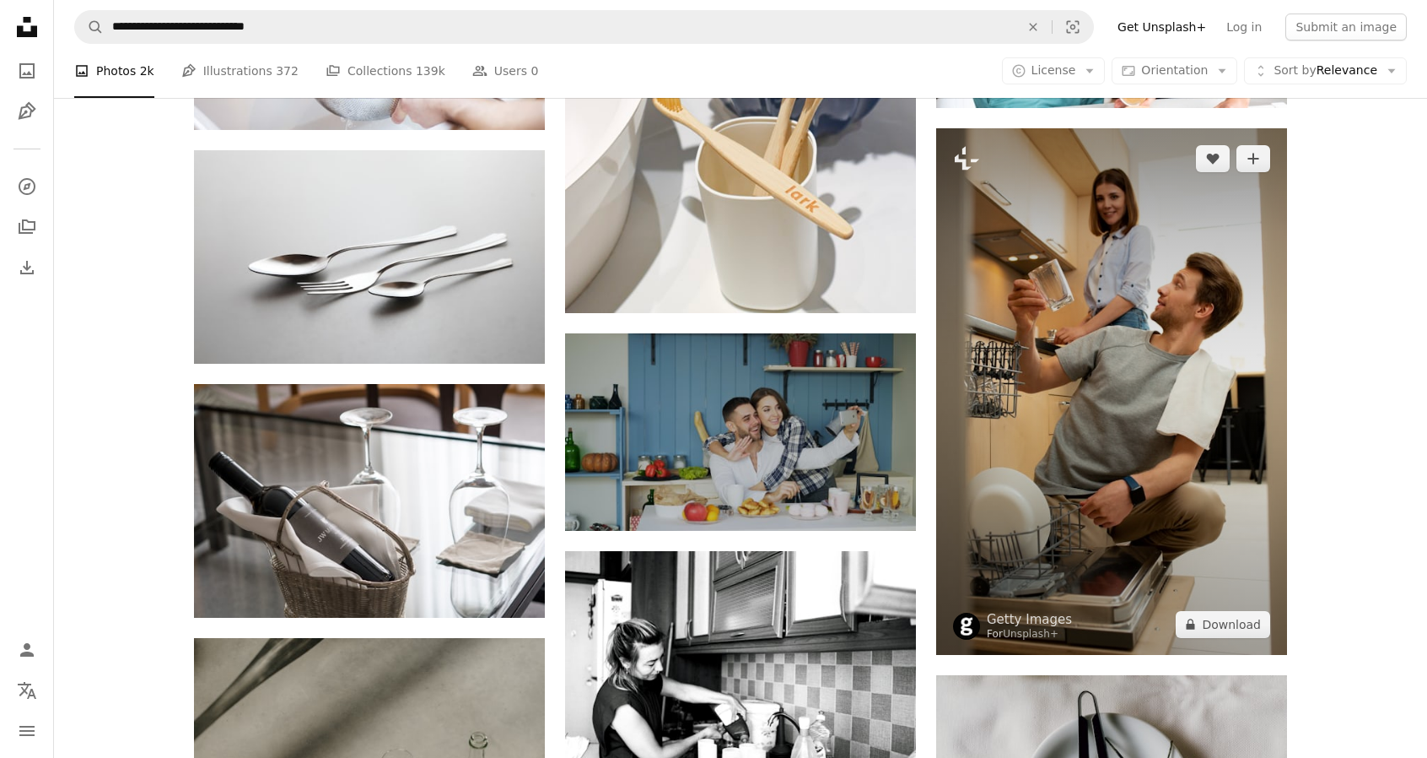
click at [1048, 387] on img at bounding box center [1111, 391] width 351 height 526
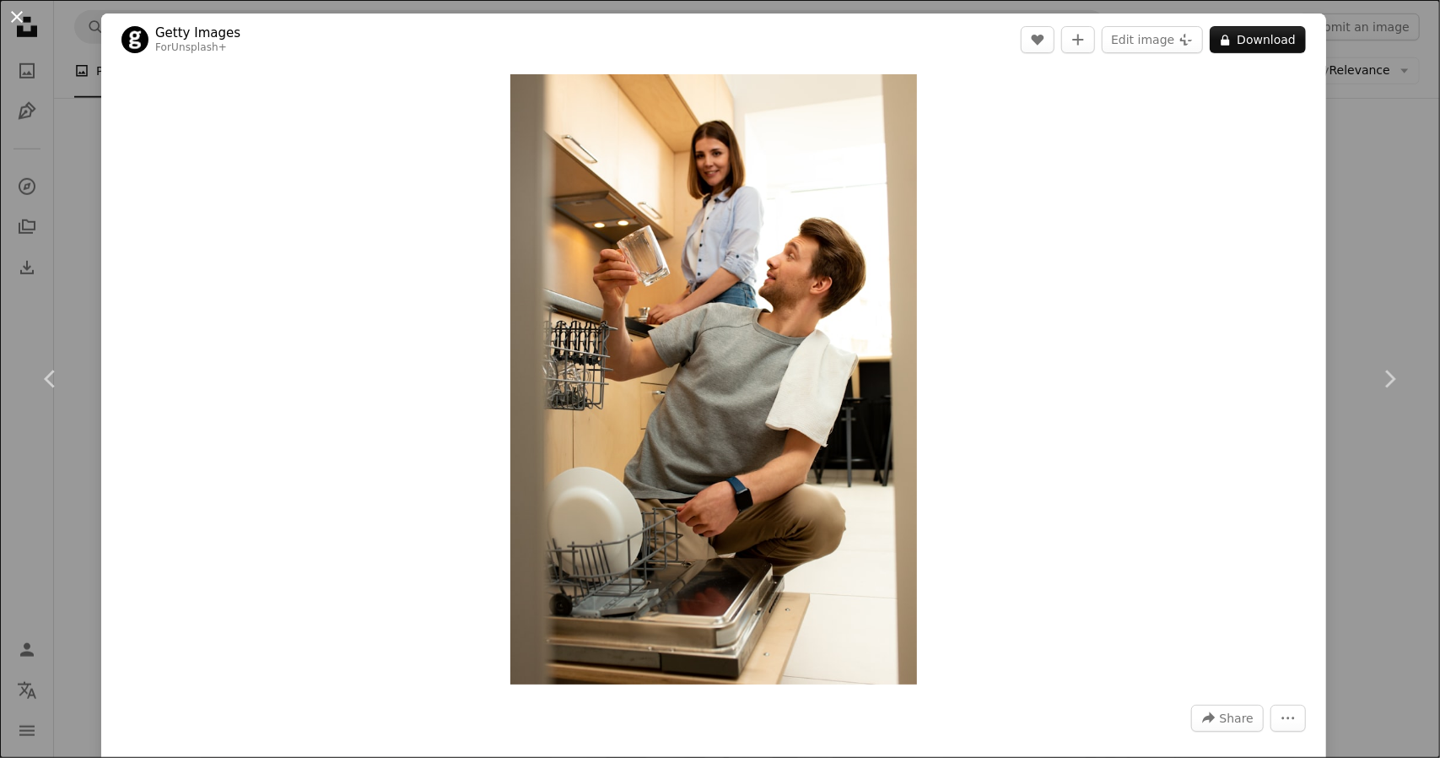
click at [8, 14] on button "An X shape" at bounding box center [17, 17] width 20 height 20
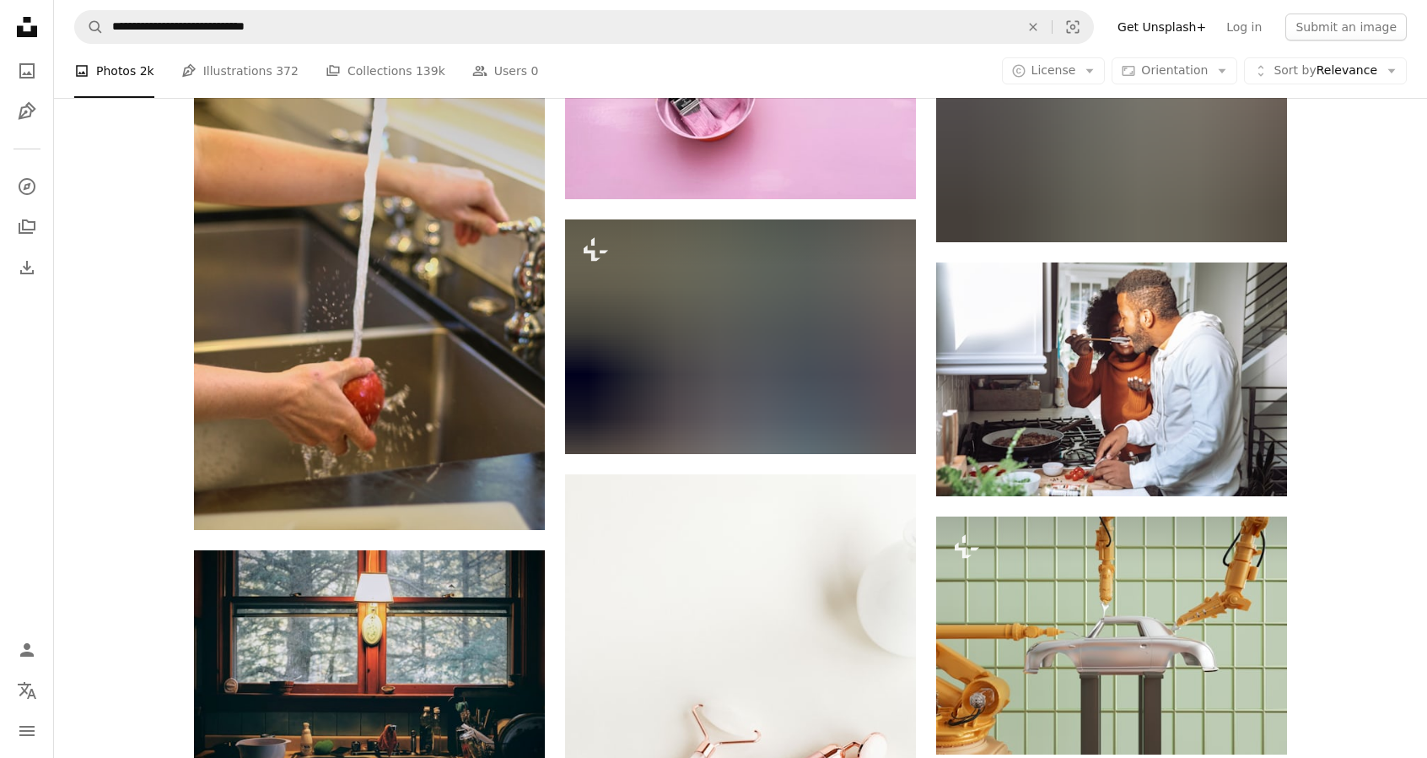
scroll to position [15213, 0]
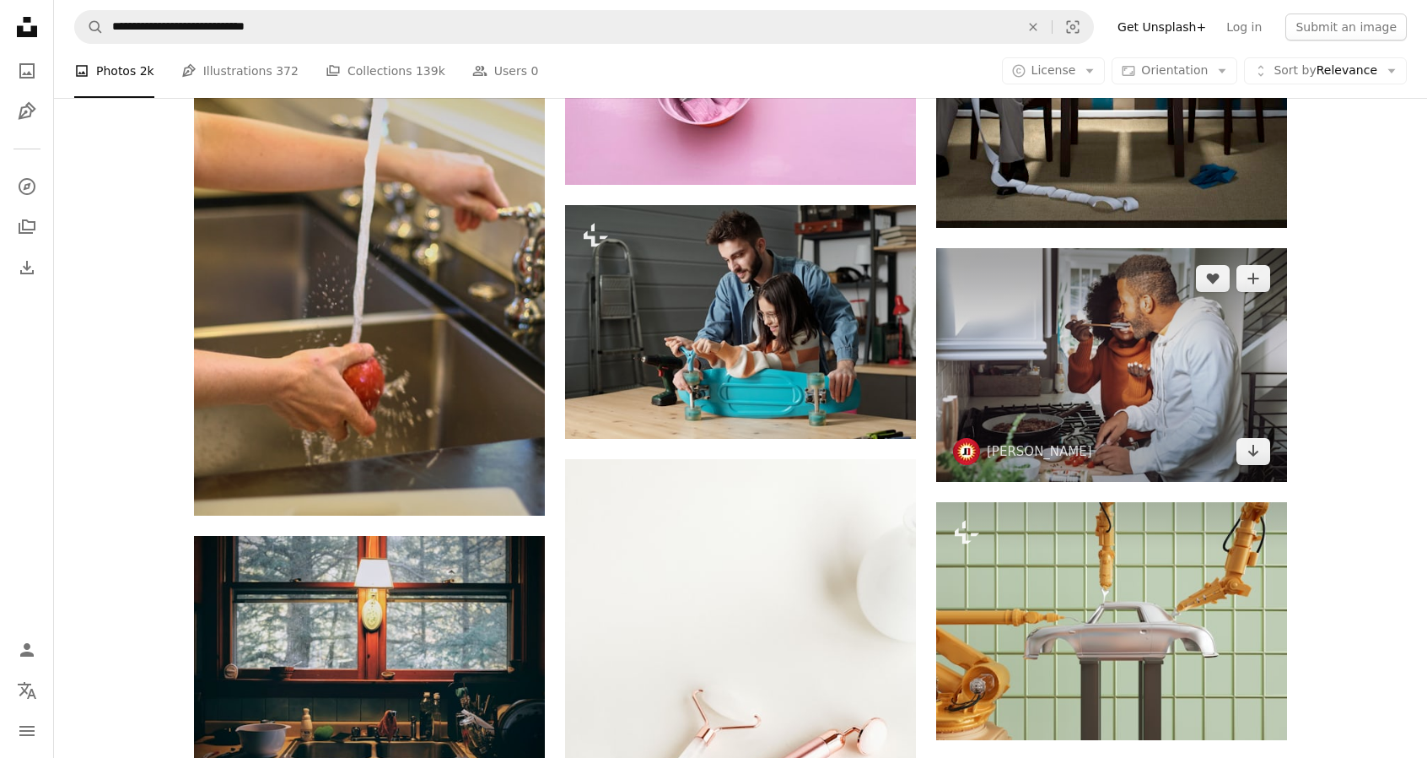
click at [1109, 373] on img at bounding box center [1111, 365] width 351 height 234
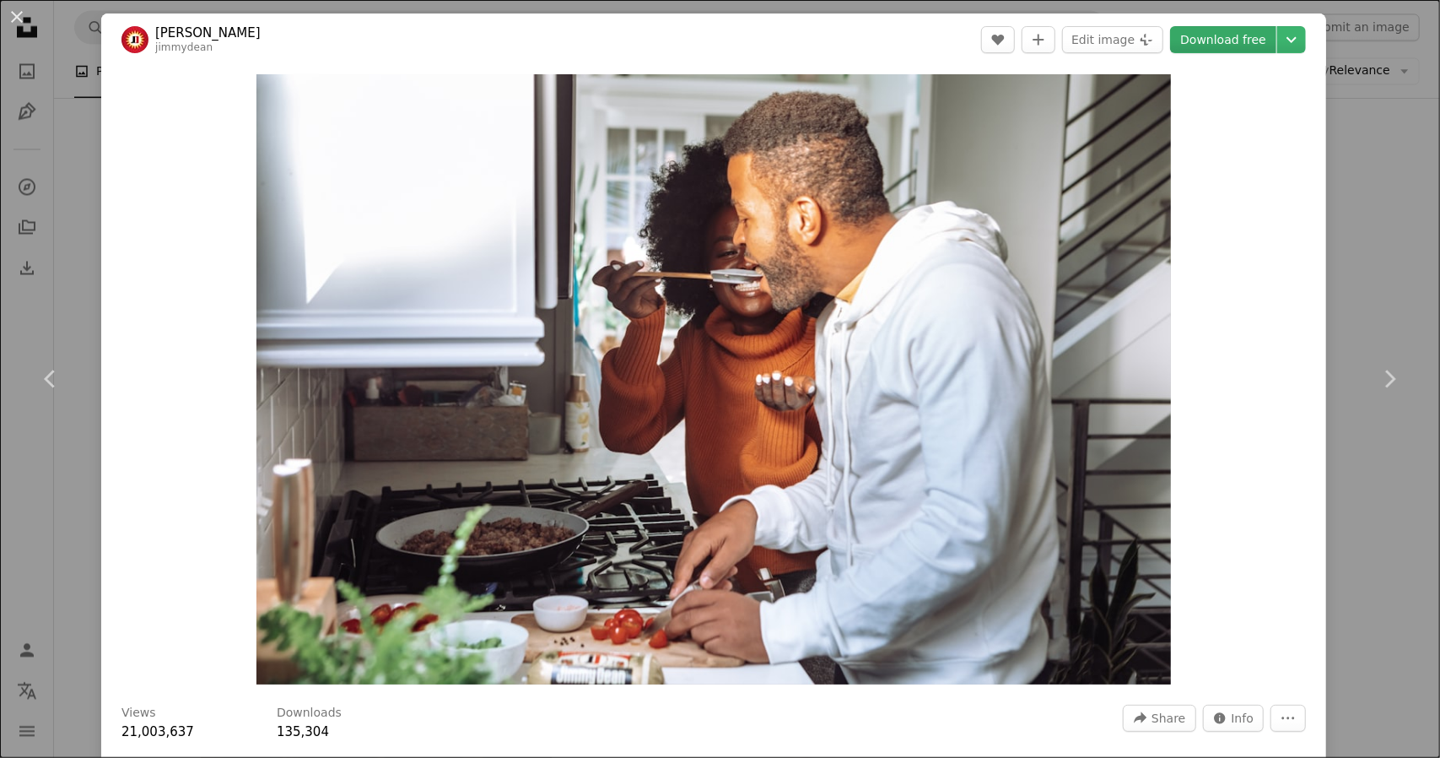
click at [1201, 33] on link "Download free" at bounding box center [1223, 39] width 106 height 27
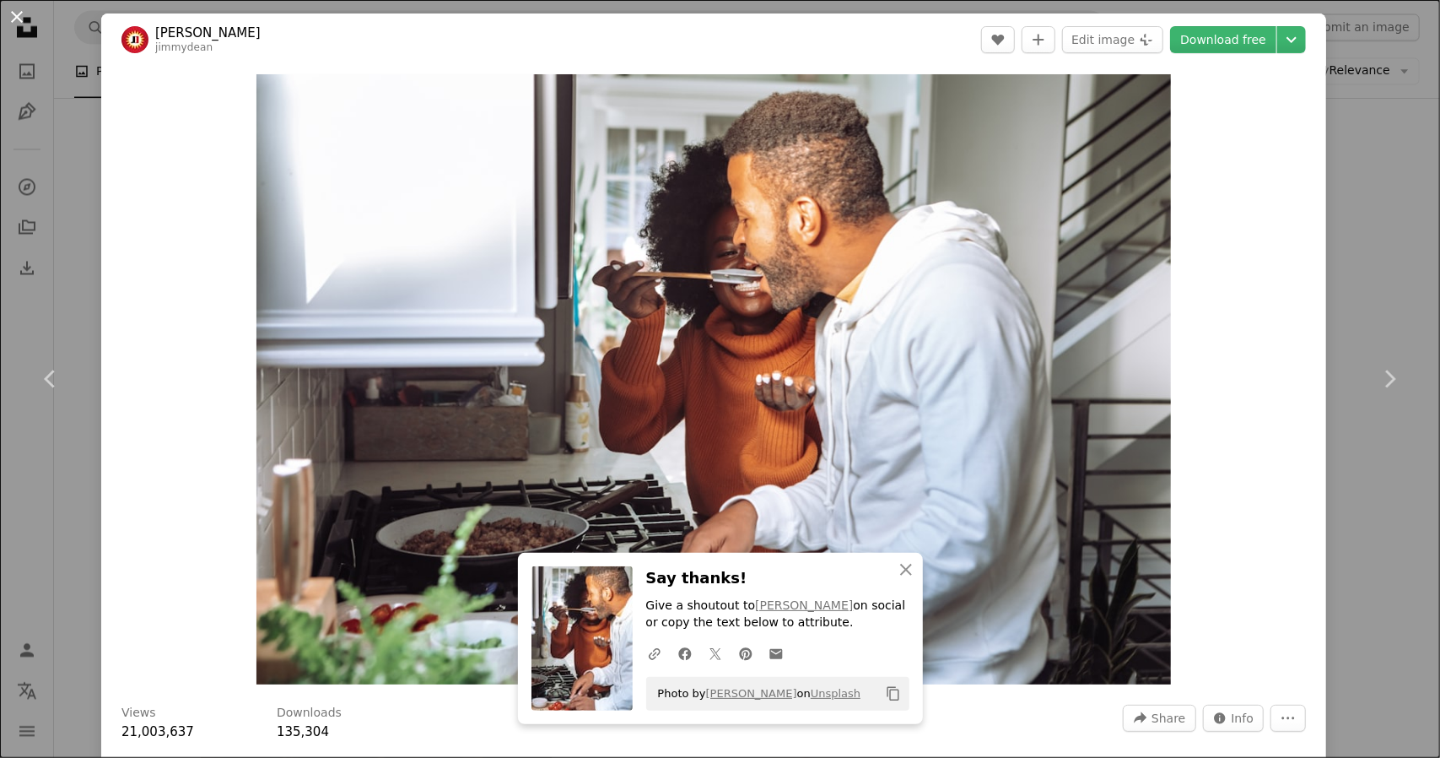
click at [27, 19] on button "An X shape" at bounding box center [17, 17] width 20 height 20
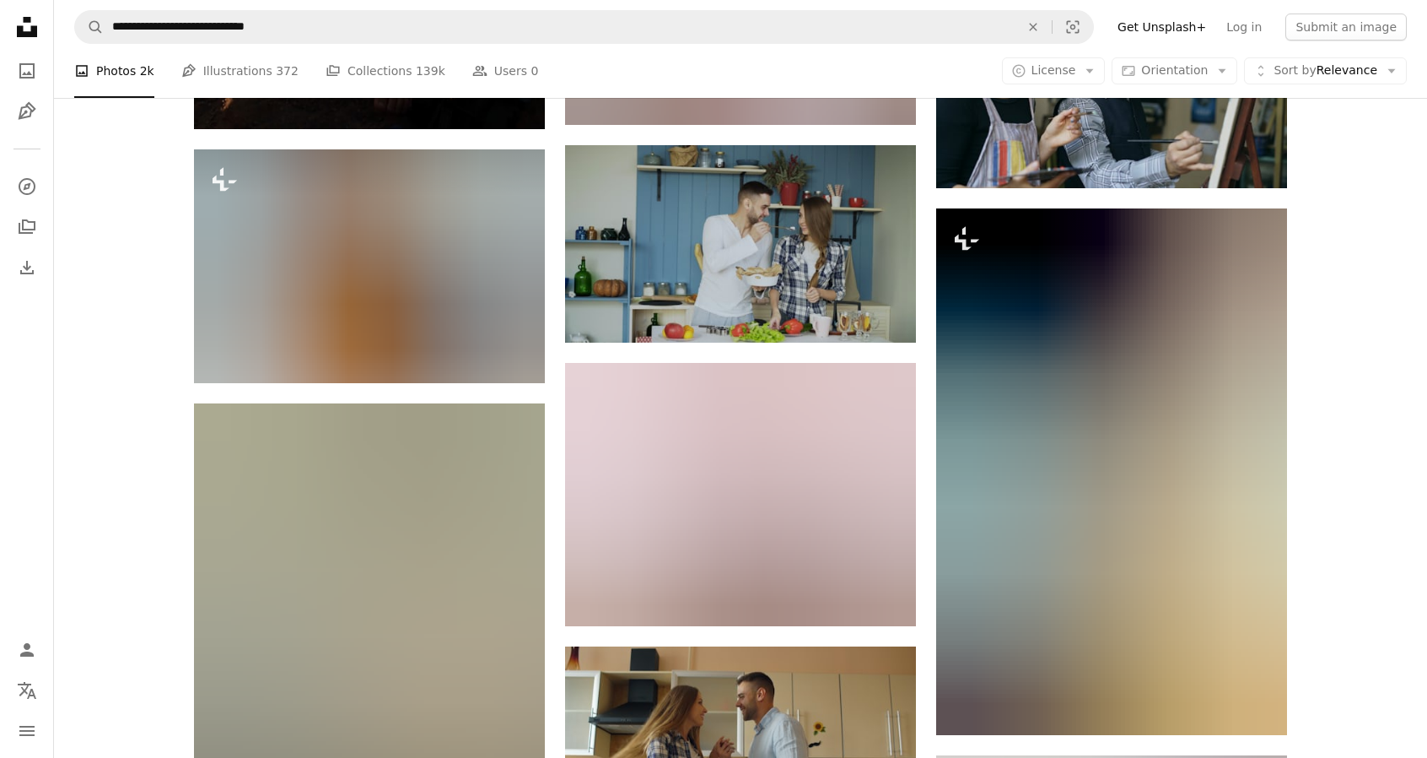
scroll to position [22659, 0]
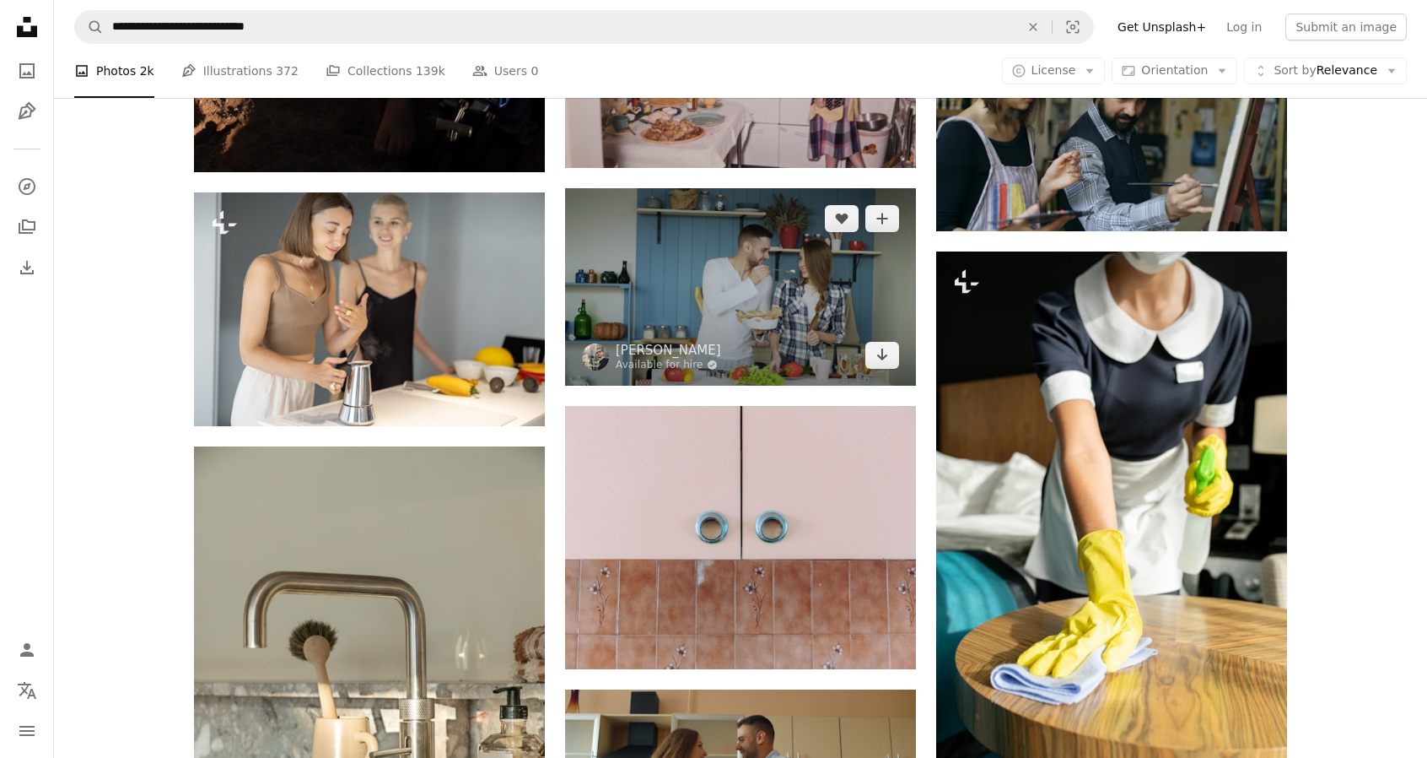
click at [708, 283] on img at bounding box center [740, 286] width 351 height 197
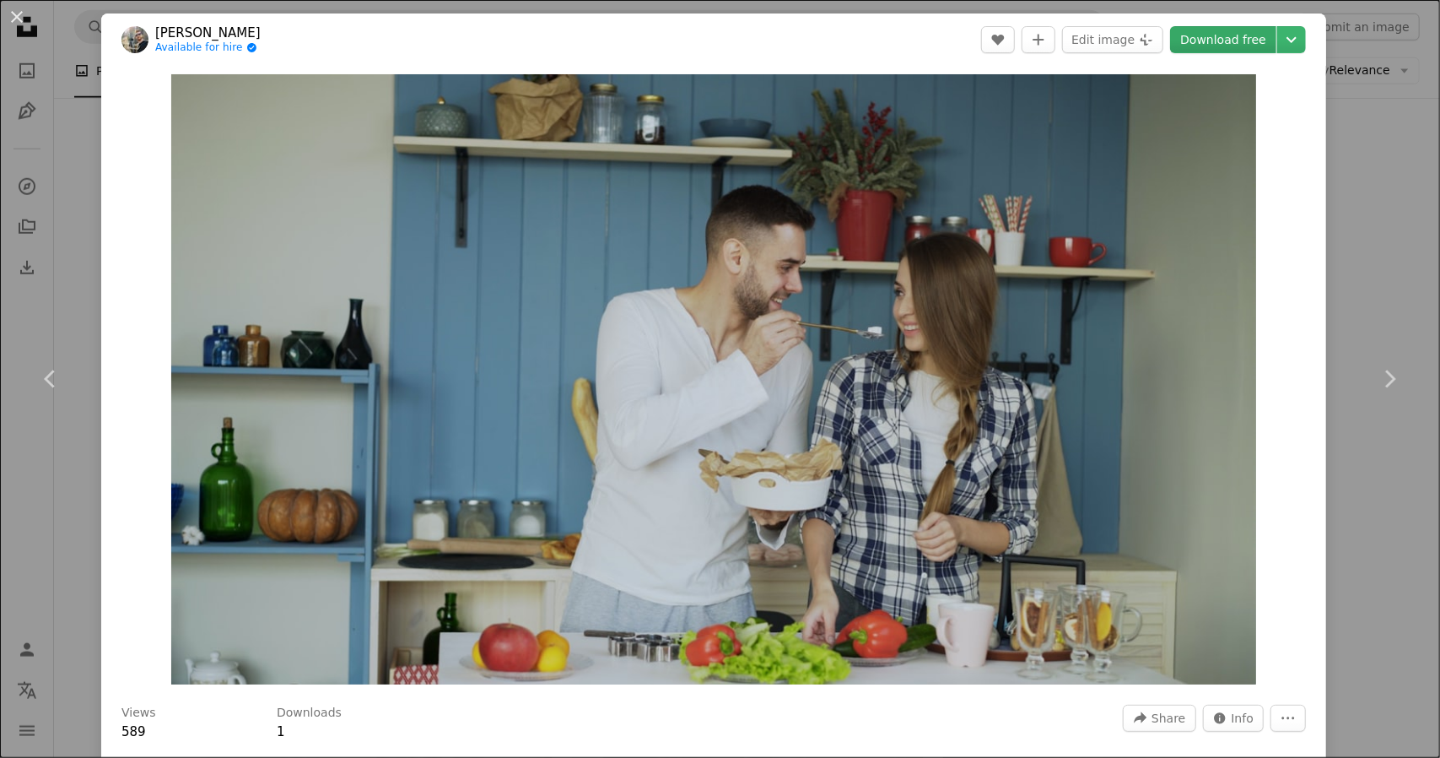
click at [1206, 46] on link "Download free" at bounding box center [1223, 39] width 106 height 27
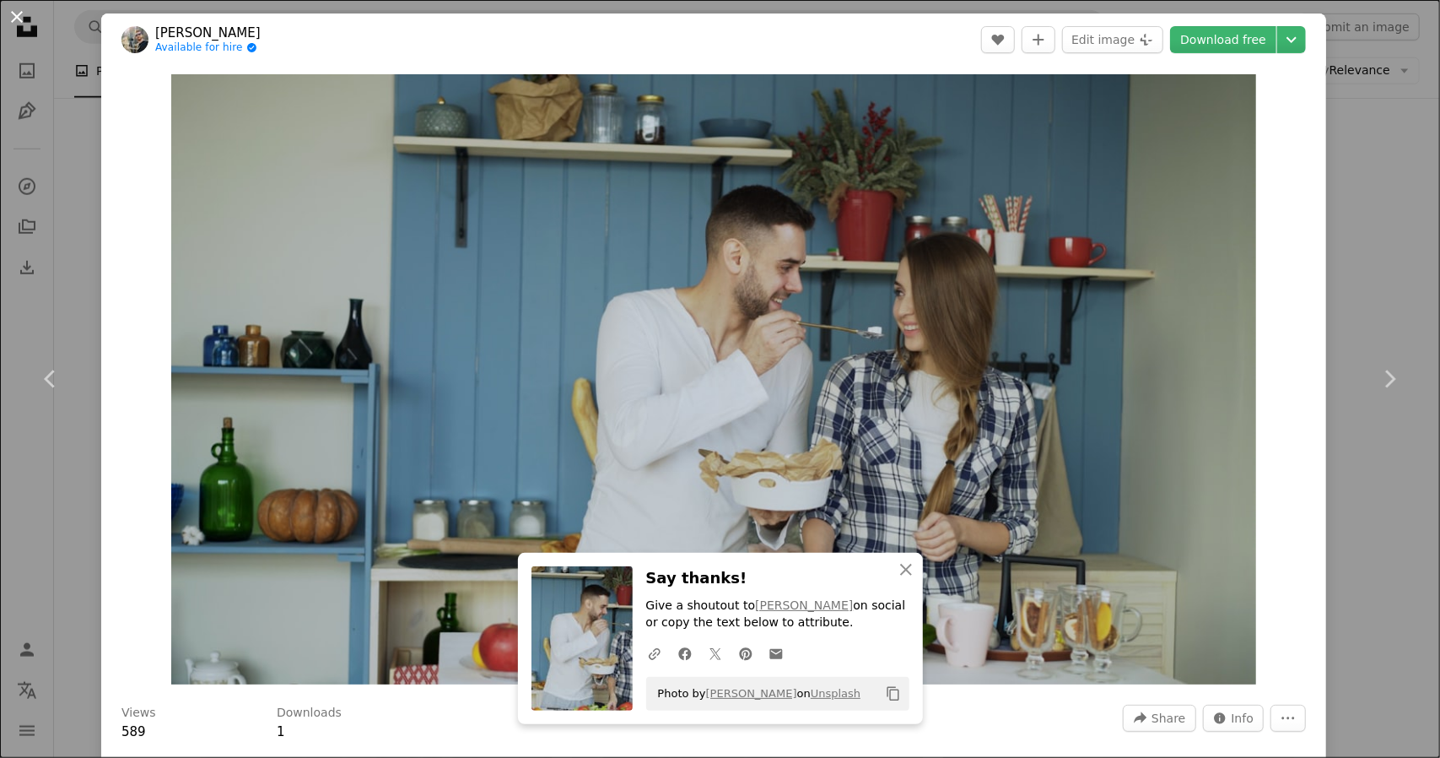
click at [23, 16] on button "An X shape" at bounding box center [17, 17] width 20 height 20
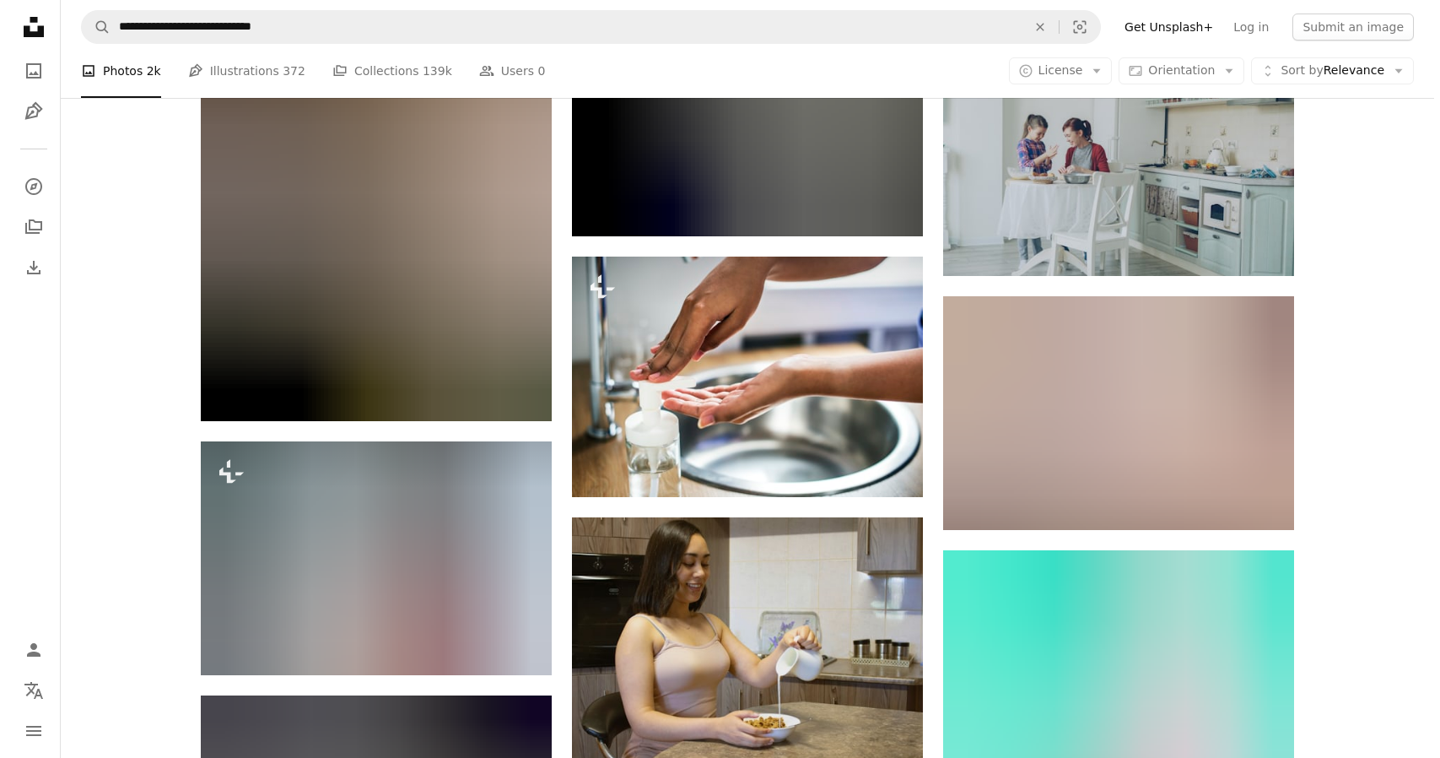
scroll to position [30695, 0]
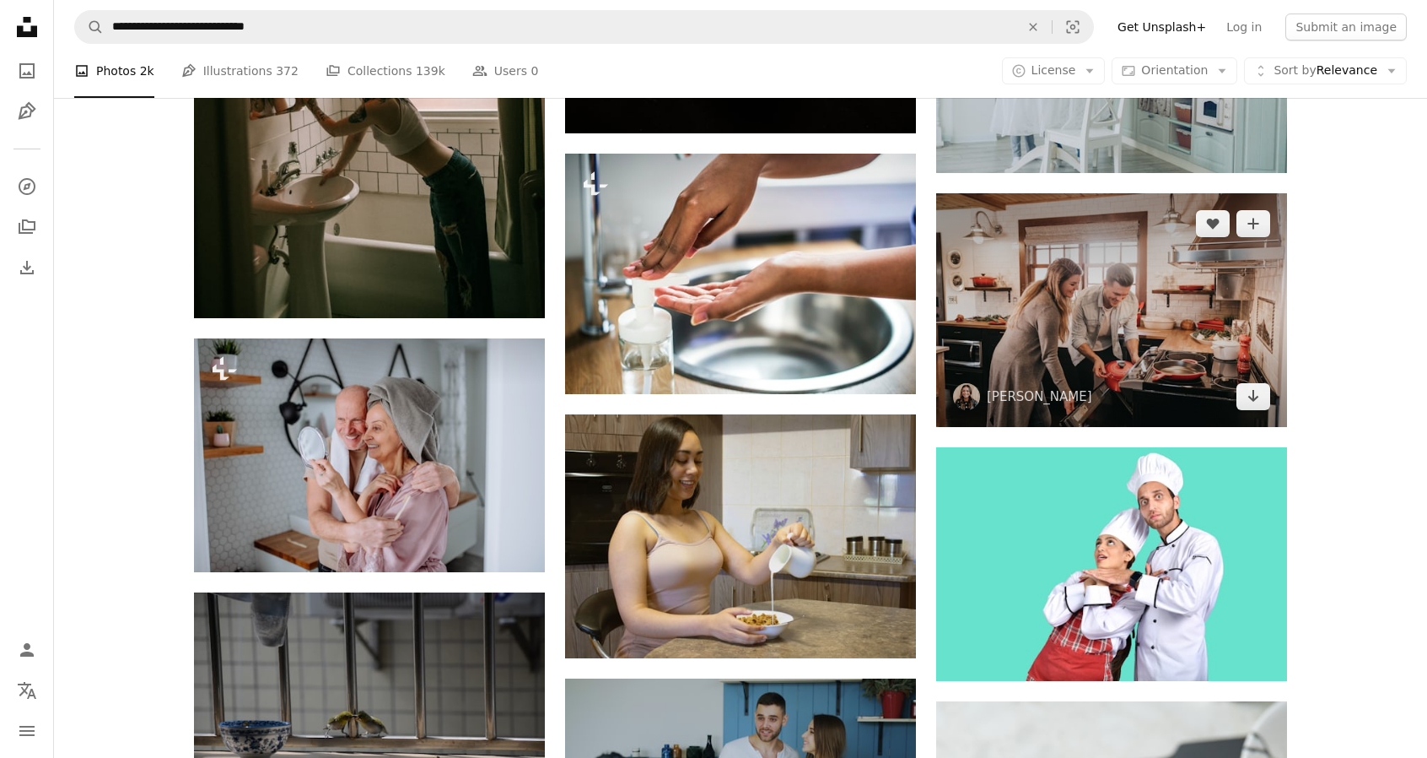
click at [1038, 310] on img at bounding box center [1111, 310] width 351 height 234
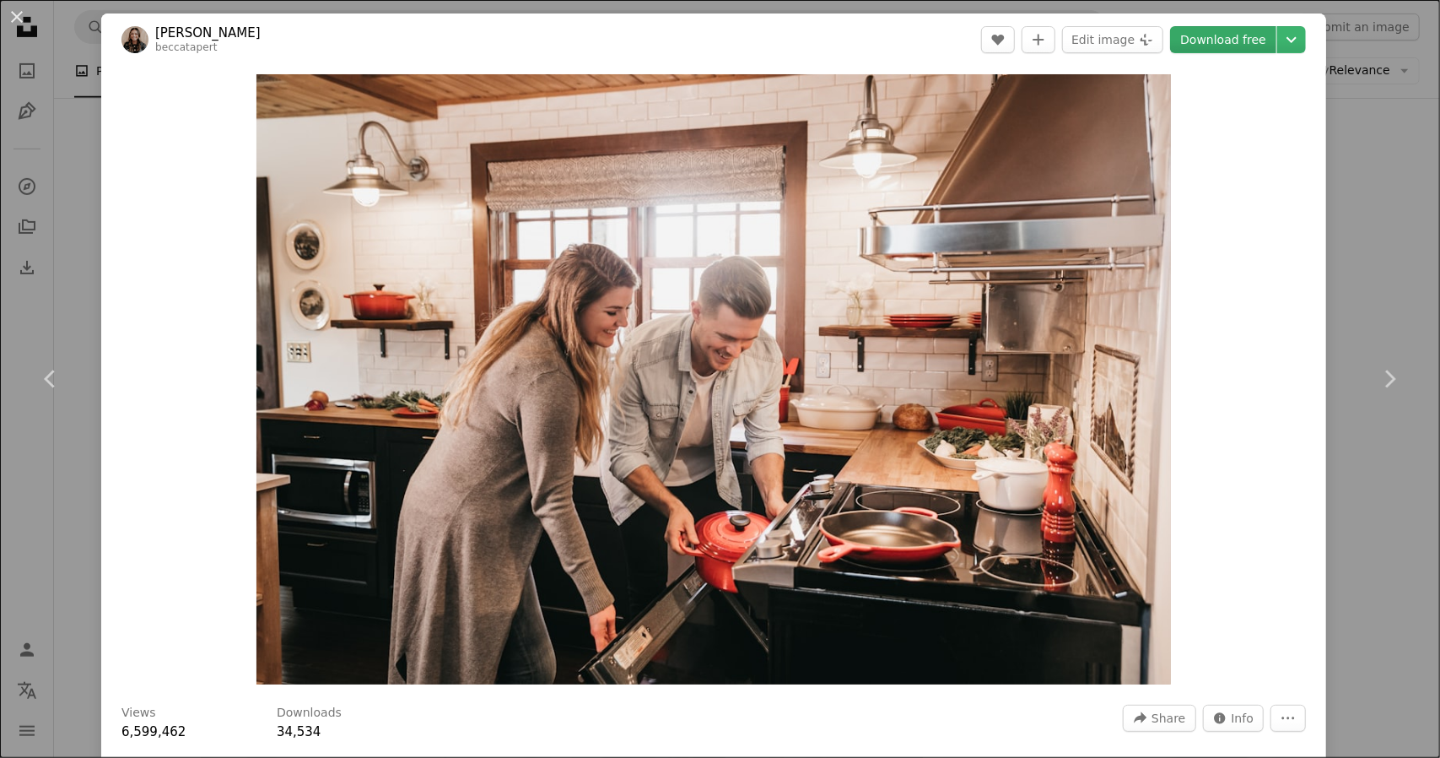
click at [1203, 50] on link "Download free" at bounding box center [1223, 39] width 106 height 27
